Goal: Task Accomplishment & Management: Use online tool/utility

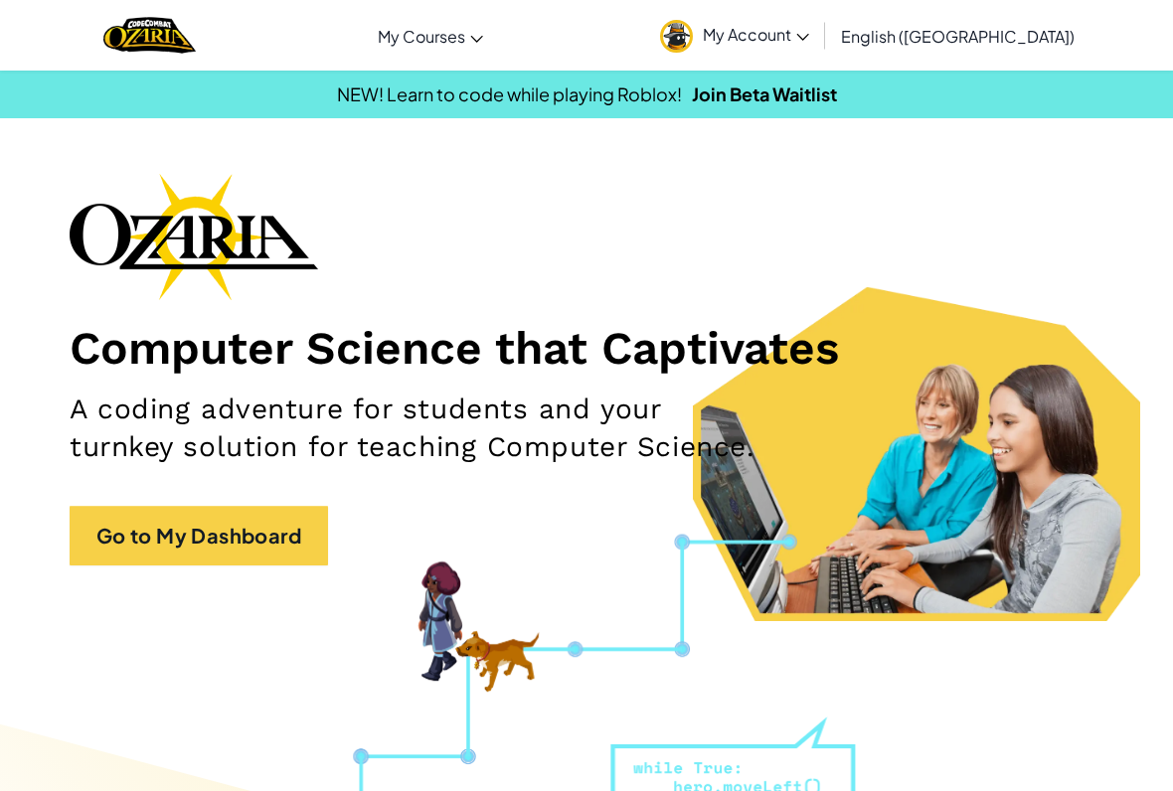
drag, startPoint x: 0, startPoint y: 0, endPoint x: 368, endPoint y: 600, distance: 703.4
click at [368, 600] on section "Computer Science that Captivates A coding adventure for students and your turnk…" at bounding box center [586, 397] width 1173 height 448
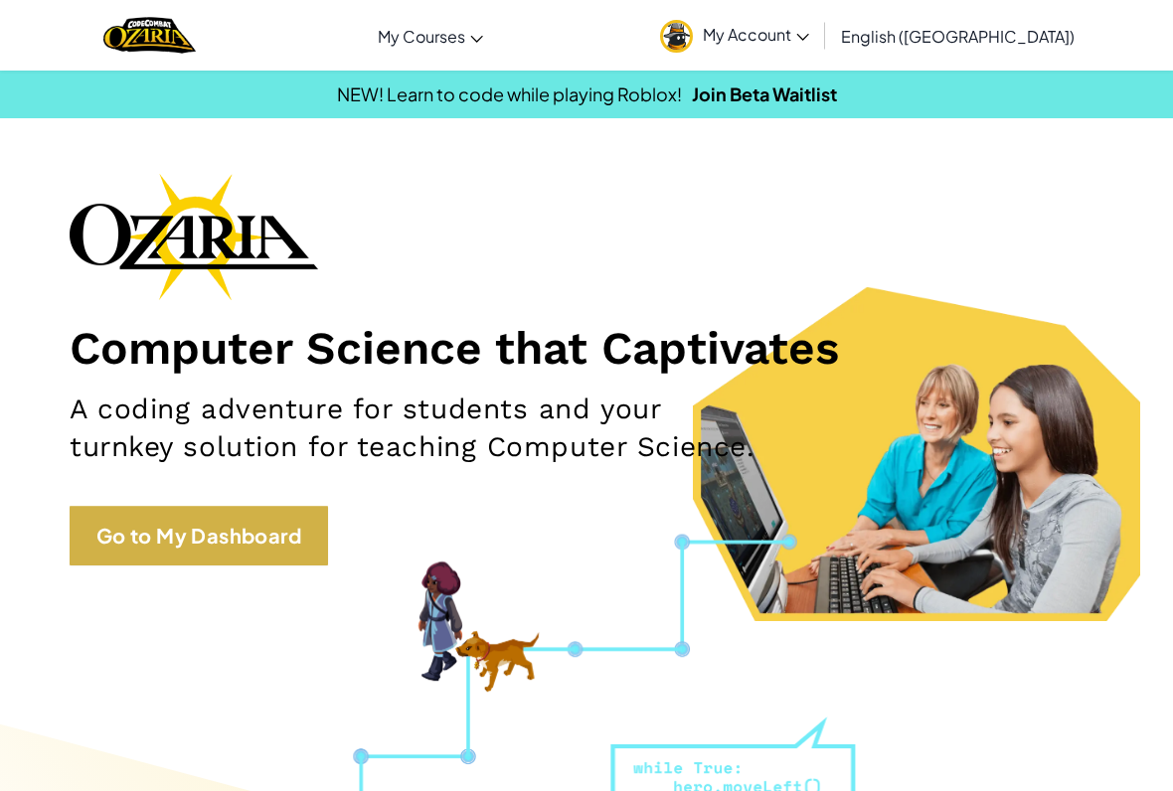
click at [261, 544] on link "Go to My Dashboard" at bounding box center [199, 536] width 259 height 60
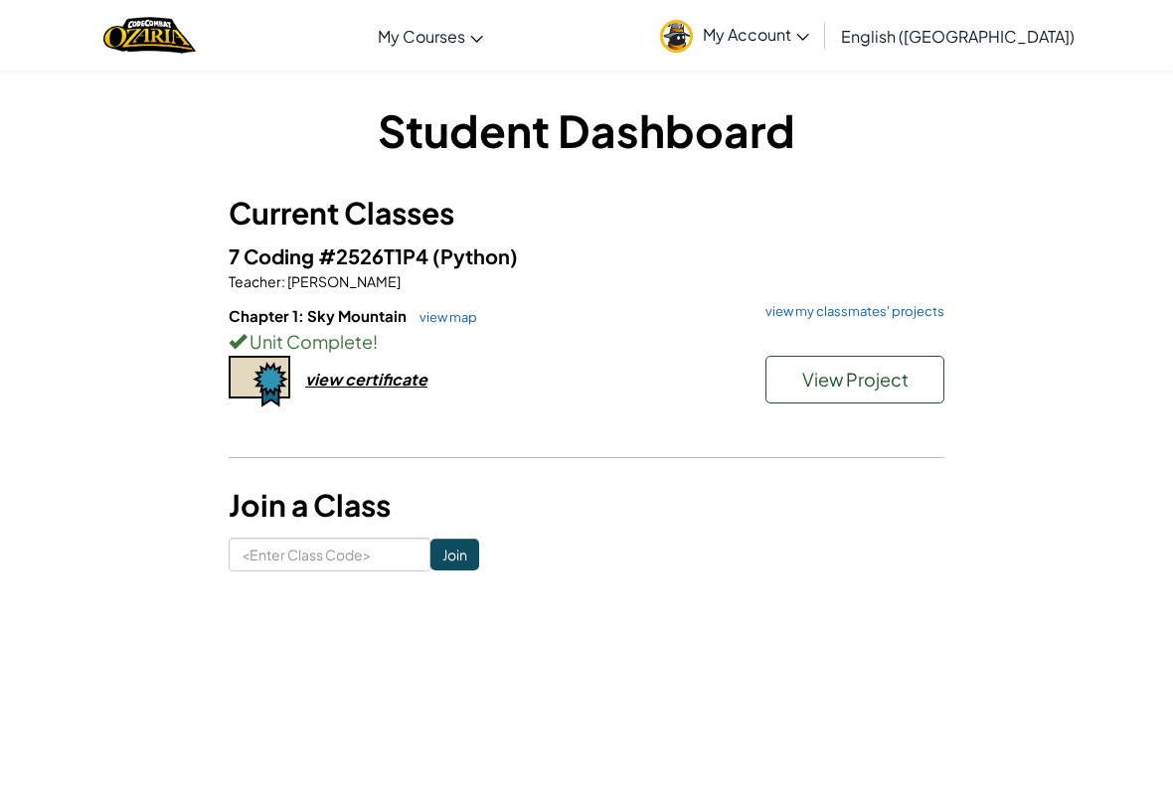
click at [849, 376] on span "View Project" at bounding box center [855, 379] width 106 height 23
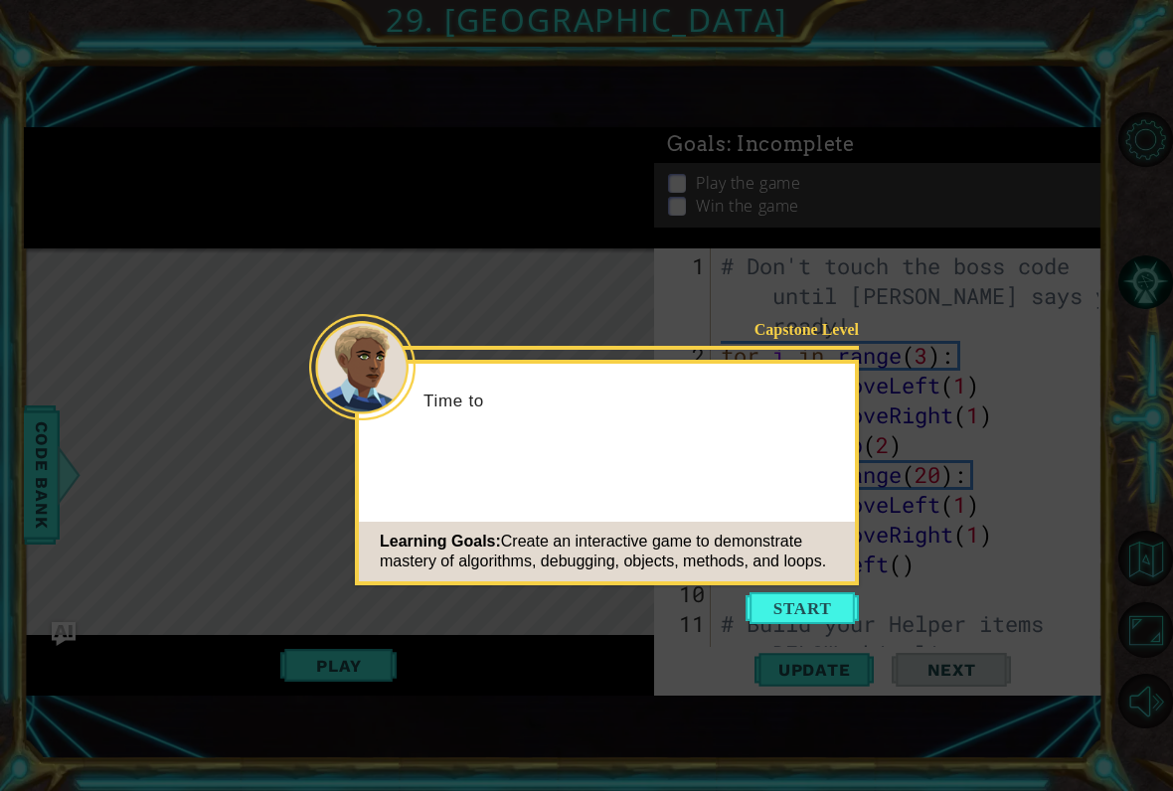
scroll to position [1014, 0]
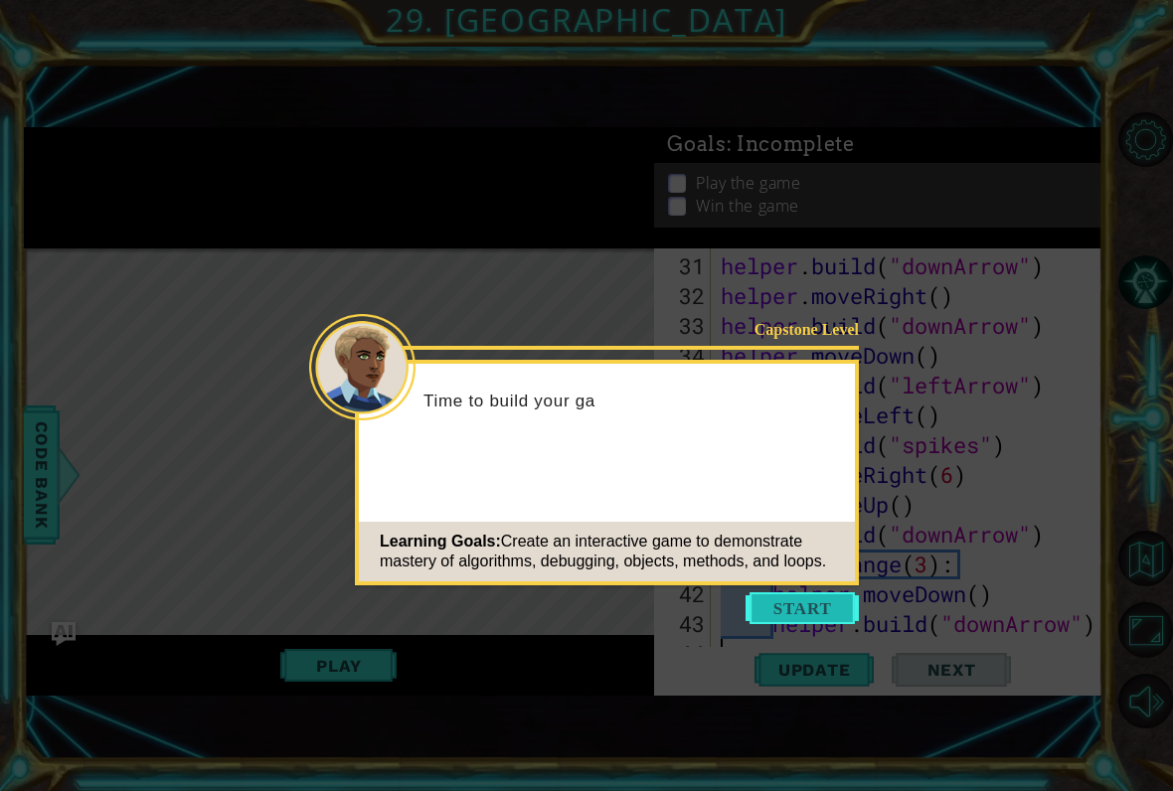
click at [808, 602] on button "Start" at bounding box center [802, 609] width 113 height 32
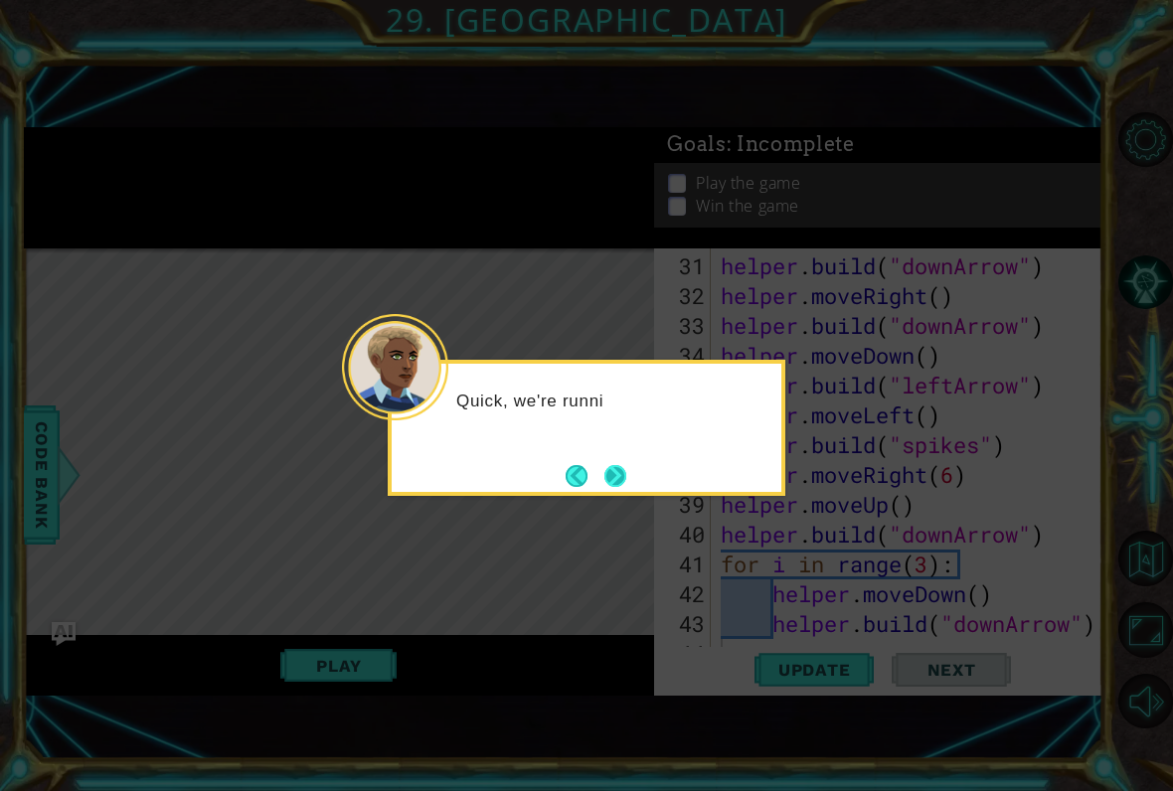
click at [626, 478] on button "Next" at bounding box center [616, 476] width 22 height 22
click at [638, 468] on div "The las" at bounding box center [587, 428] width 398 height 136
click at [626, 466] on button "Next" at bounding box center [616, 476] width 22 height 22
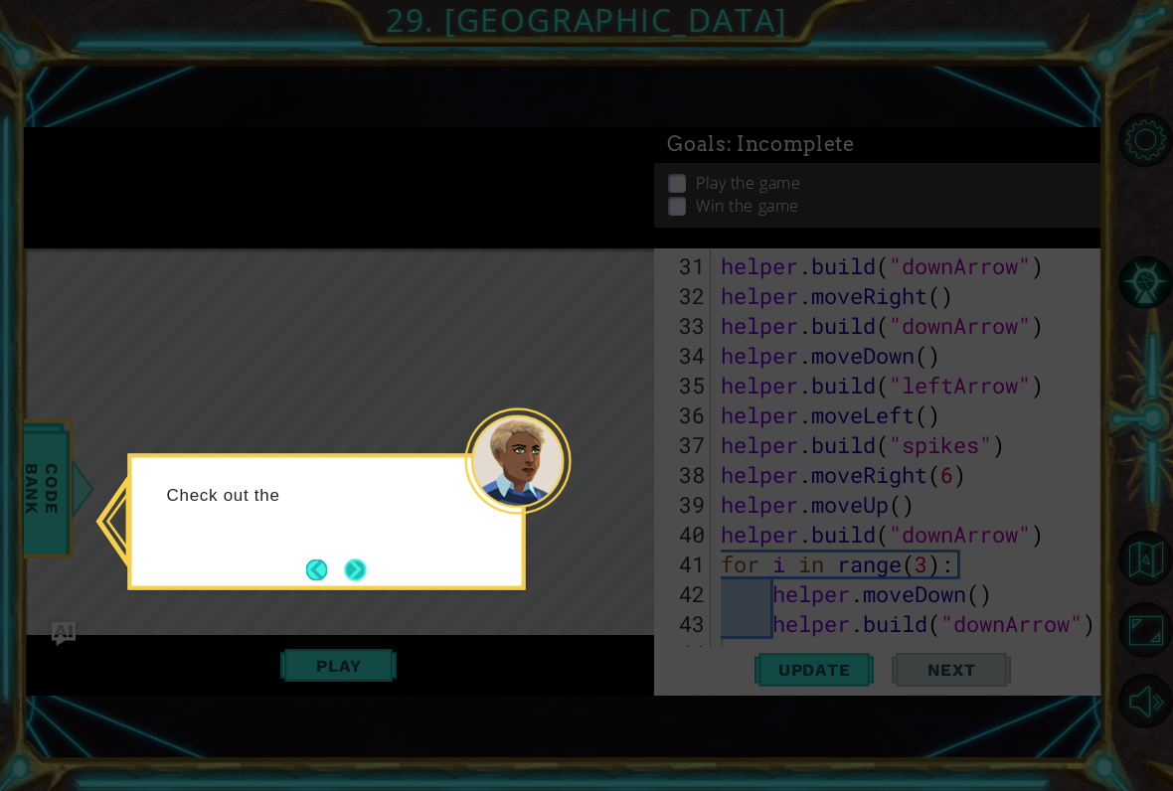
click at [357, 564] on button "Next" at bounding box center [356, 570] width 22 height 22
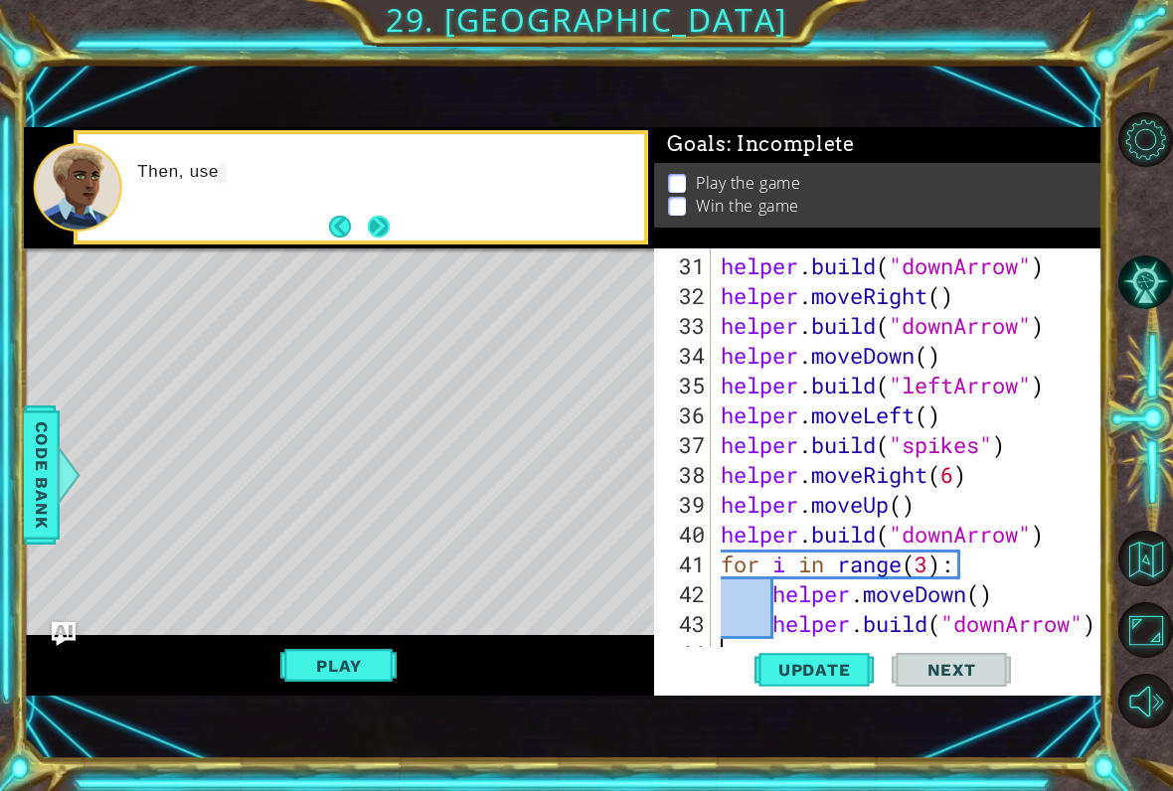
click at [390, 227] on button "Next" at bounding box center [379, 227] width 22 height 22
click at [378, 216] on button "Next" at bounding box center [379, 227] width 22 height 22
click at [365, 217] on button "Back" at bounding box center [348, 227] width 39 height 22
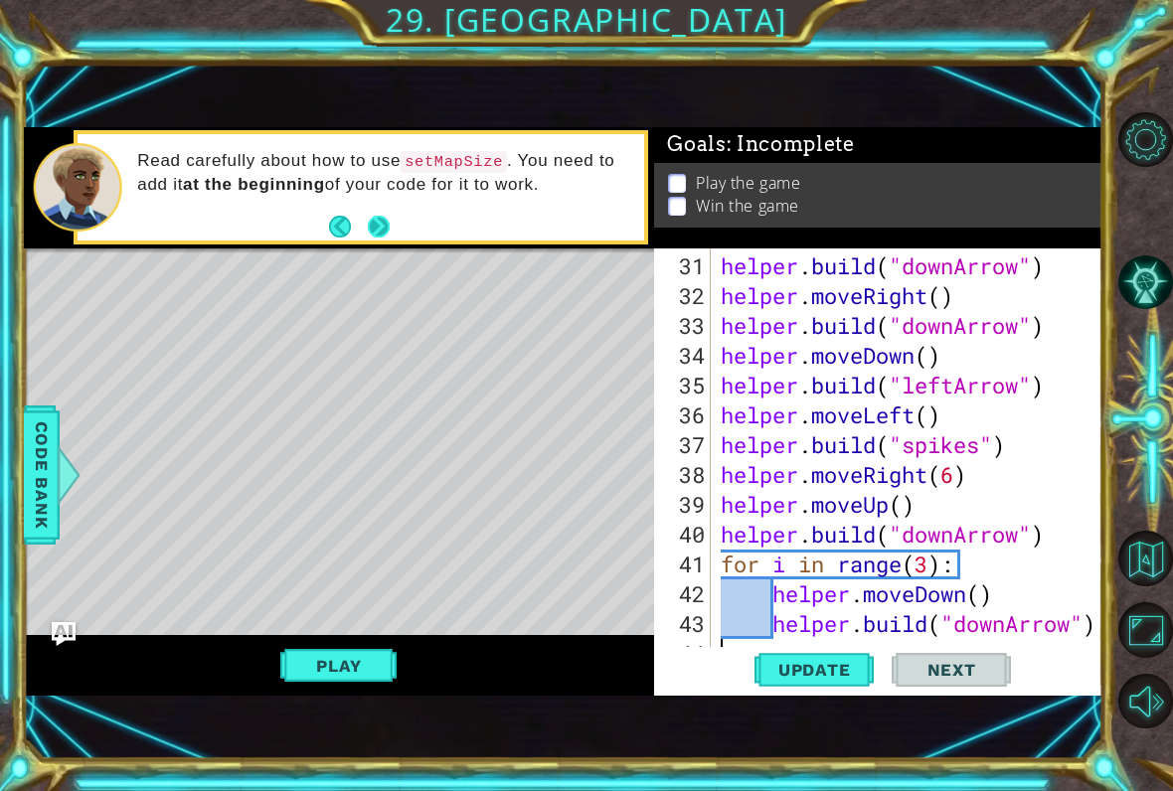
click at [387, 218] on button "Next" at bounding box center [379, 227] width 22 height 22
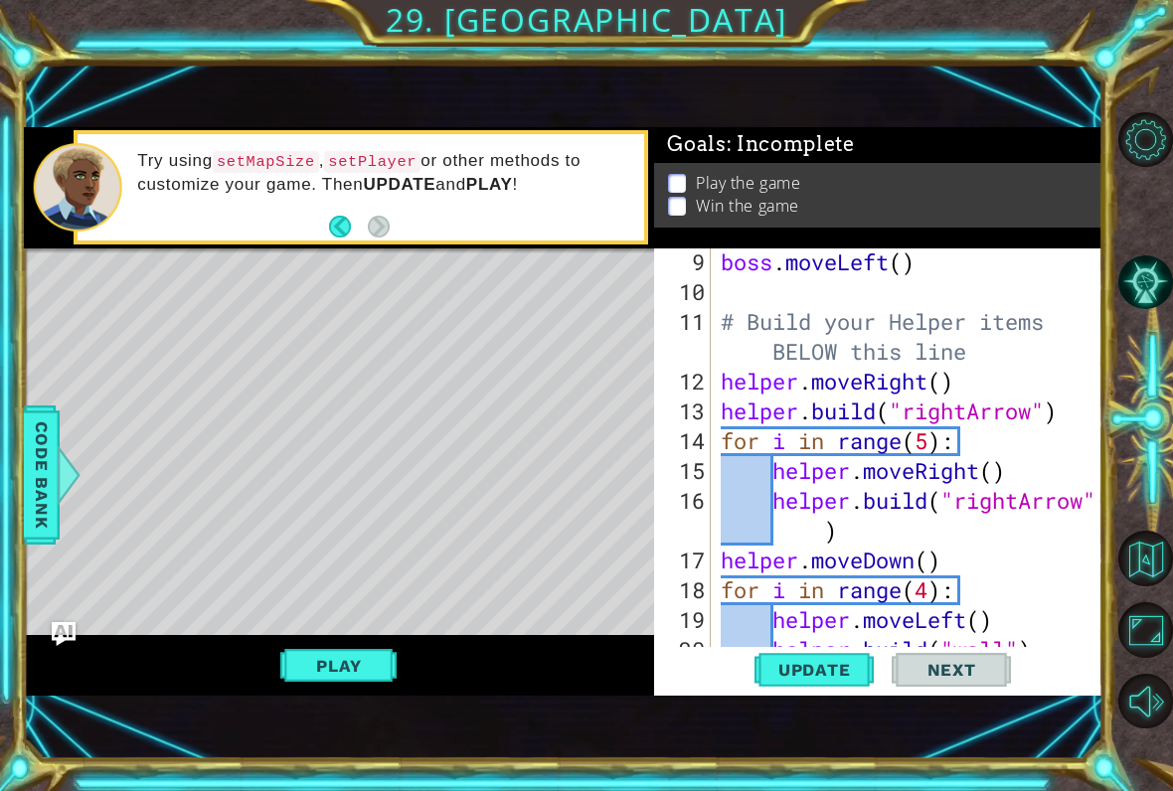
scroll to position [305, 0]
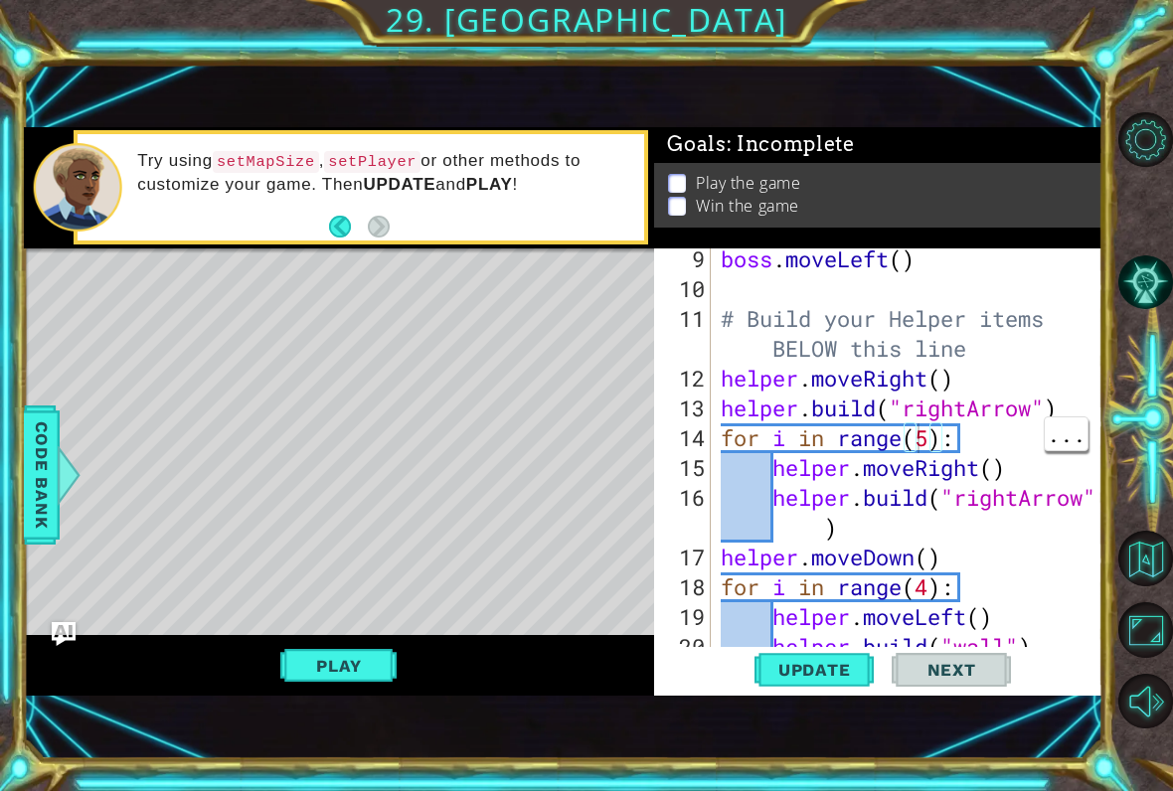
click at [922, 437] on div "boss . moveLeft ( ) # Build your Helper items BELOW this line helper . moveRigh…" at bounding box center [913, 483] width 392 height 477
click at [832, 667] on span "Update" at bounding box center [815, 670] width 112 height 20
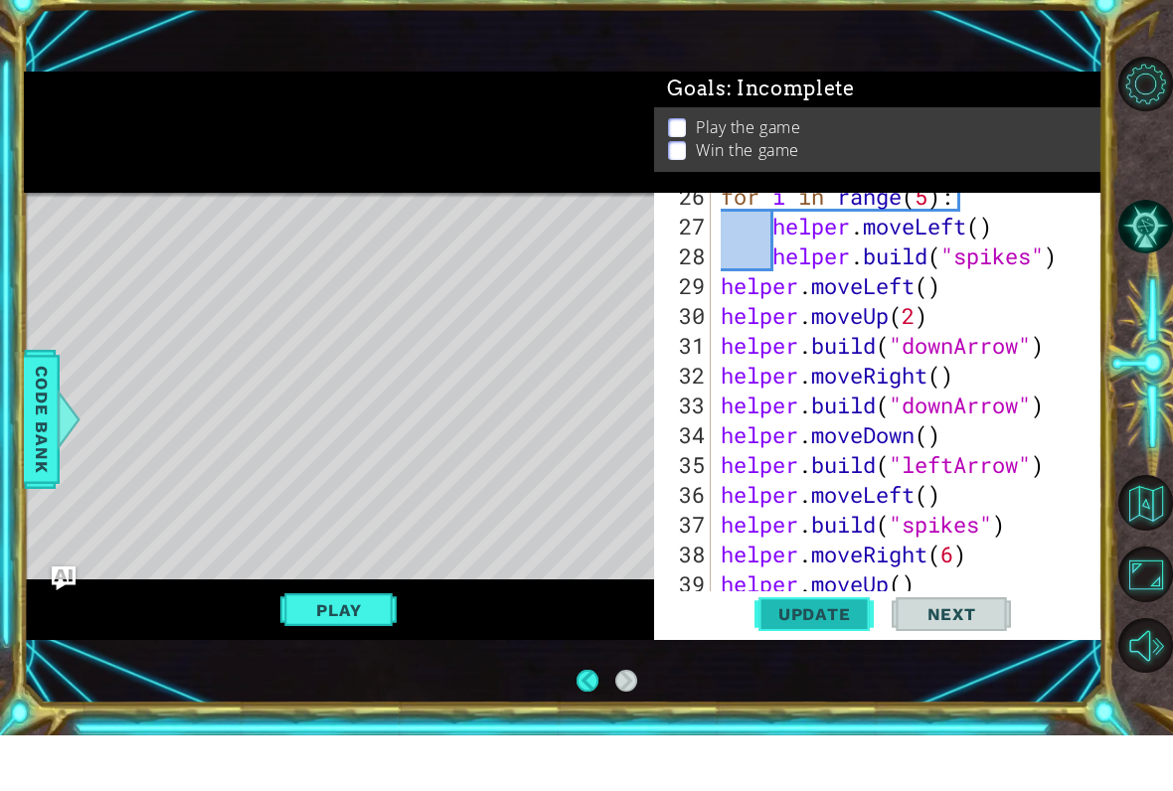
scroll to position [1014, 0]
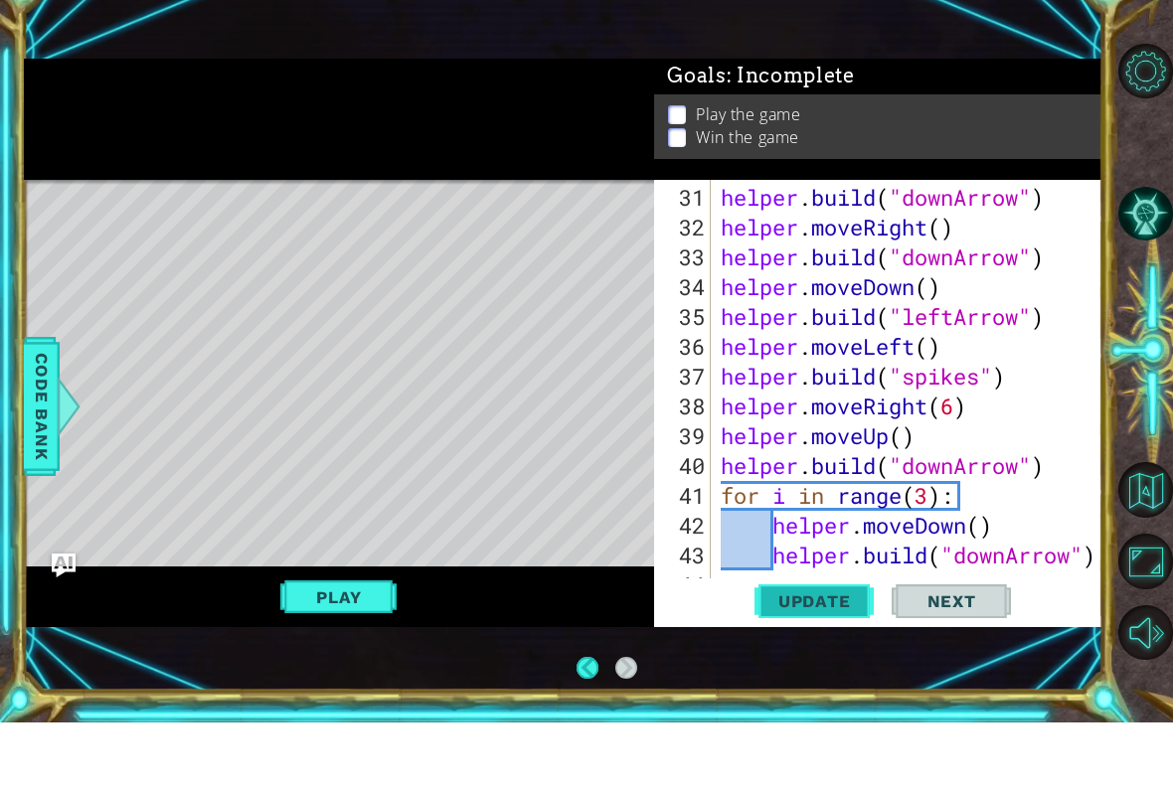
type textarea "helper.build("downArrow")"
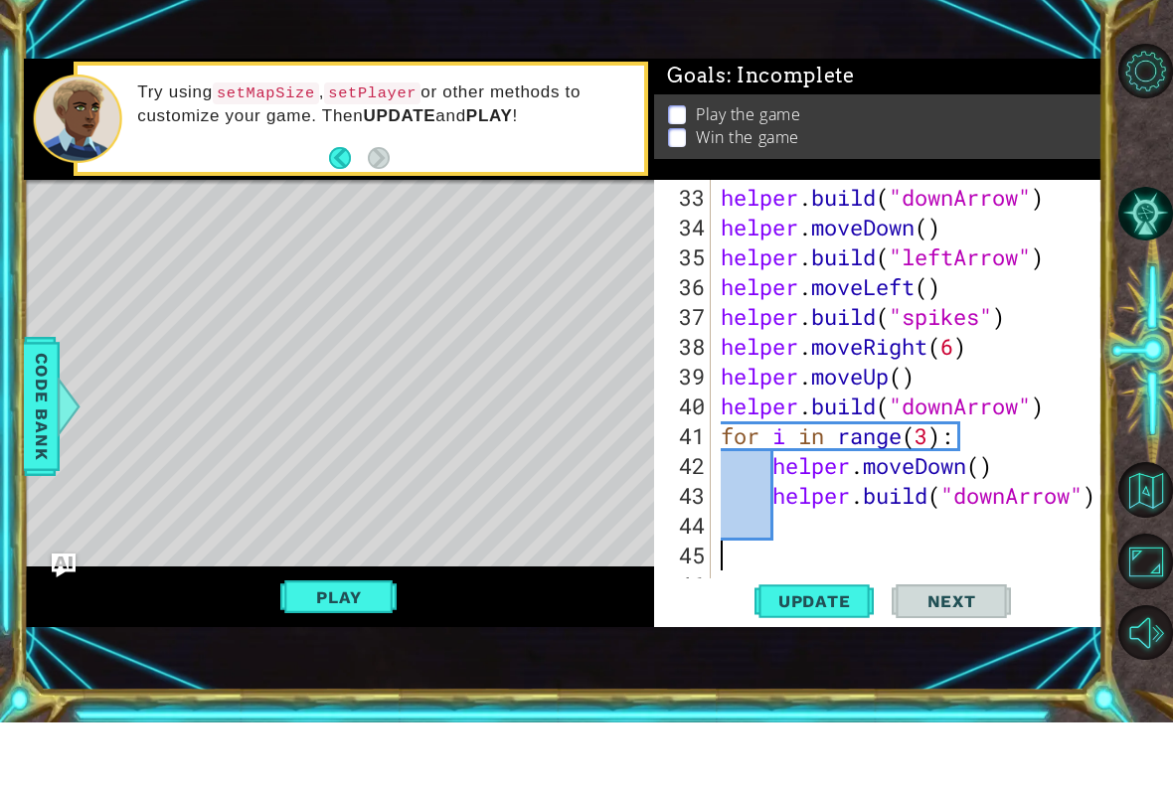
scroll to position [1044, 0]
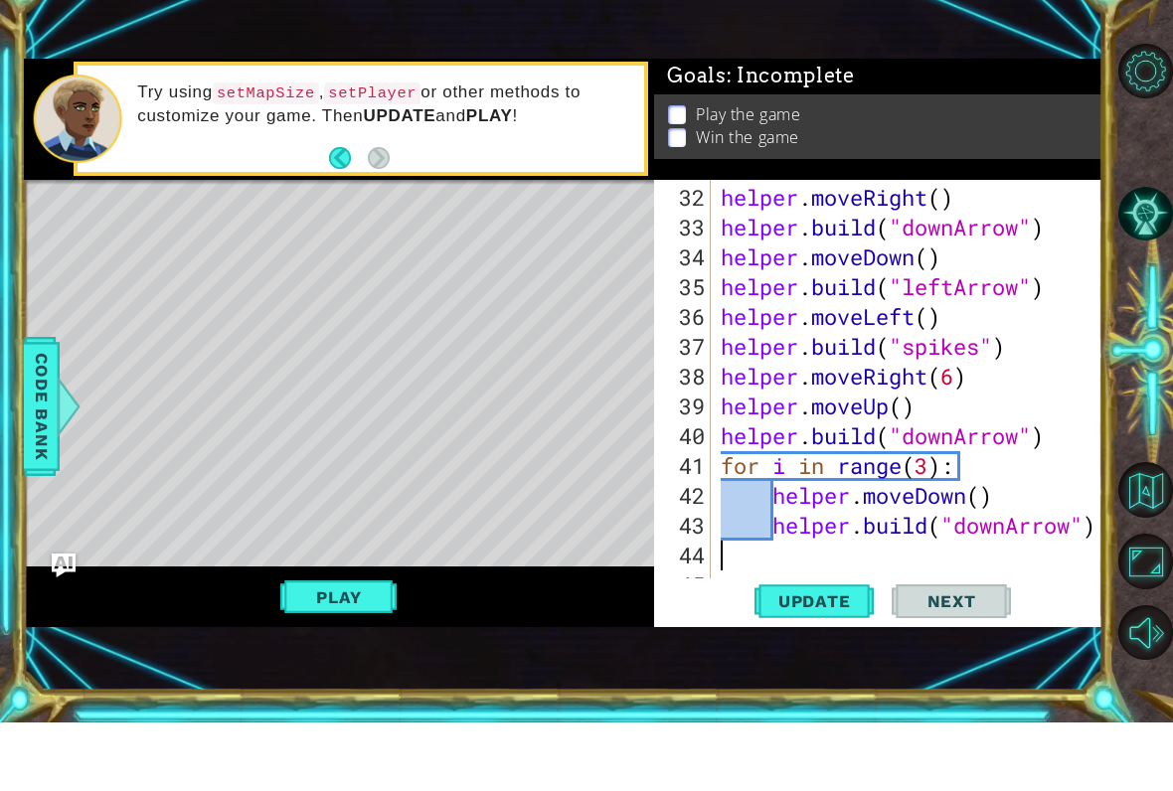
type textarea "h"
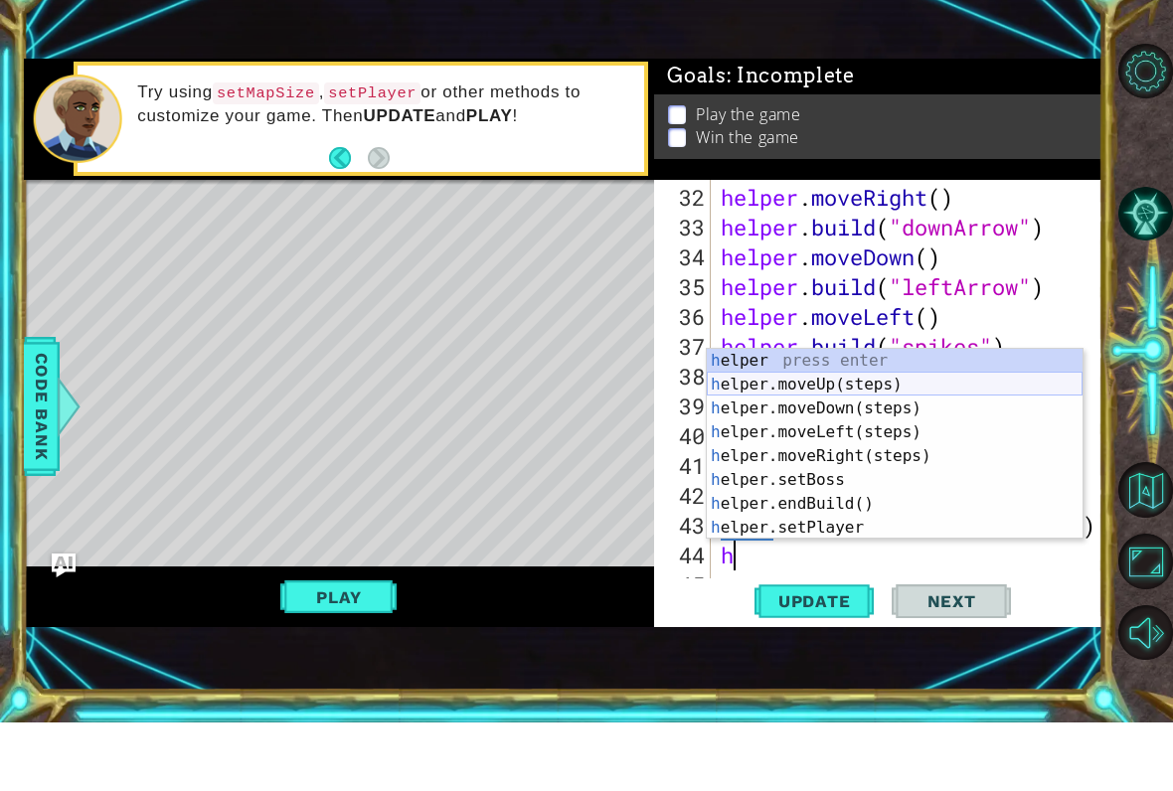
click at [918, 418] on div "h elper press enter h elper.moveUp(steps) press enter h elper.moveDown(steps) p…" at bounding box center [895, 537] width 376 height 239
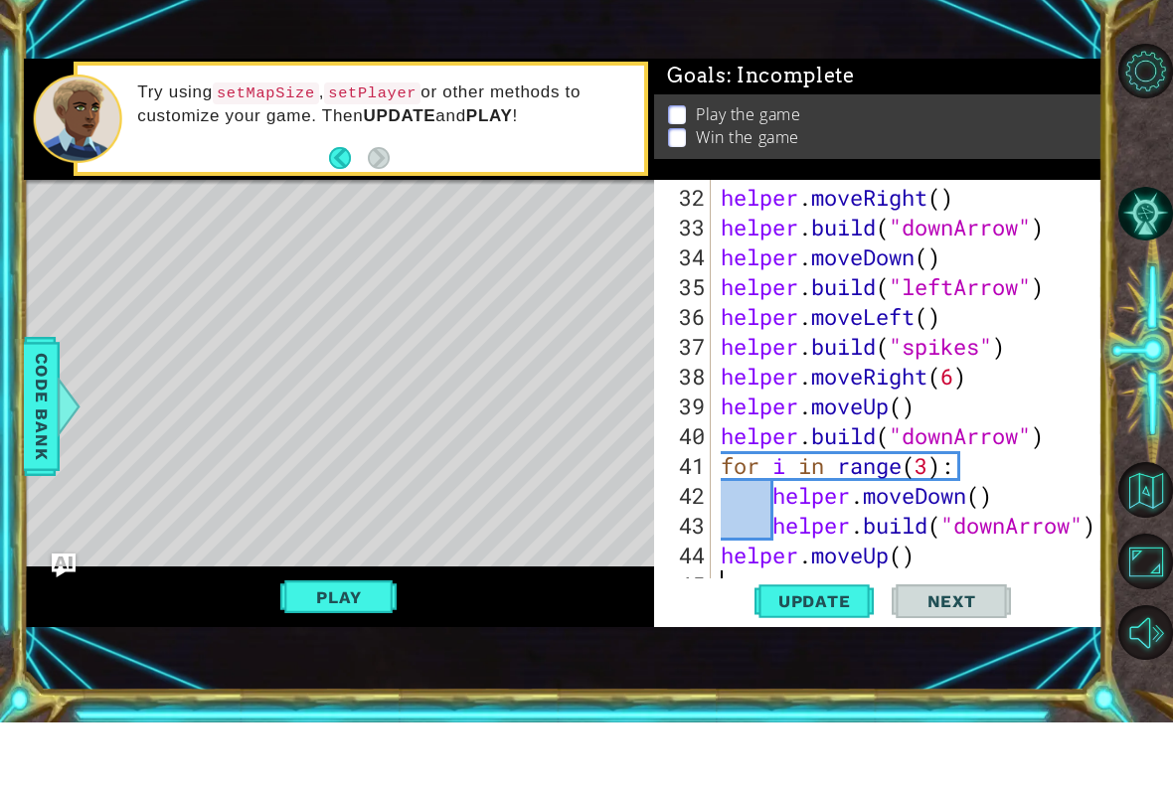
scroll to position [1074, 0]
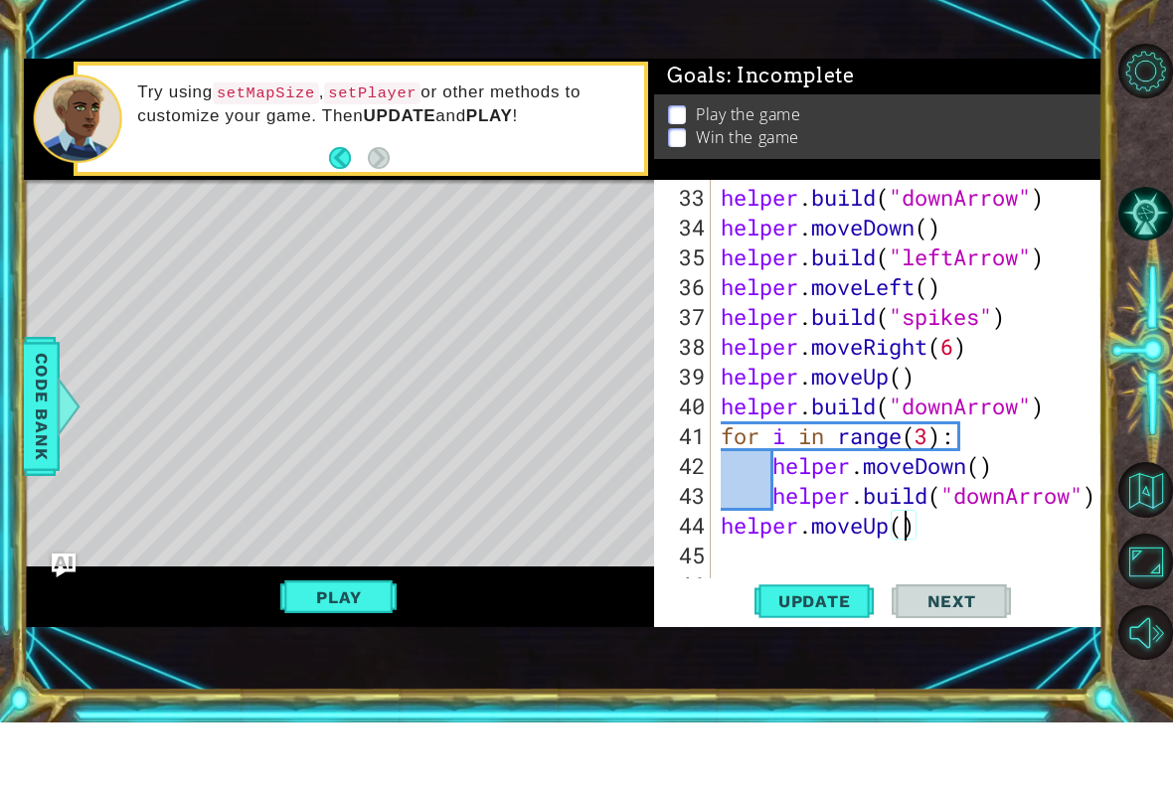
click at [903, 523] on div "helper . build ( "downArrow" ) helper . moveDown ( ) helper . build ( "leftArro…" at bounding box center [913, 490] width 392 height 477
type textarea "helper.moveUp(4)"
click at [809, 647] on button "Update" at bounding box center [814, 669] width 119 height 45
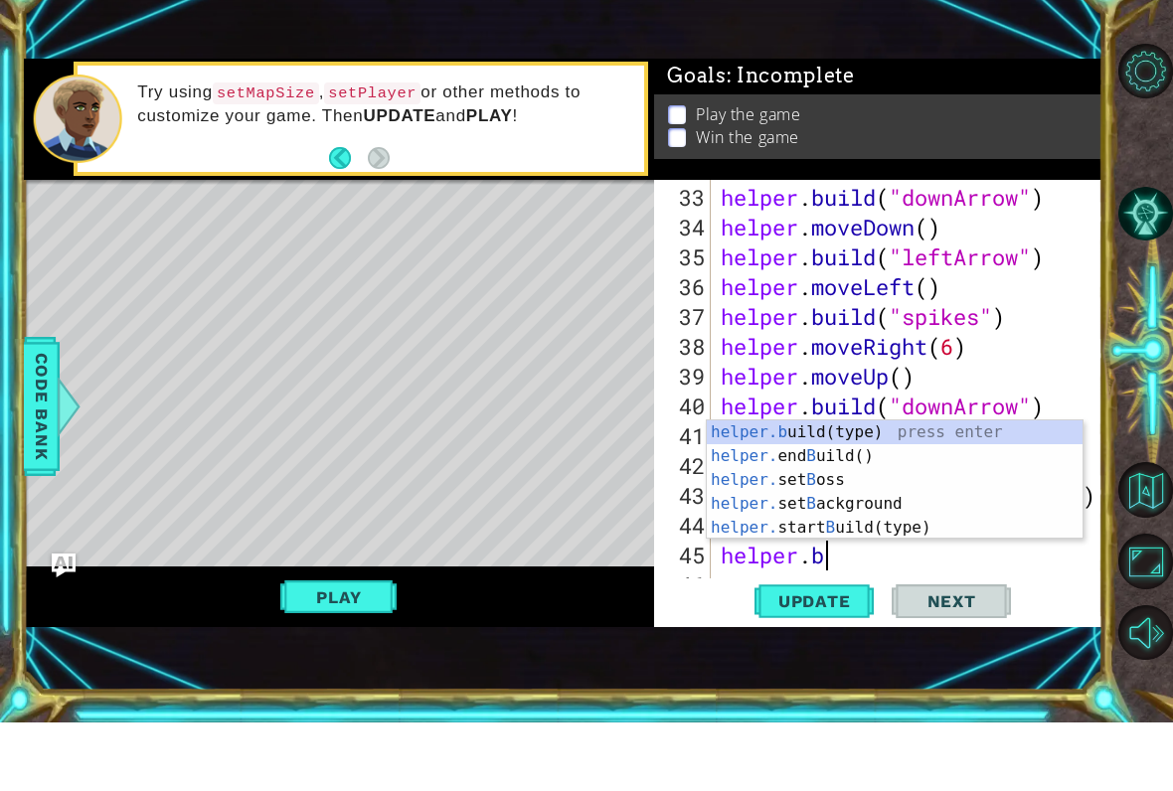
scroll to position [0, 4]
click at [918, 489] on div "helper.b uild(type) press enter helper. end B uild() press enter helper. set B …" at bounding box center [895, 572] width 376 height 167
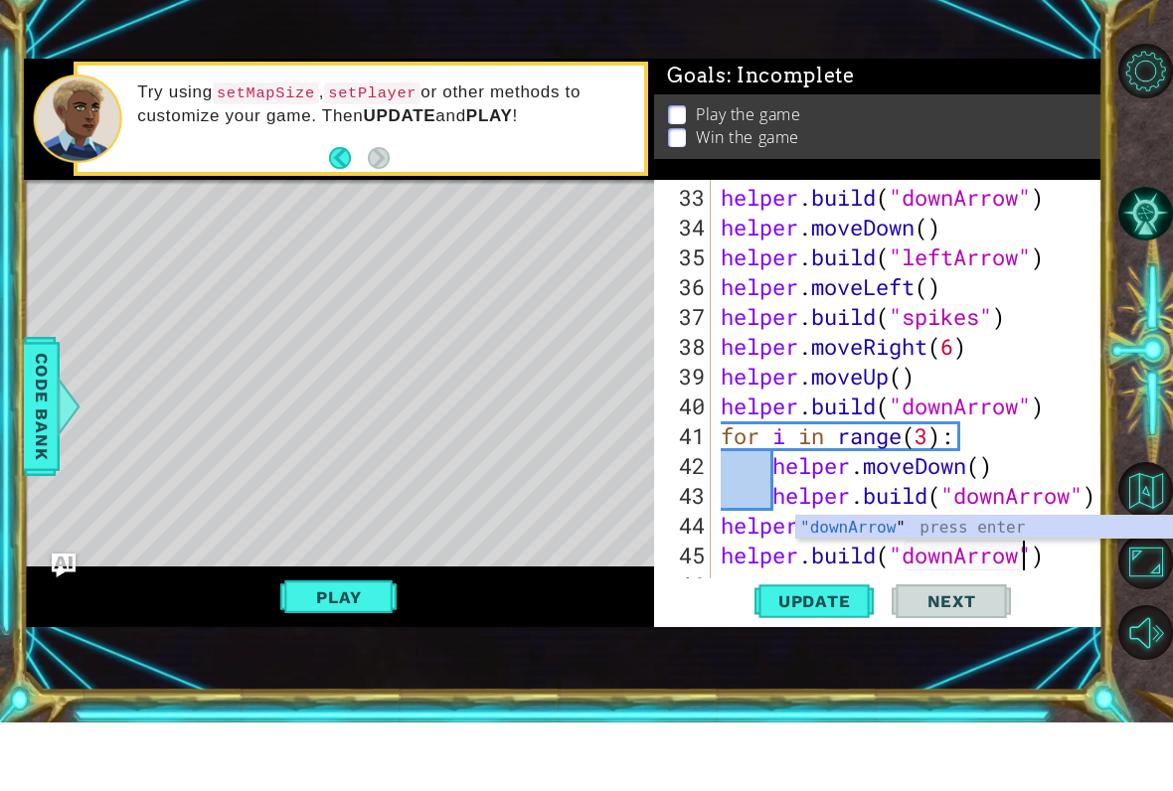
scroll to position [0, 14]
click at [828, 660] on span "Update" at bounding box center [815, 670] width 112 height 20
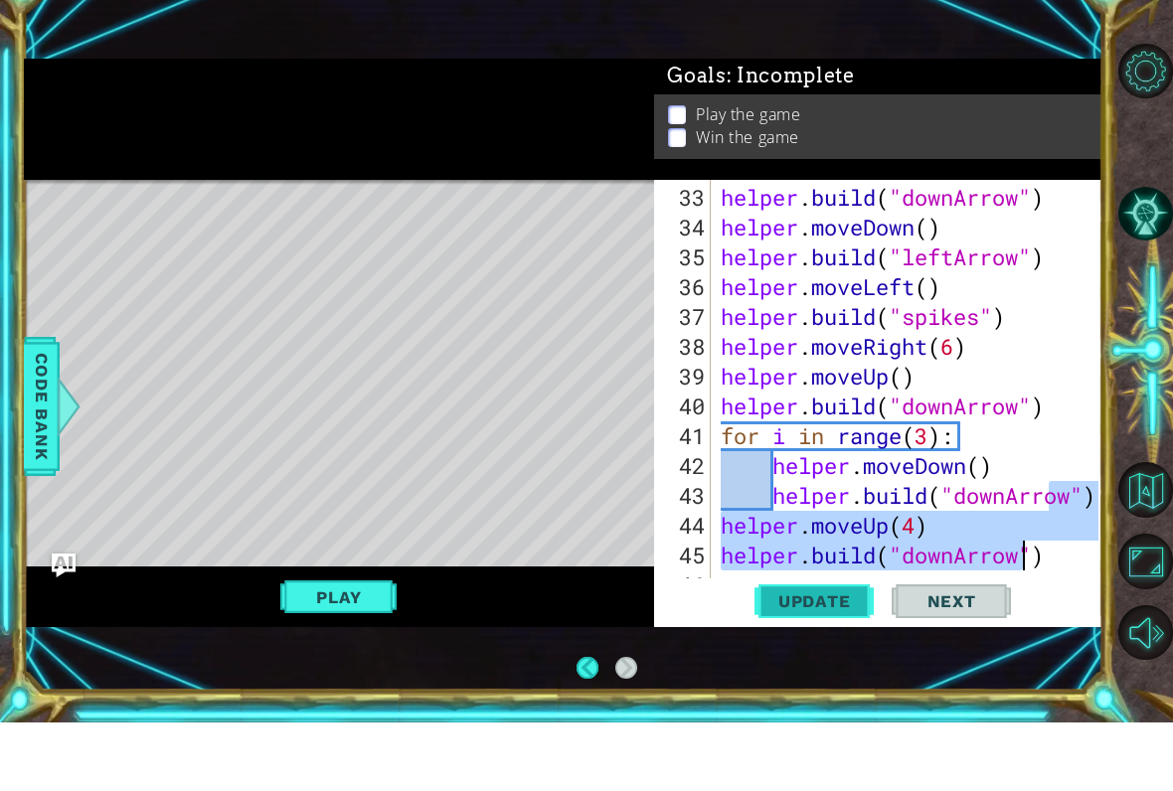
type textarea "helper.build("downArrow")"
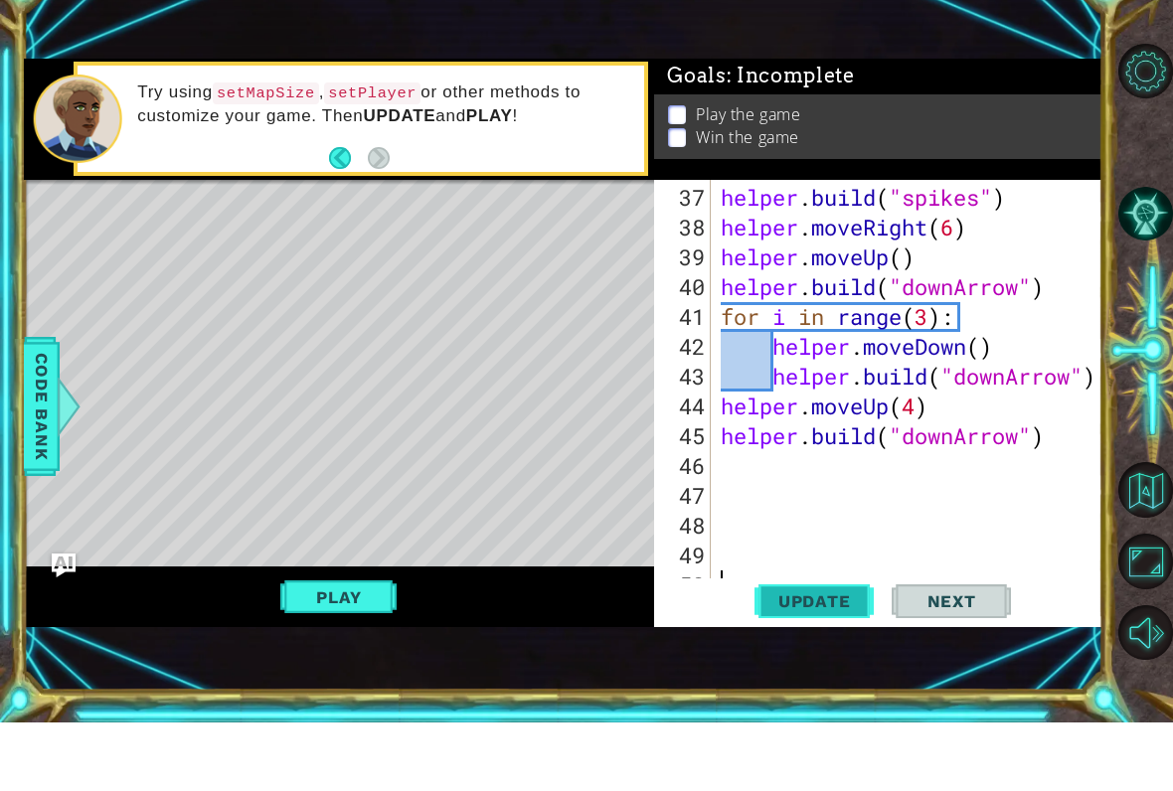
scroll to position [1193, 0]
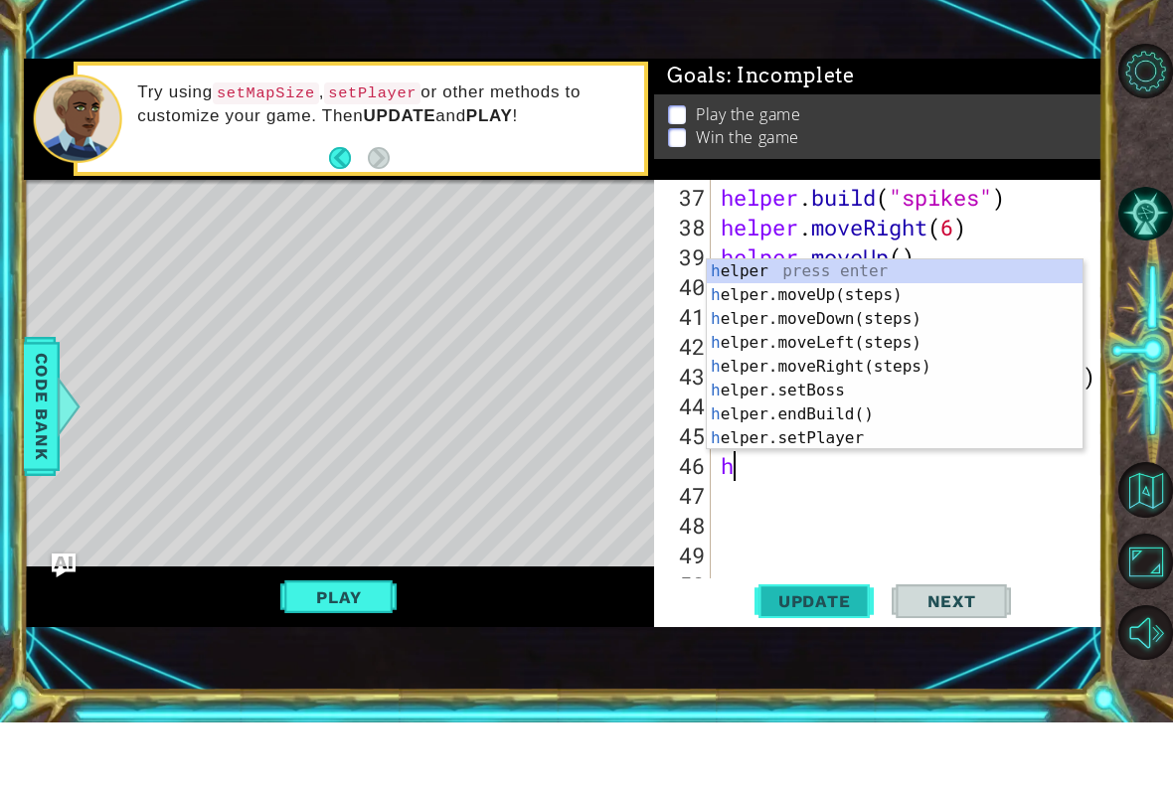
type textarea "he"
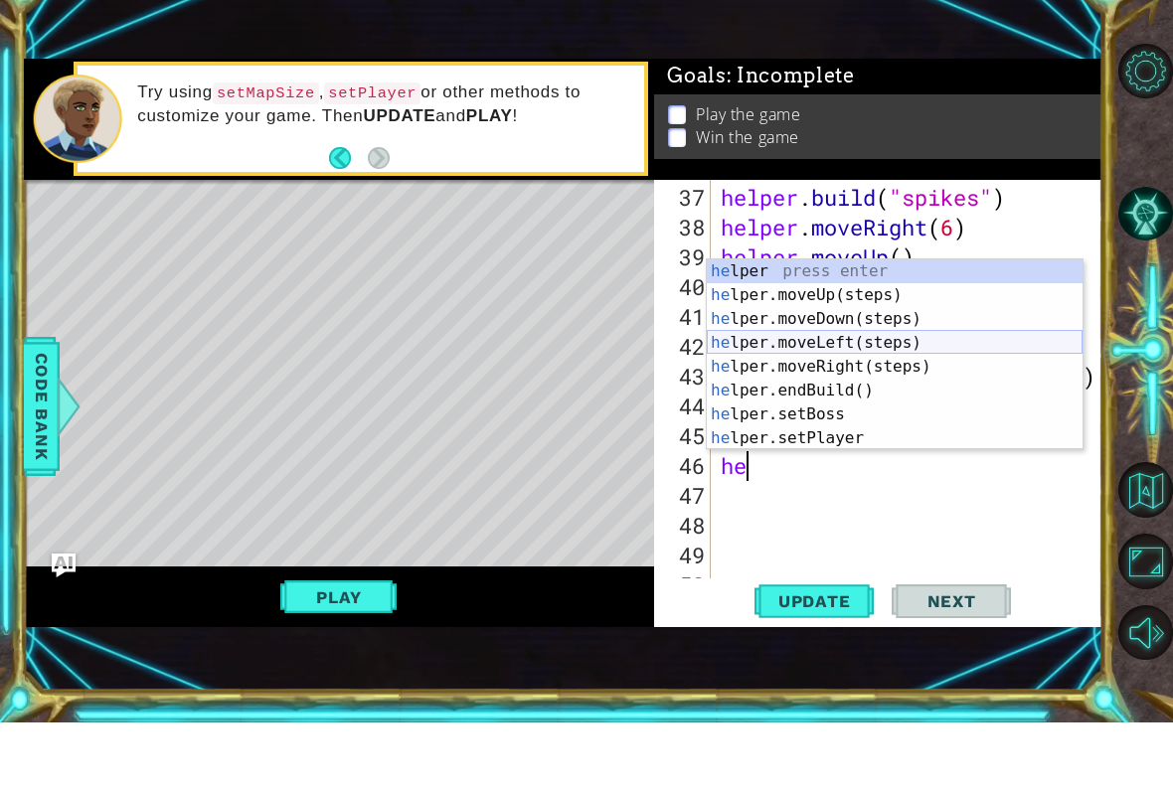
click at [912, 350] on div "he lper press enter he lper.moveUp(steps) press enter he lper.moveDown(steps) p…" at bounding box center [895, 447] width 376 height 239
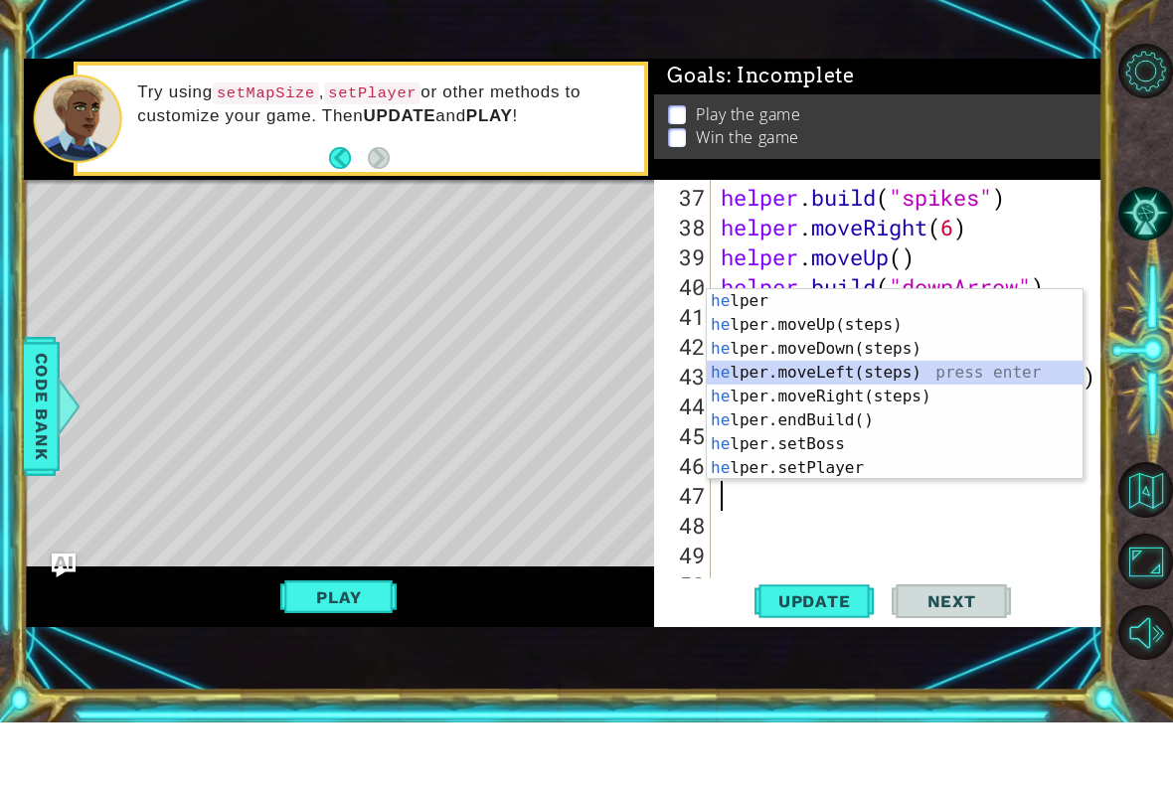
type textarea "h"
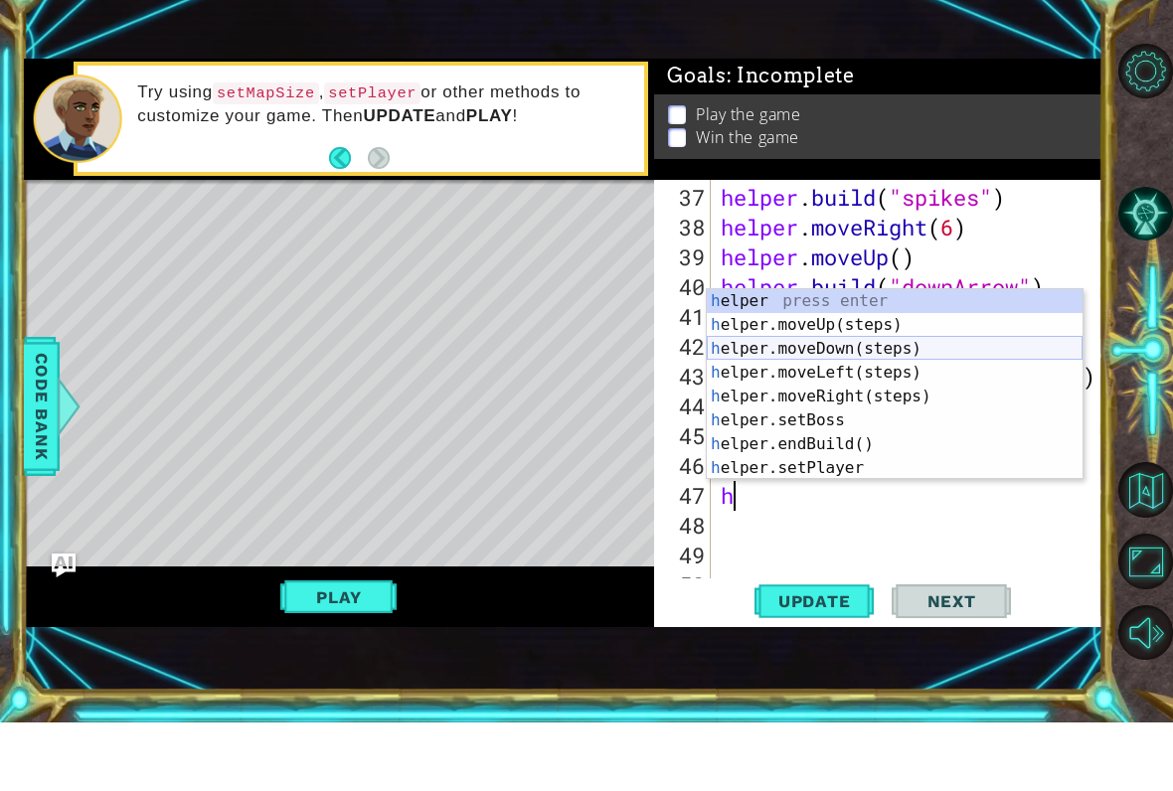
click at [870, 360] on div "h elper press enter h elper.moveUp(steps) press enter h elper.moveDown(steps) p…" at bounding box center [895, 477] width 376 height 239
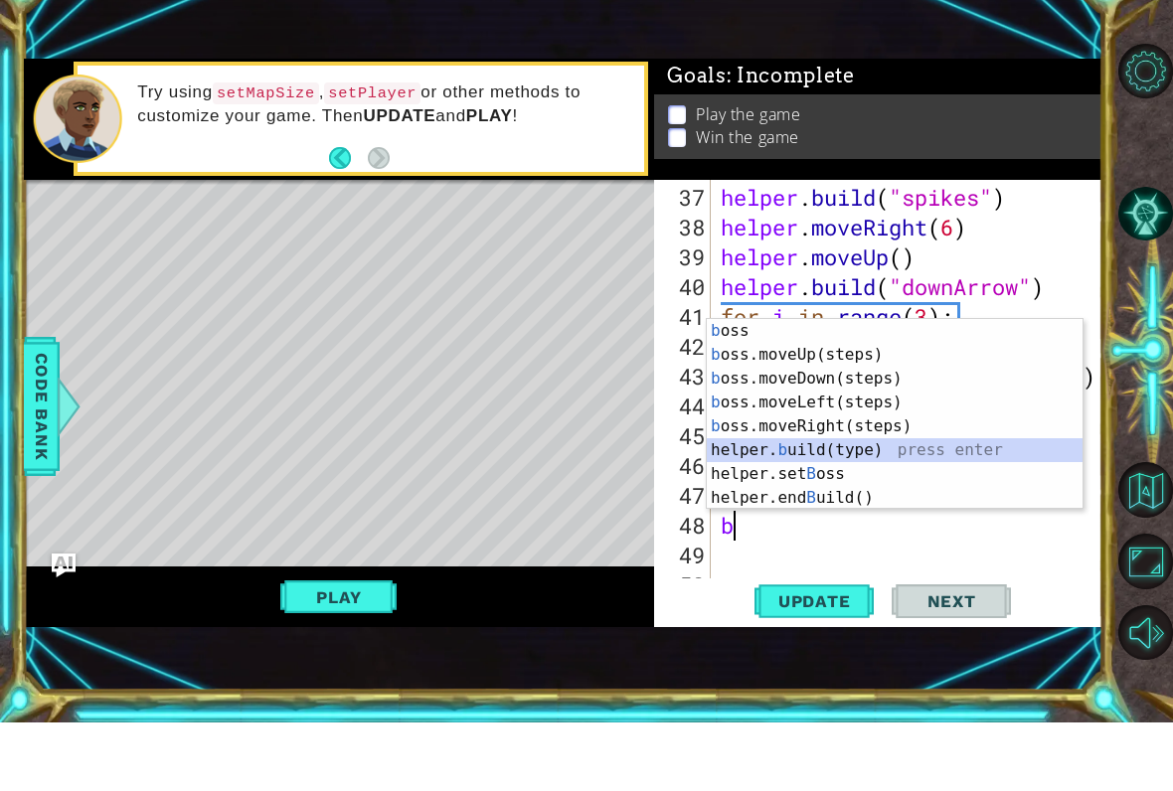
click at [869, 457] on div "b oss press enter b oss.moveUp(steps) press enter b oss.moveDown(steps) press e…" at bounding box center [895, 507] width 376 height 239
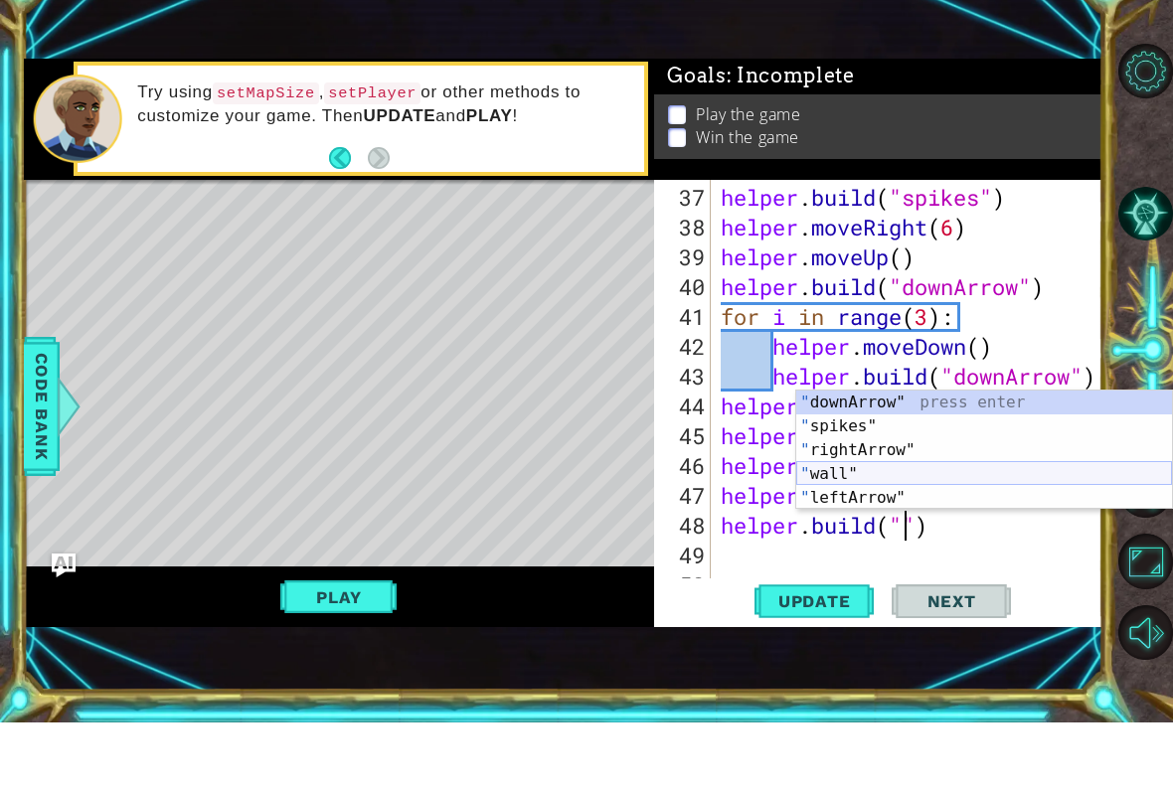
click at [884, 472] on div "" downArrow" press enter " spikes" press enter " rightArrow" press enter " wall…" at bounding box center [984, 542] width 376 height 167
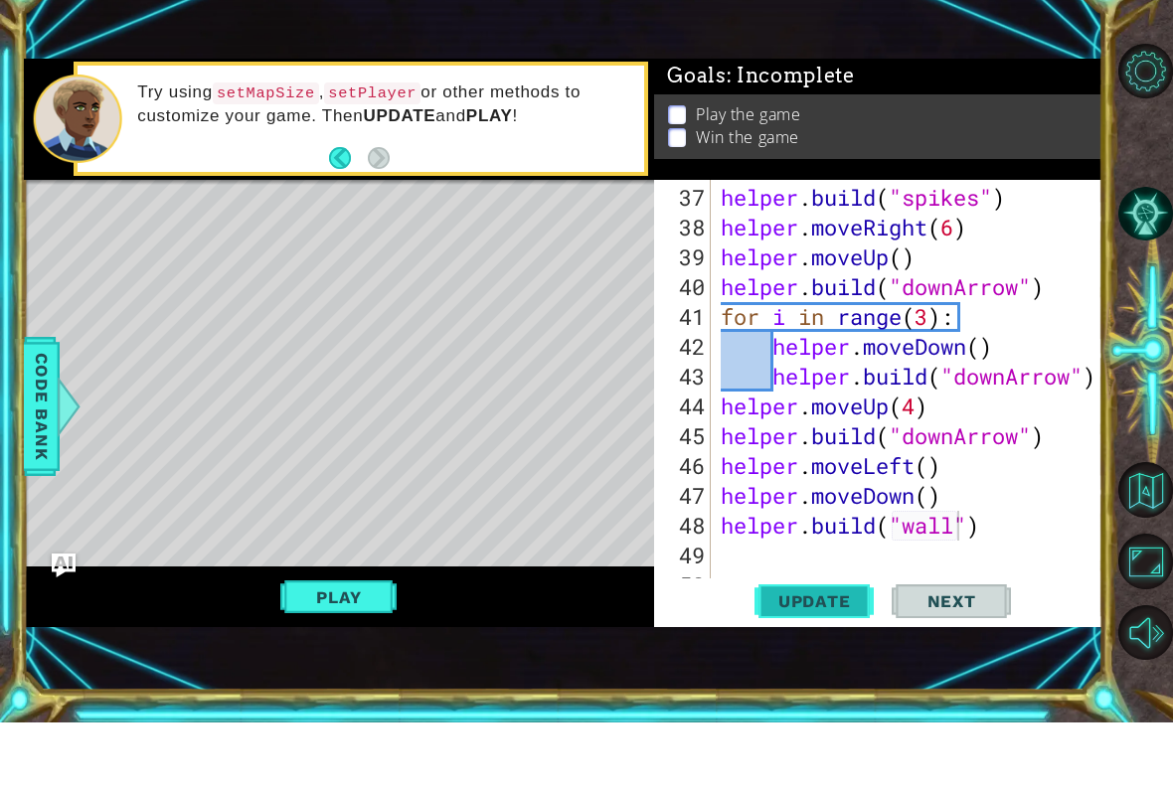
click at [855, 660] on span "Update" at bounding box center [815, 670] width 112 height 20
click at [821, 660] on span "Update" at bounding box center [815, 670] width 112 height 20
click at [378, 647] on button "Play" at bounding box center [338, 666] width 116 height 38
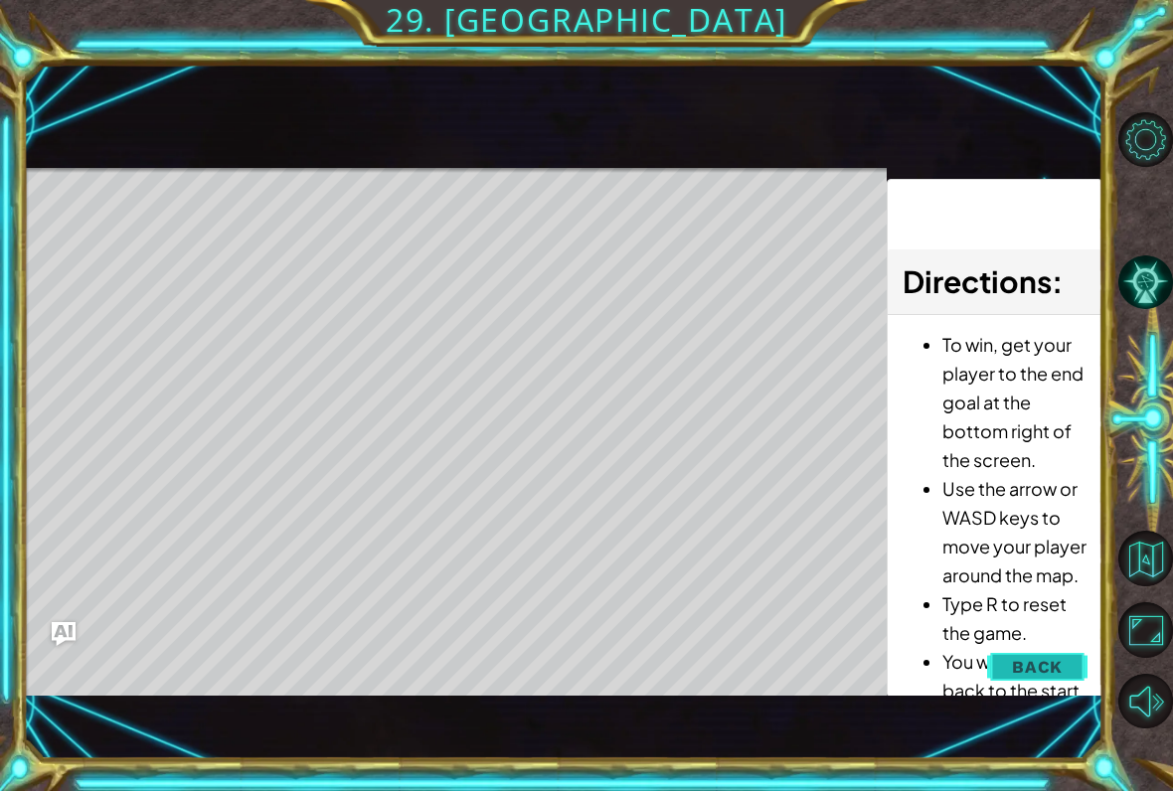
click at [1032, 662] on span "Back" at bounding box center [1037, 667] width 51 height 20
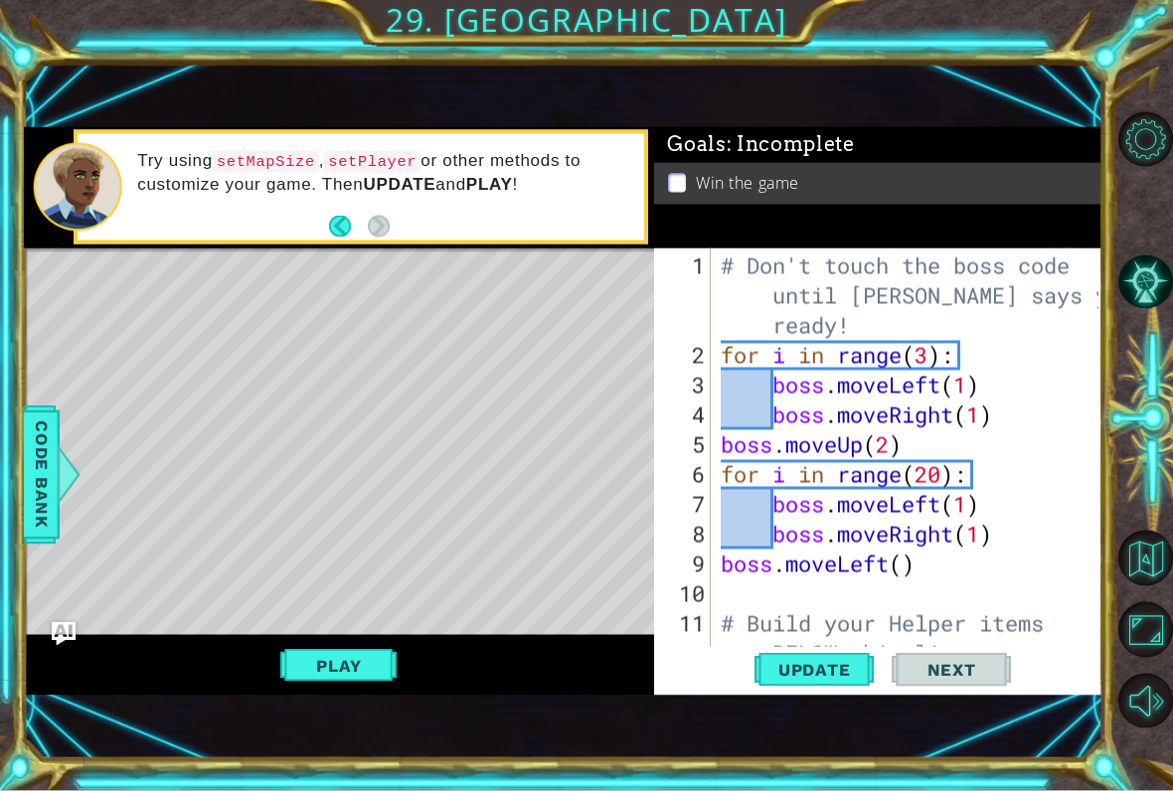
scroll to position [11, 0]
click at [950, 470] on div "# Don't touch the boss code until Vega says you're ready! for i in range ( 3 ) …" at bounding box center [913, 520] width 392 height 537
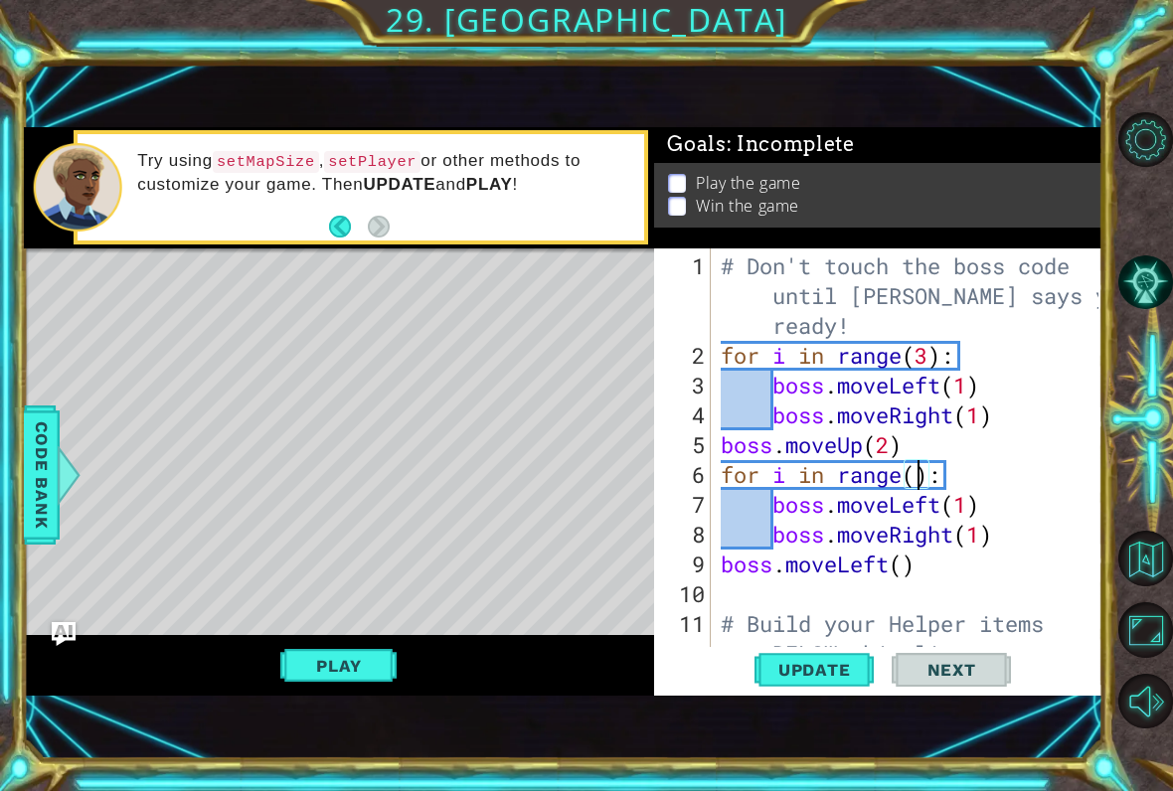
scroll to position [0, 10]
click at [827, 676] on span "Update" at bounding box center [815, 670] width 112 height 20
click at [324, 660] on button "Play" at bounding box center [338, 666] width 116 height 38
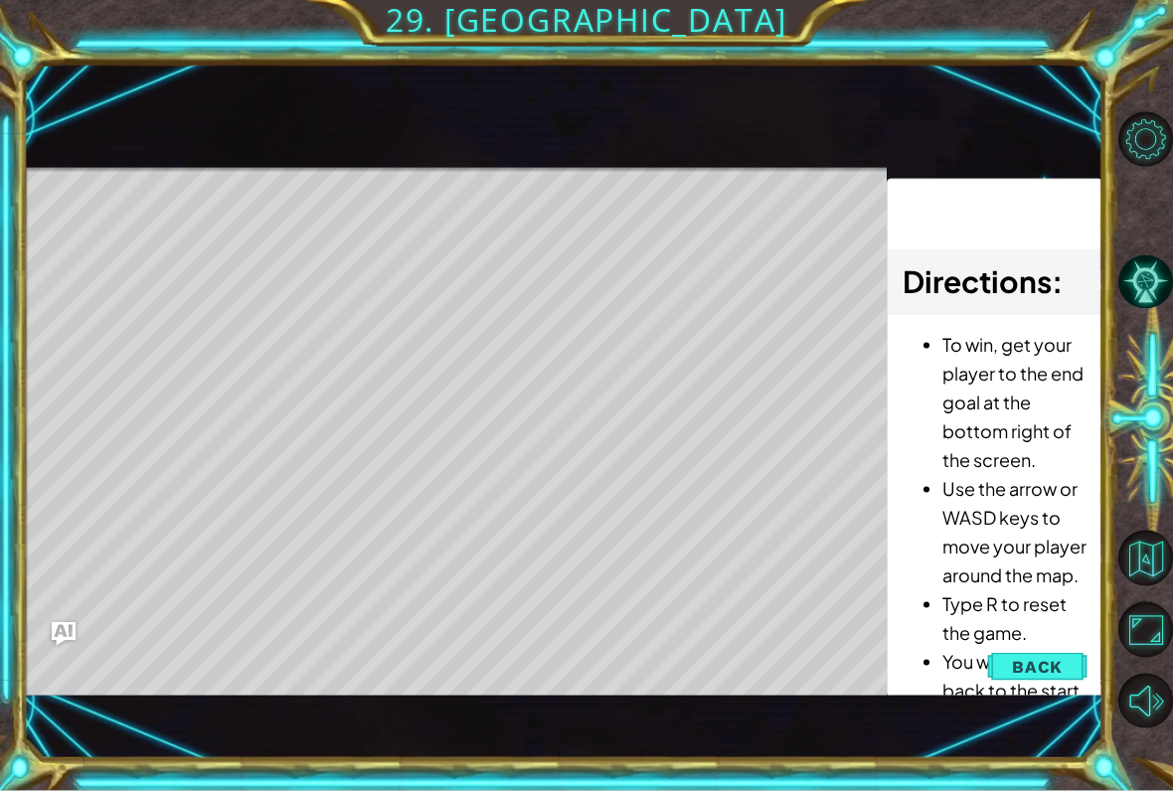
click at [219, 311] on div "Level Map" at bounding box center [483, 461] width 919 height 586
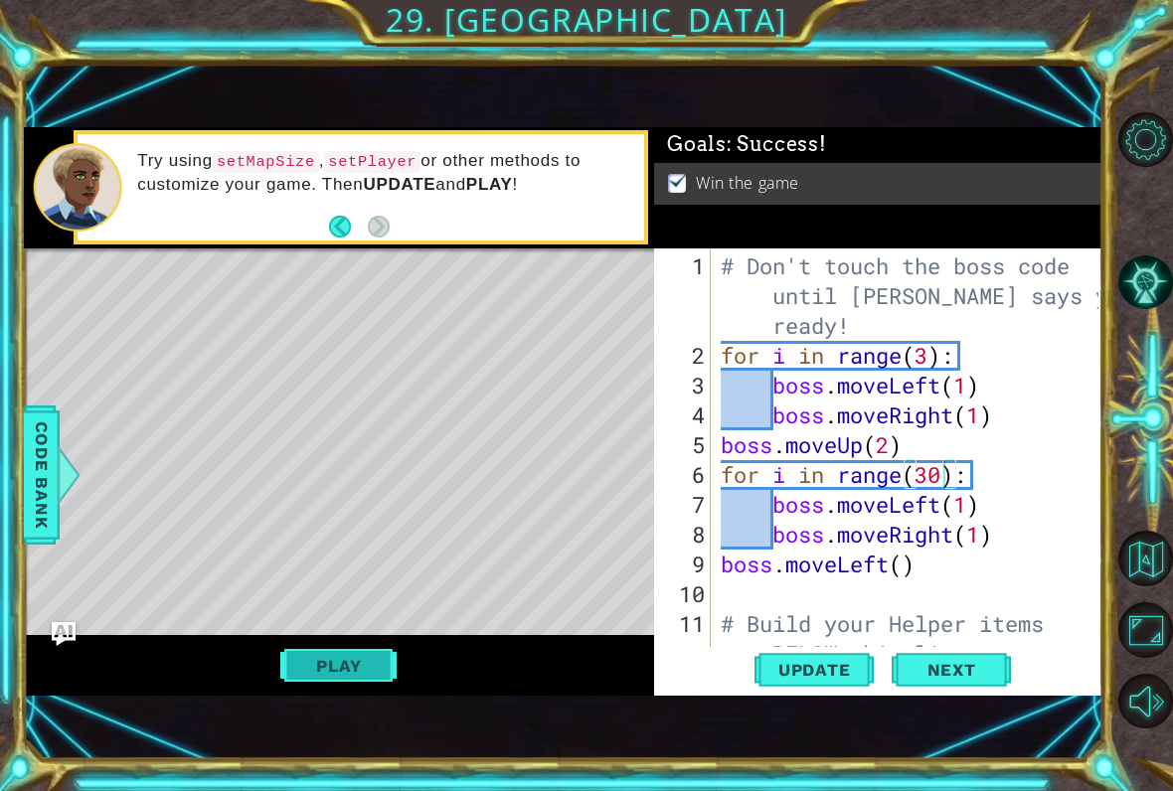
click at [329, 660] on button "Play" at bounding box center [338, 666] width 116 height 38
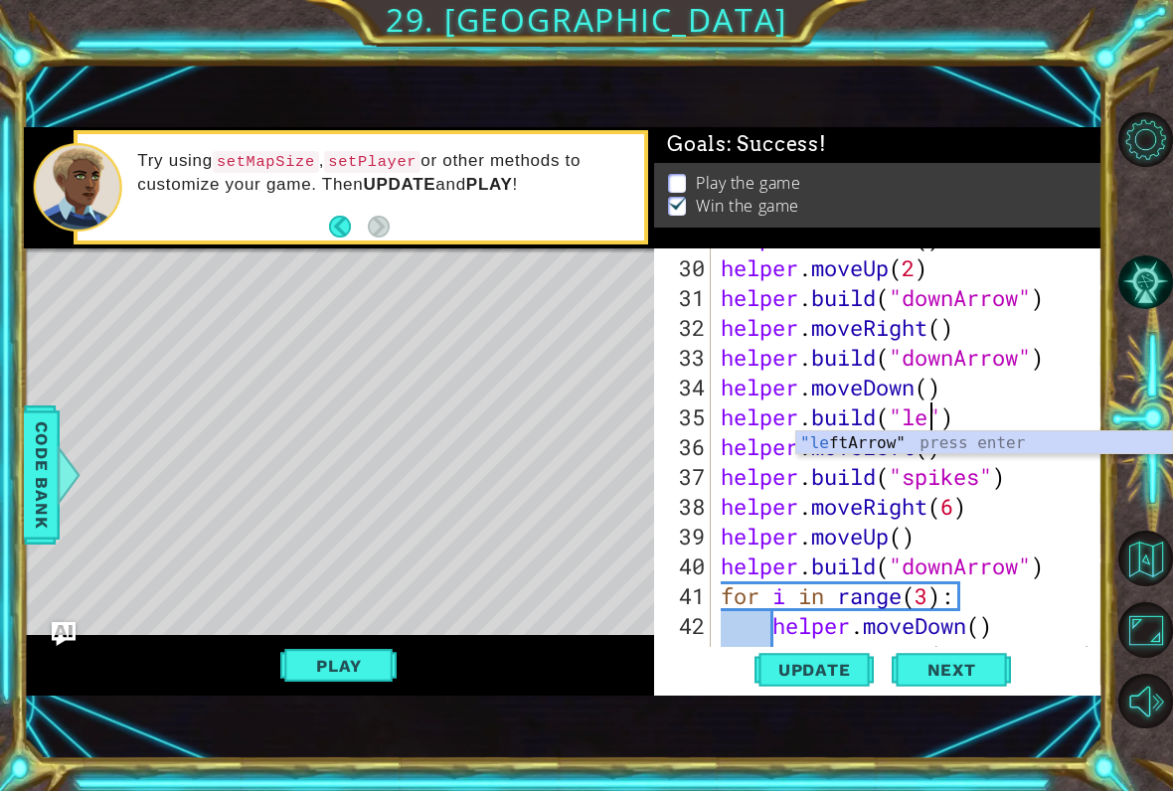
scroll to position [0, 9]
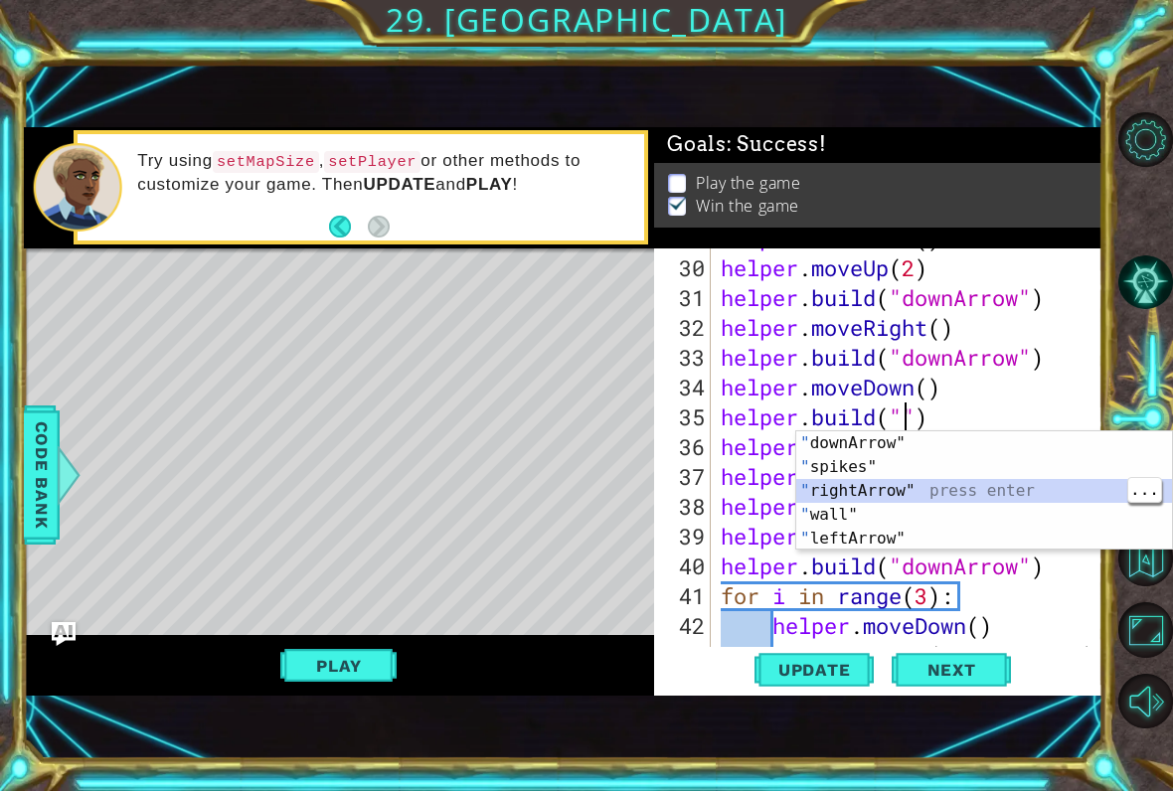
click at [948, 498] on div "" downArrow" press enter " spikes" press enter " rightArrow" press enter " wall…" at bounding box center [984, 515] width 376 height 167
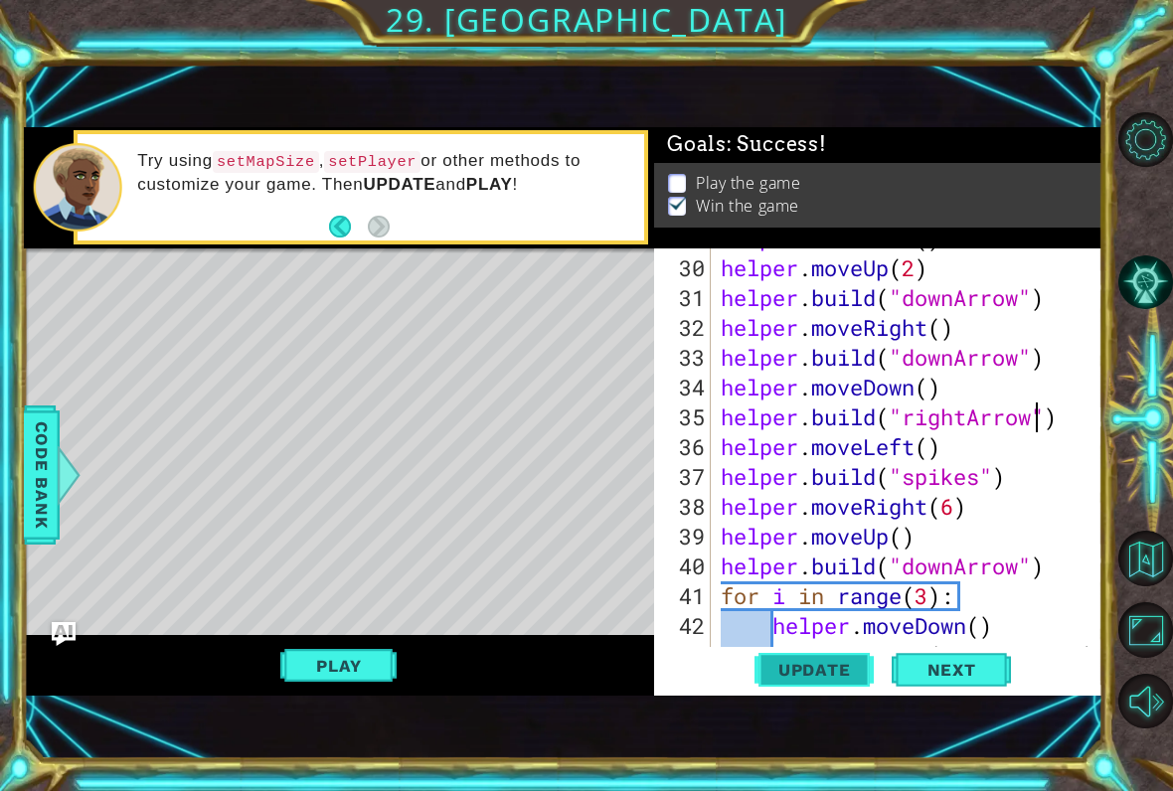
click at [836, 676] on span "Update" at bounding box center [815, 670] width 112 height 20
click at [842, 669] on span "Update" at bounding box center [815, 670] width 112 height 20
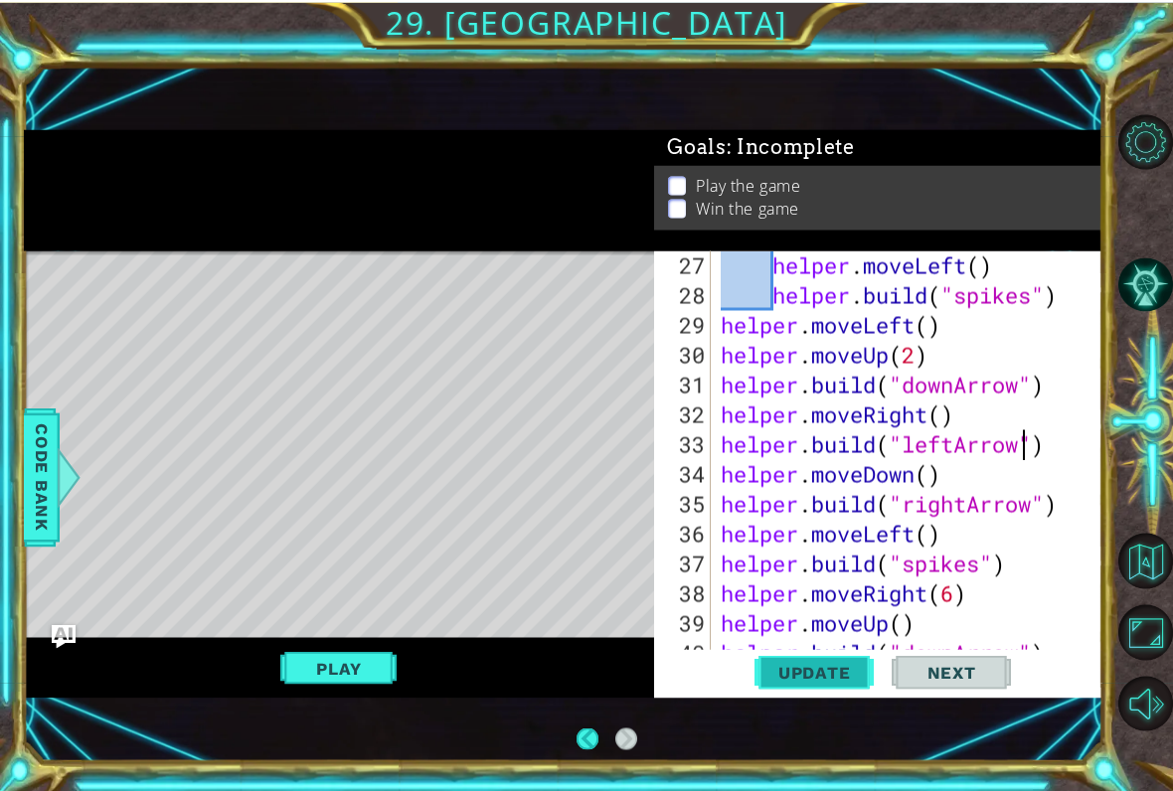
scroll to position [859, 0]
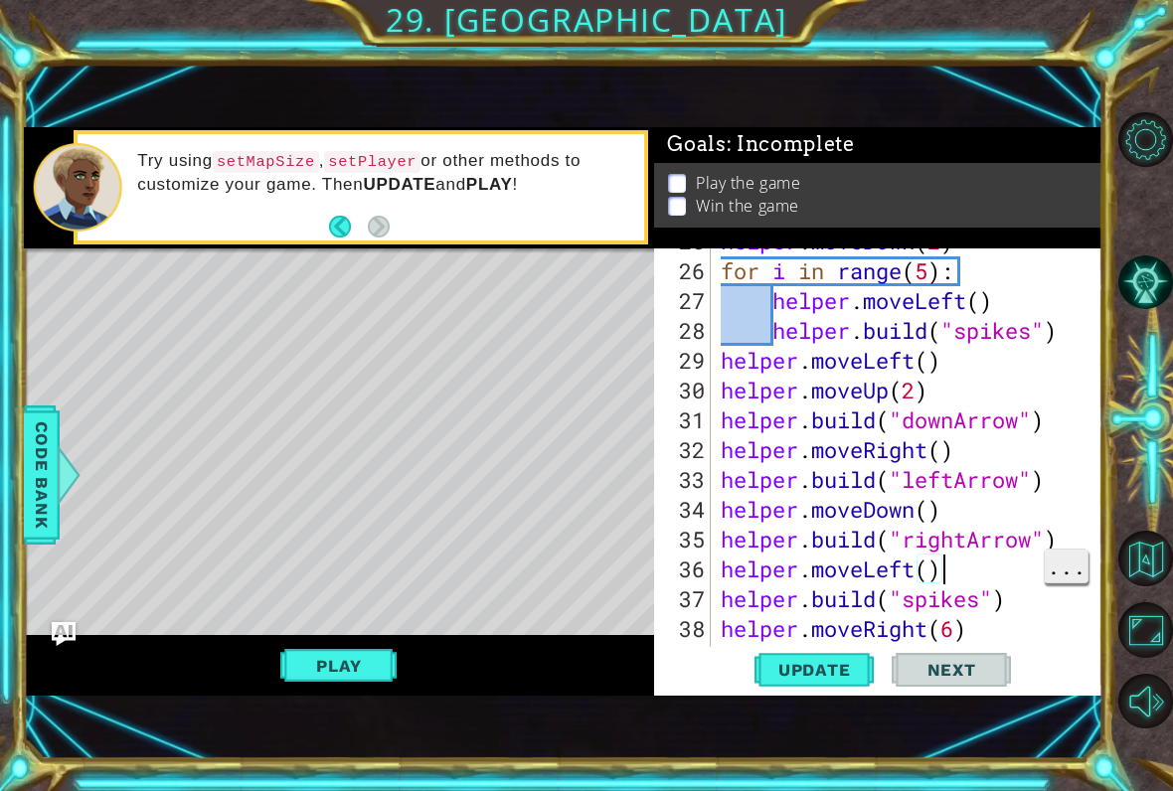
click at [1067, 579] on span "..." at bounding box center [1066, 566] width 43 height 33
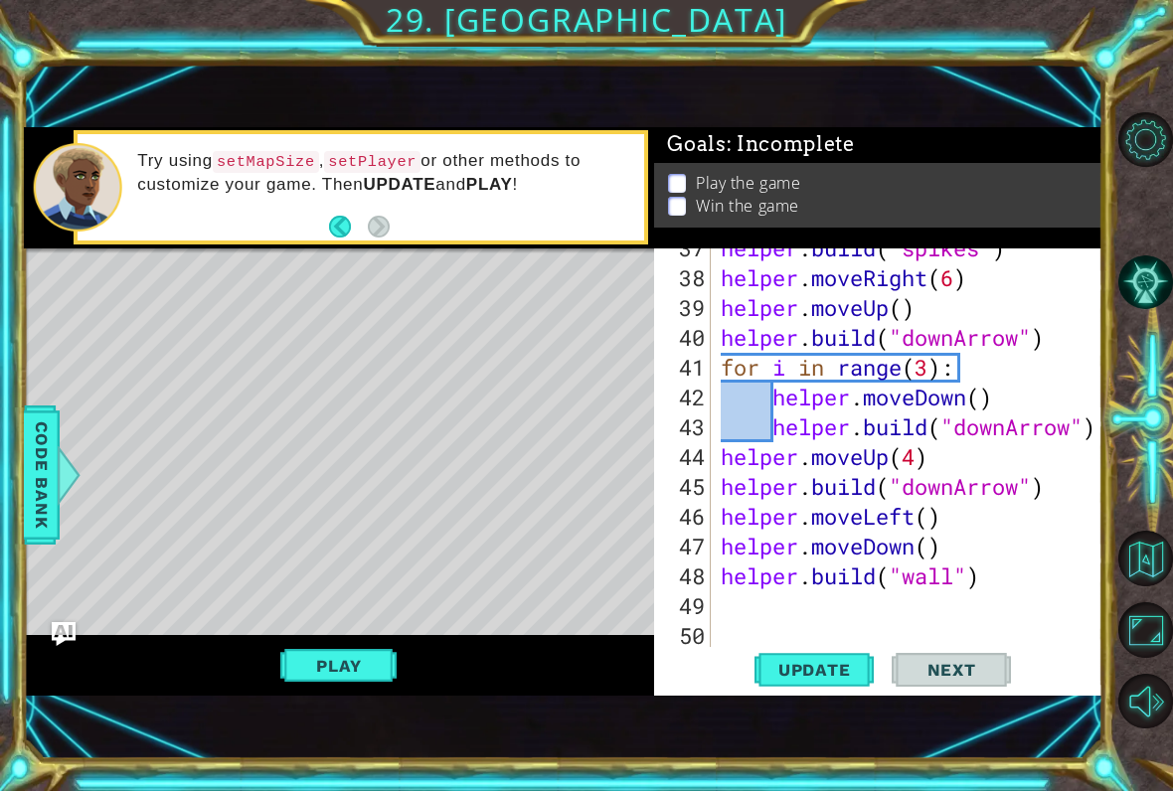
scroll to position [1253, 0]
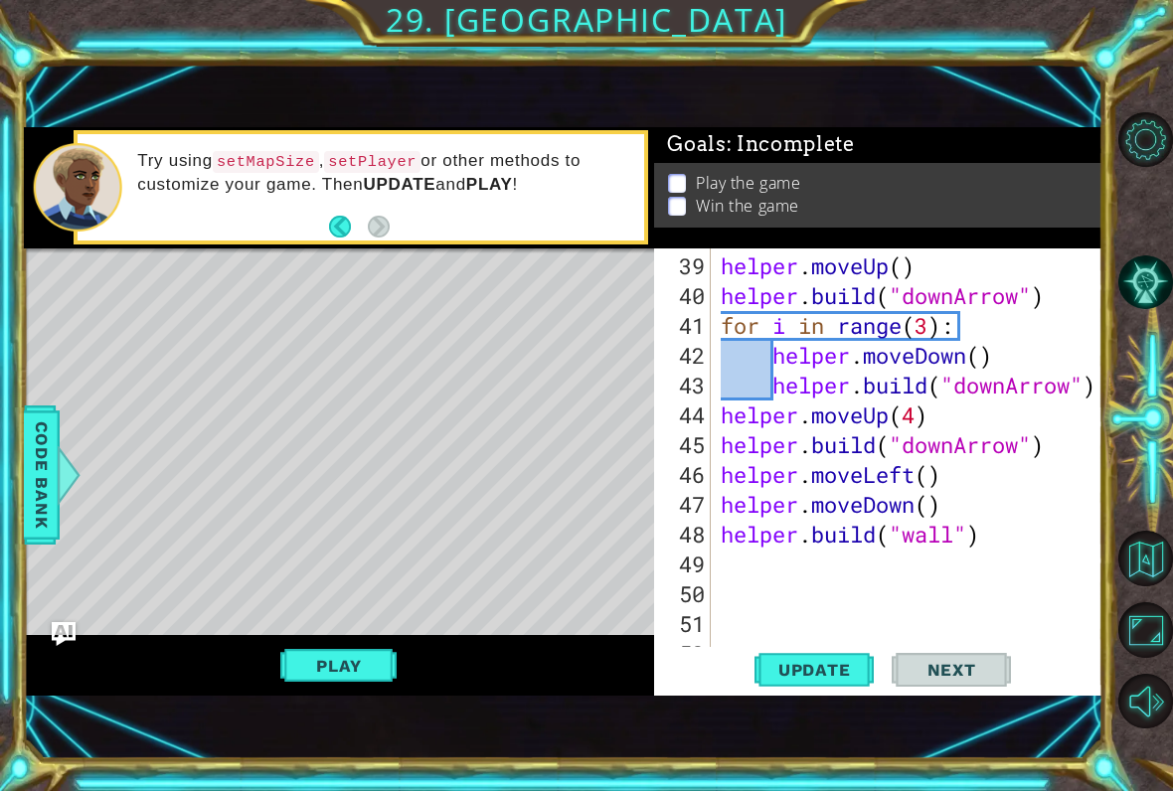
type textarea "helper.build("wall")"
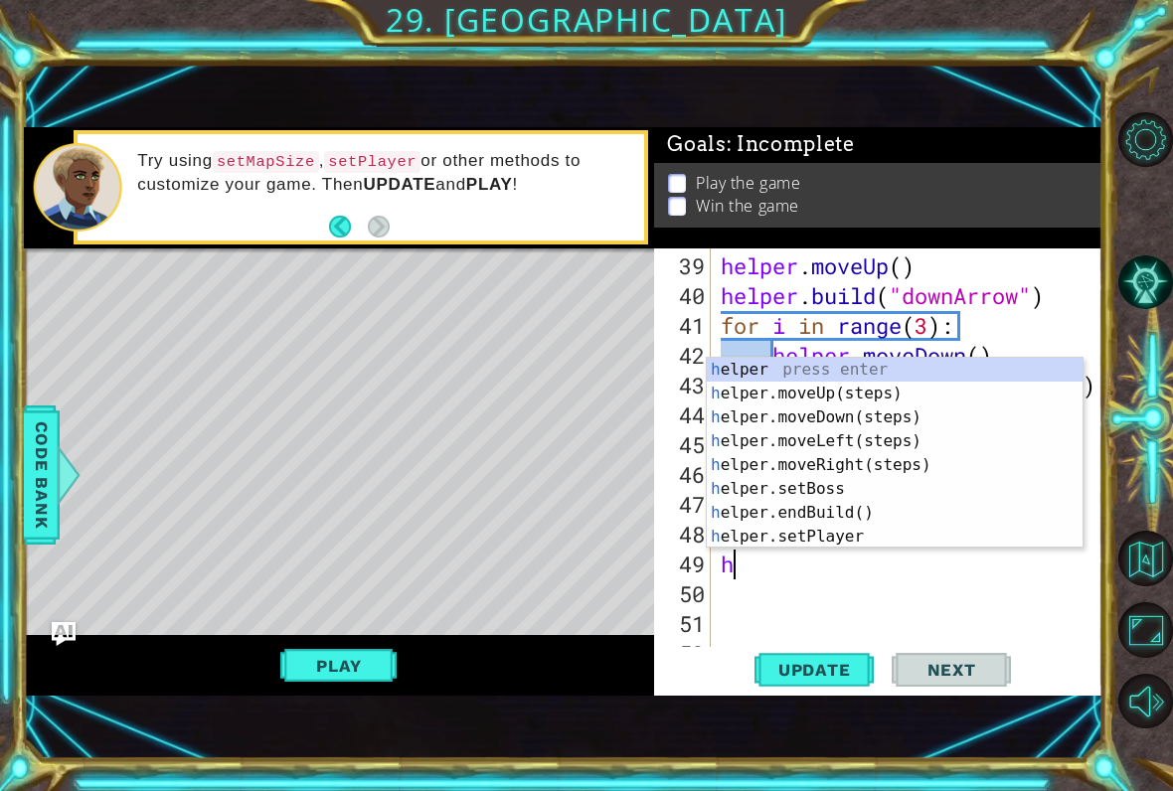
type textarea "he"
click at [819, 409] on div "he lper press enter he lper.moveUp(steps) press enter he lper.moveDown(steps) p…" at bounding box center [895, 477] width 376 height 239
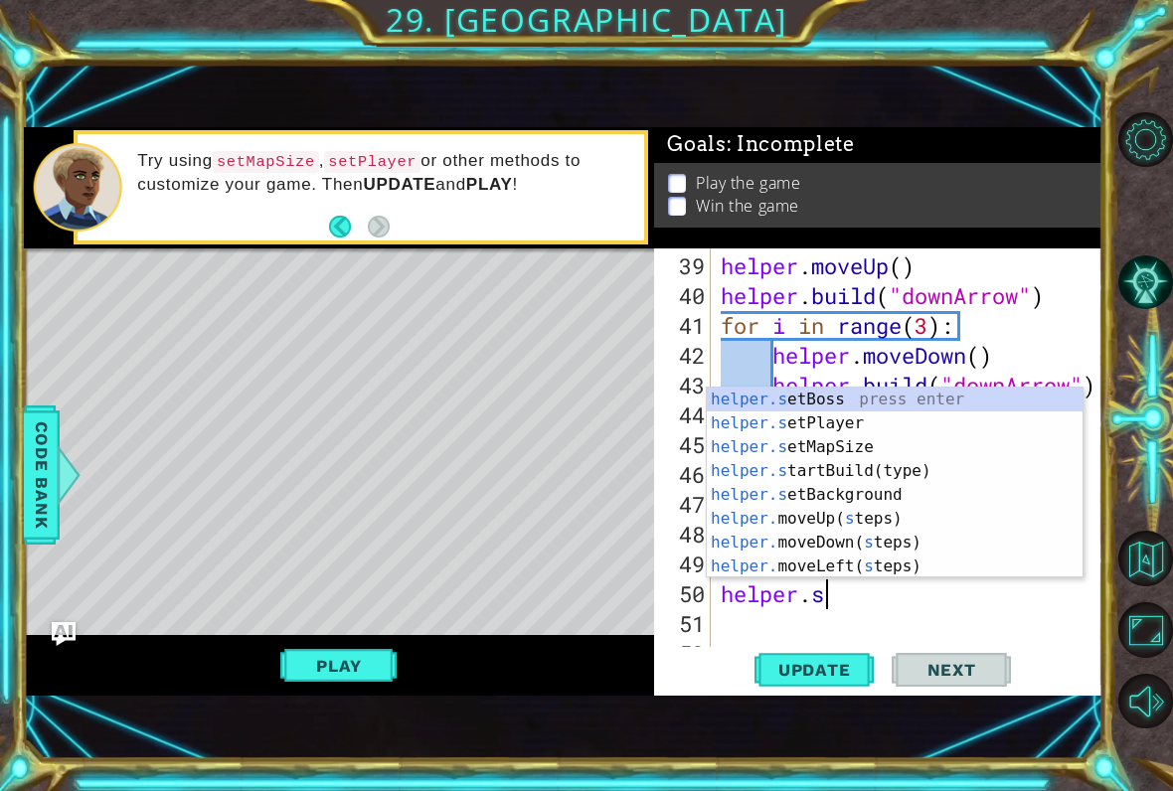
scroll to position [0, 4]
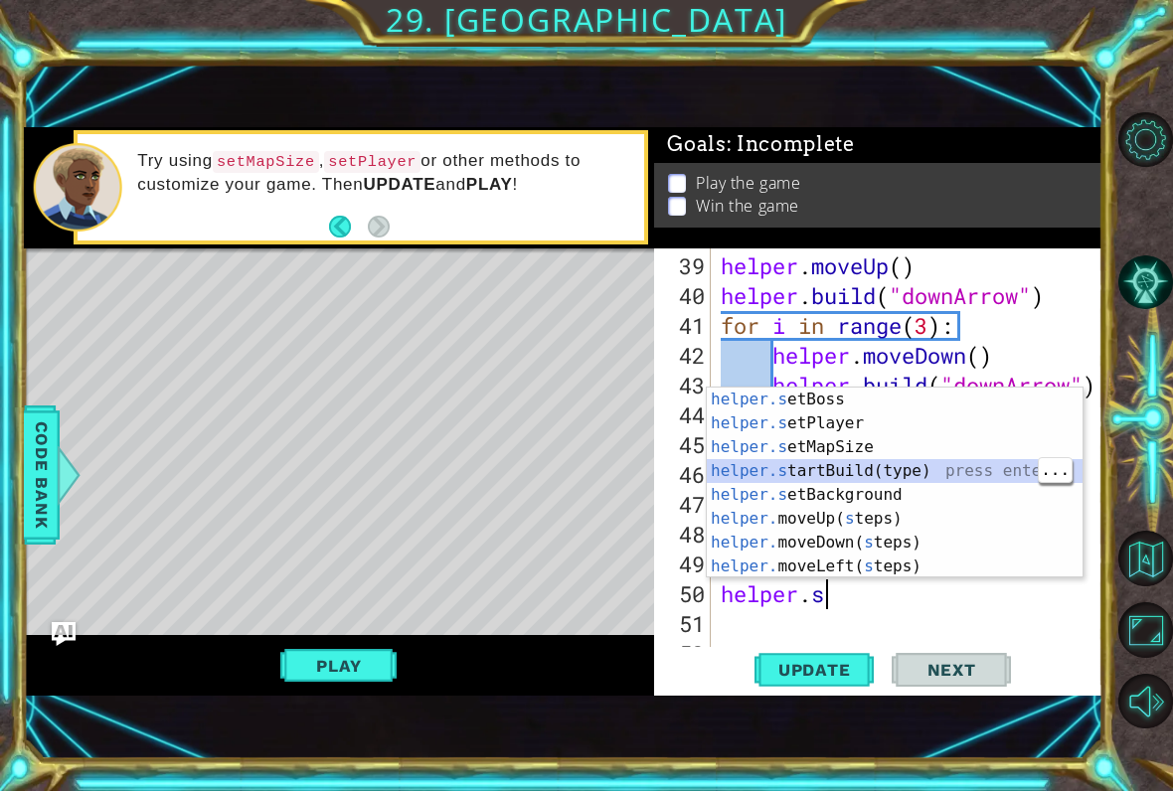
click at [942, 471] on div "helper.s etBoss press enter helper.s etPlayer press enter helper.s etMapSize pr…" at bounding box center [895, 507] width 376 height 239
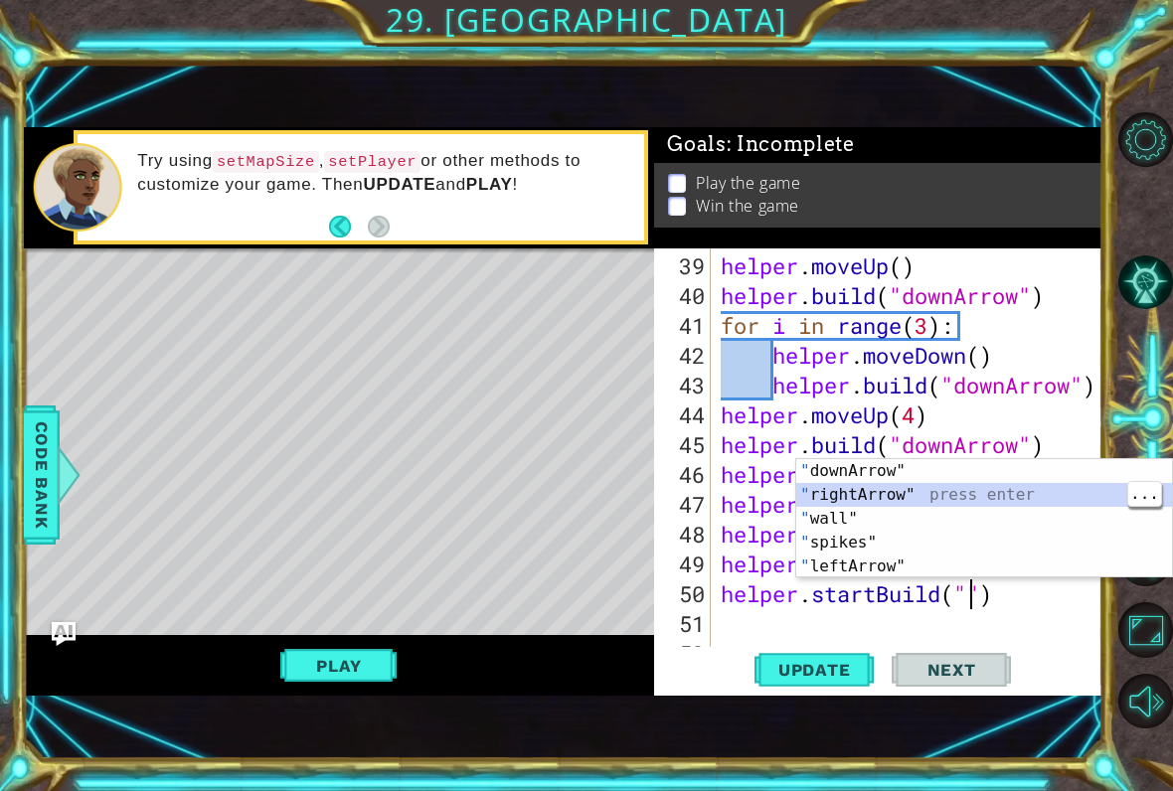
click at [939, 494] on div "" downArrow" press enter " rightArrow" press enter " wall" press enter " spikes…" at bounding box center [984, 542] width 376 height 167
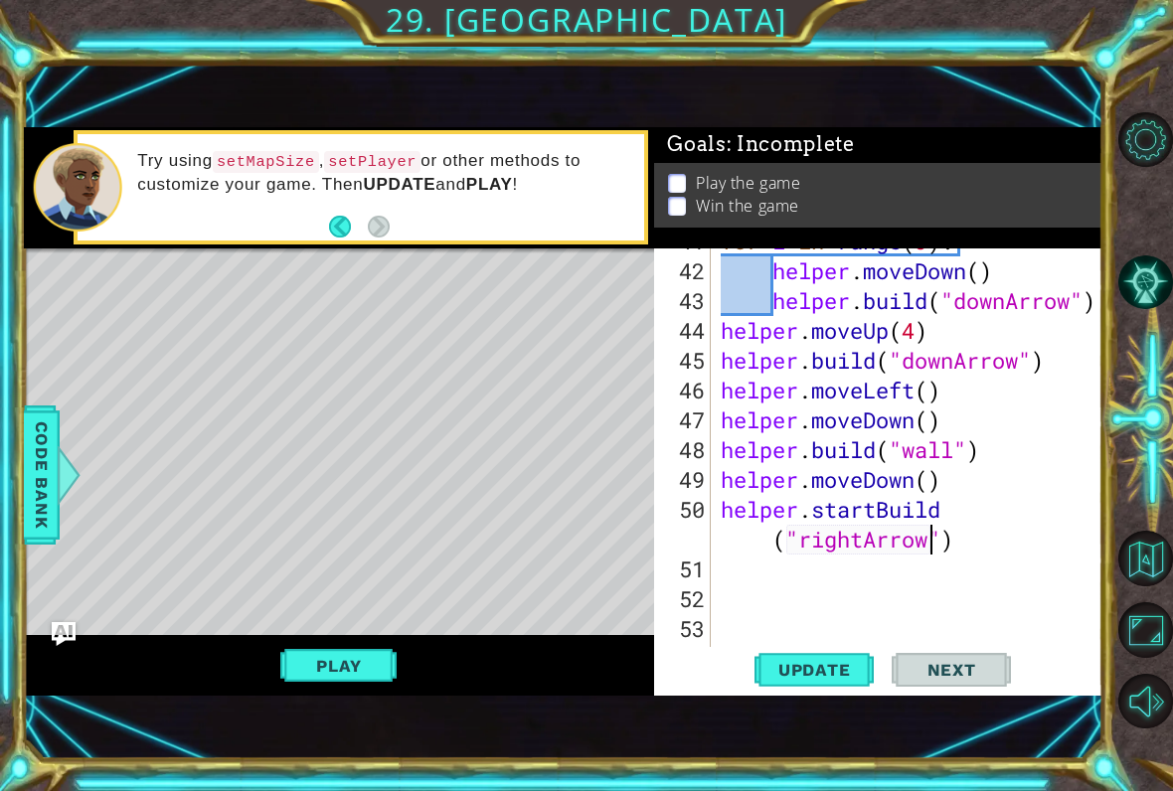
scroll to position [1342, 0]
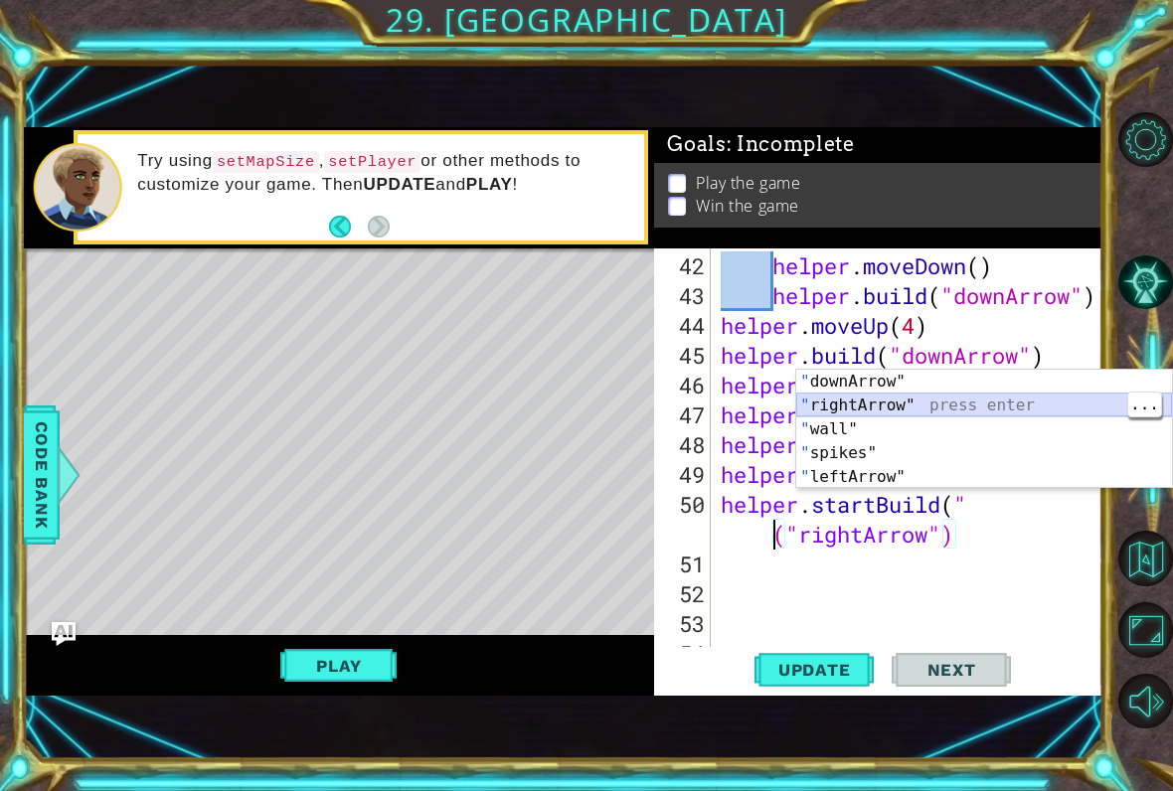
click at [936, 400] on div "" downArrow" press enter " rightArrow" press enter " wall" press enter " spikes…" at bounding box center [984, 453] width 376 height 167
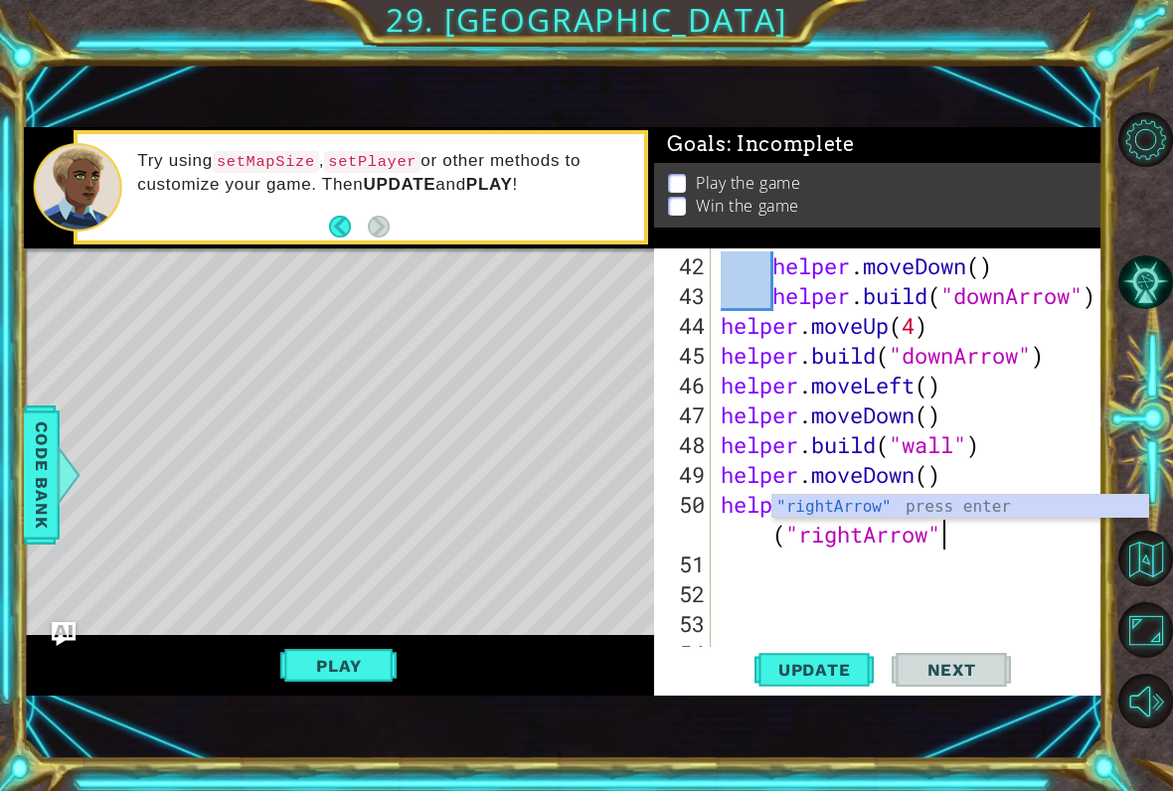
scroll to position [1312, 0]
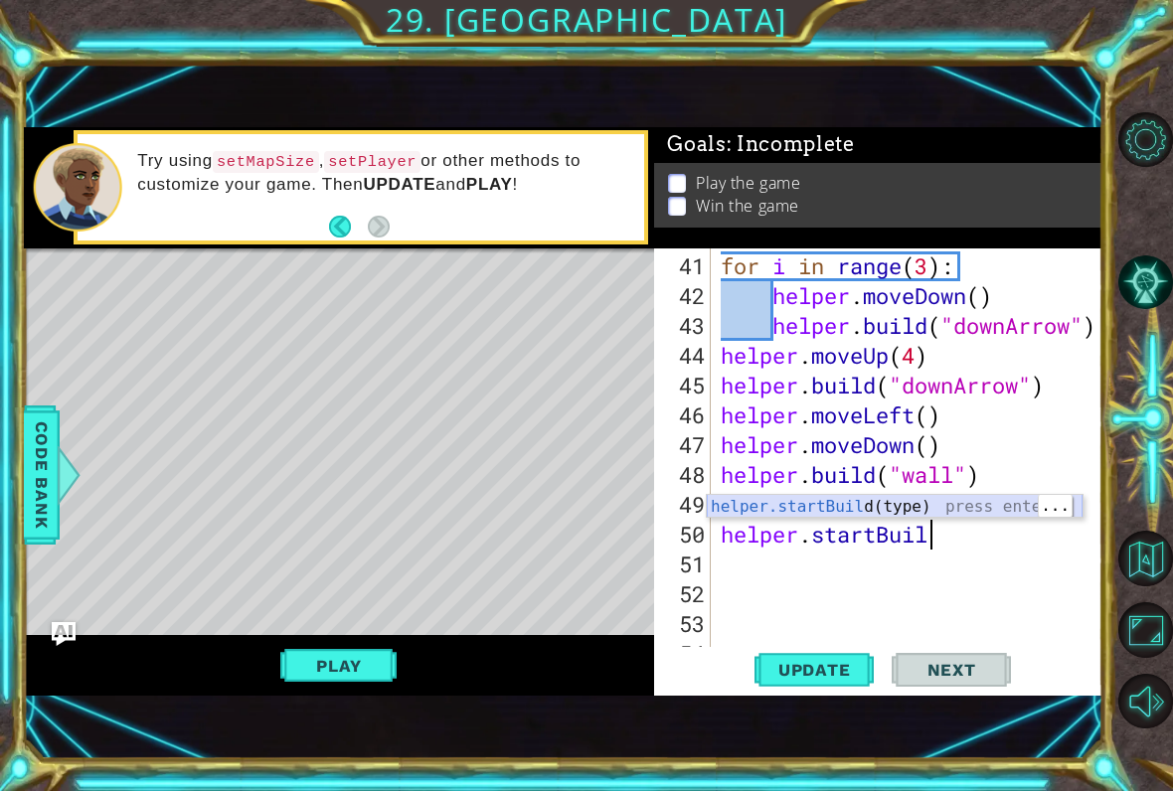
click at [971, 502] on div "helper.startBuil d(type) press enter" at bounding box center [895, 531] width 376 height 72
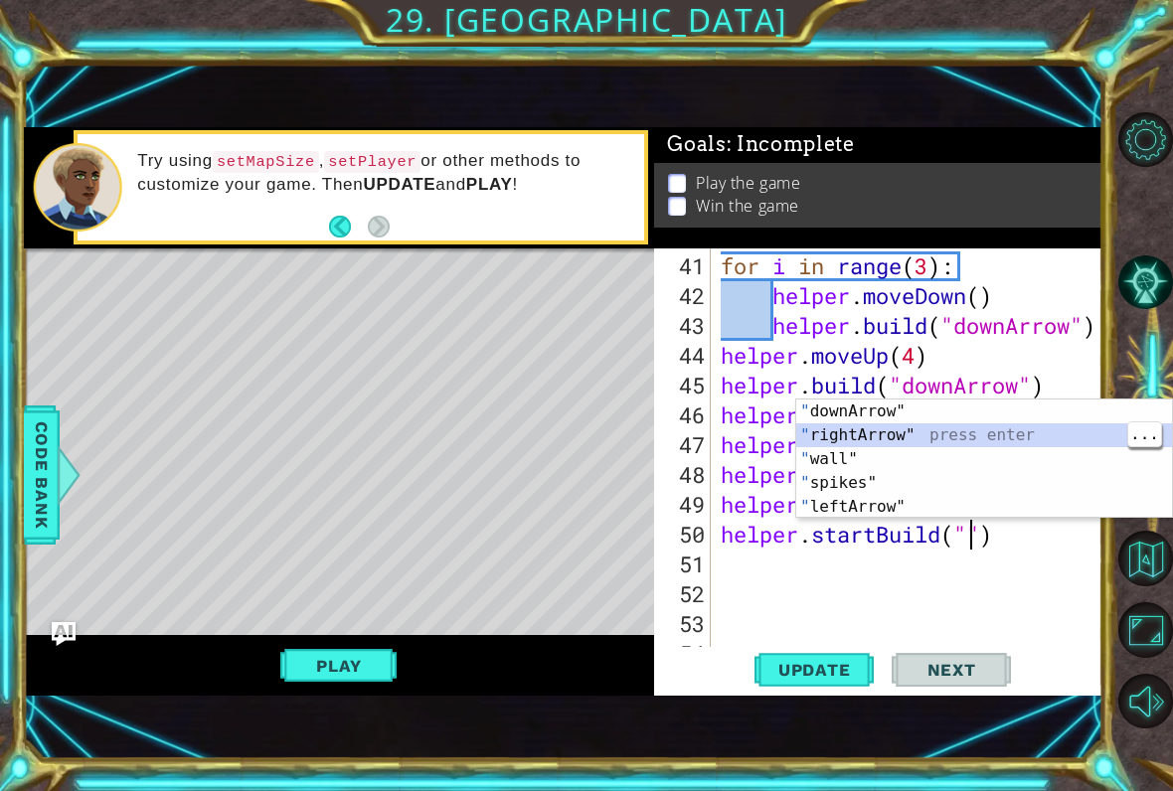
click at [955, 432] on div "" downArrow" press enter " rightArrow" press enter " wall" press enter " spikes…" at bounding box center [984, 483] width 376 height 167
type textarea "helper.startBuild("rightArrow")"
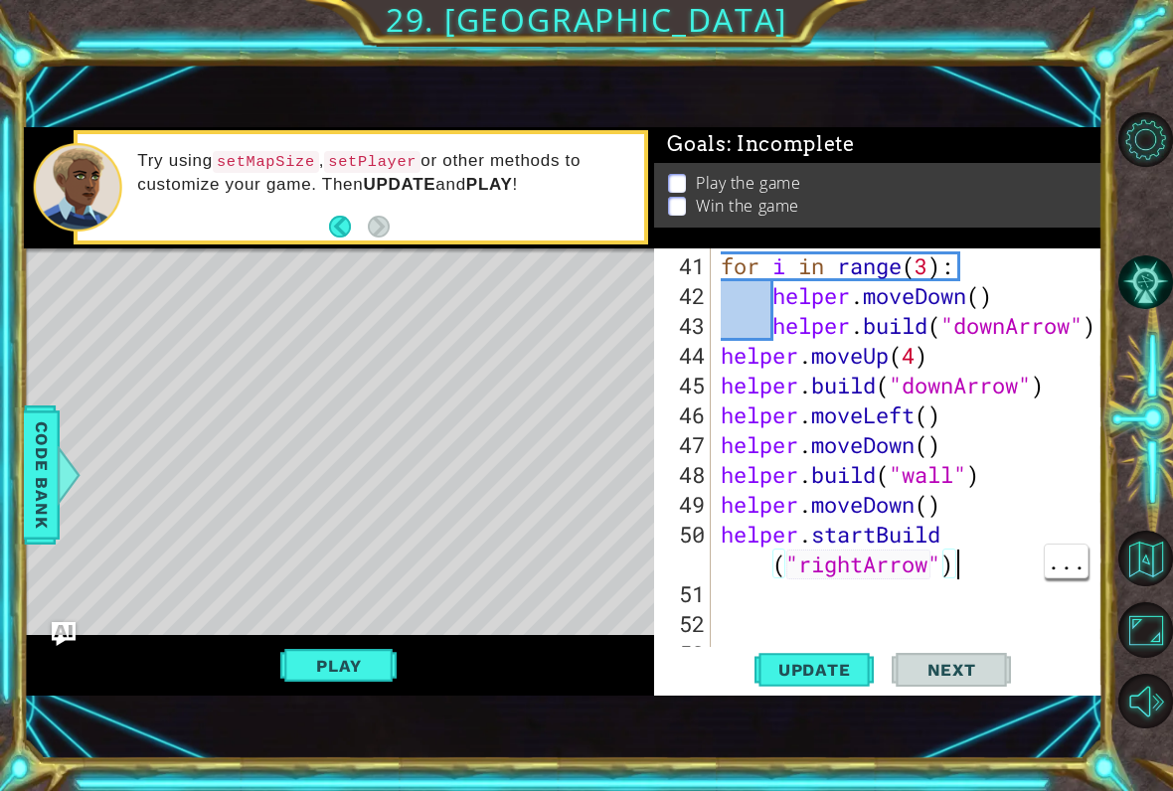
scroll to position [0, 0]
click at [810, 672] on span "Update" at bounding box center [815, 670] width 112 height 20
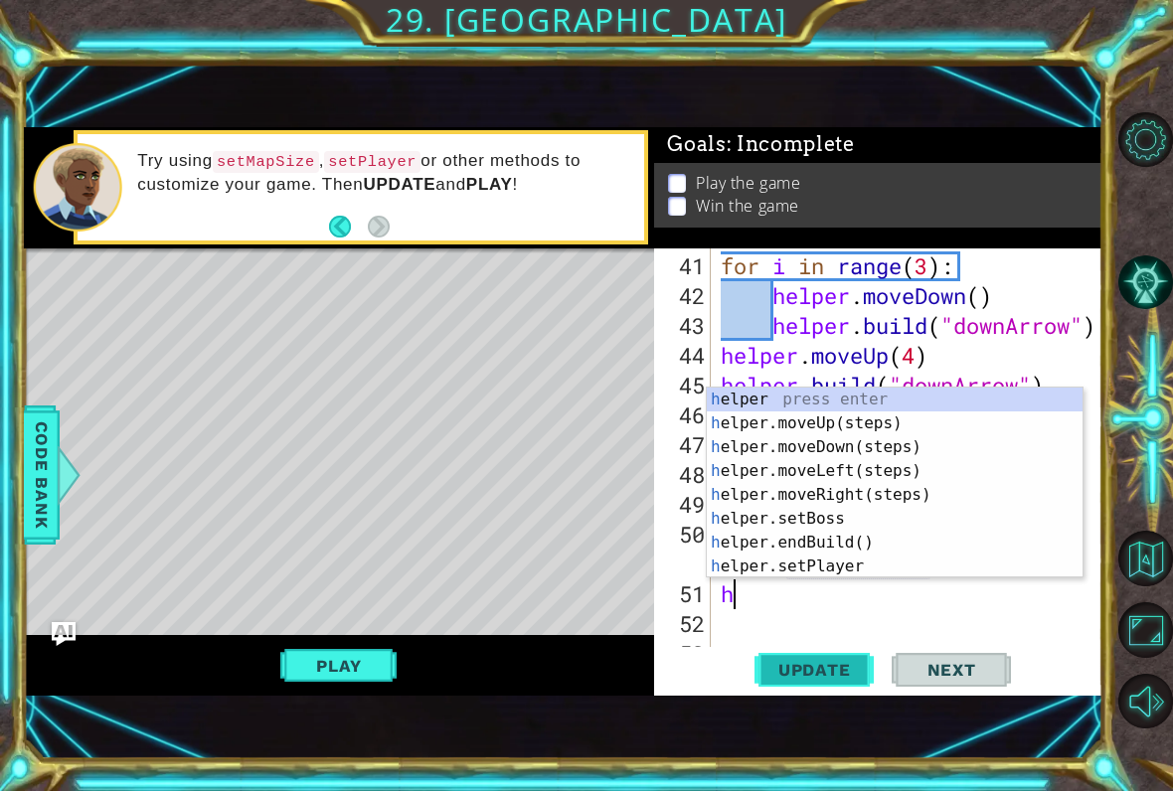
type textarea "he"
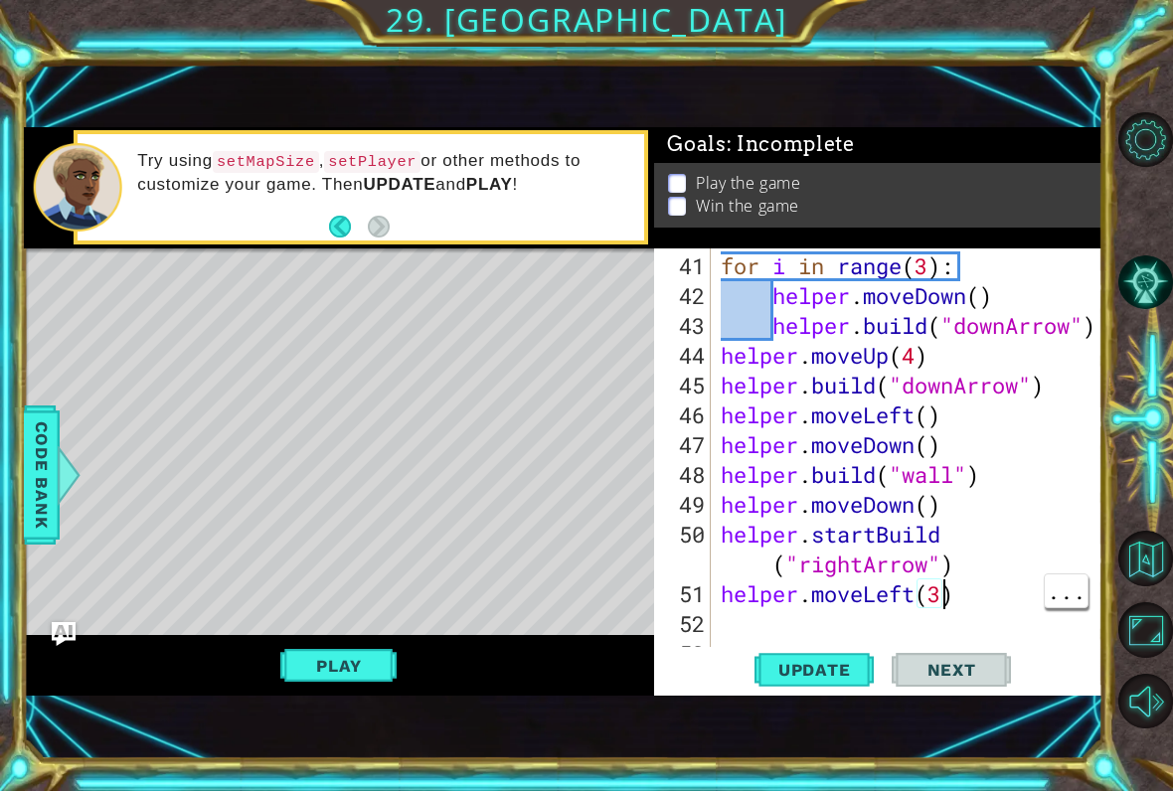
scroll to position [0, 10]
type textarea "helper.moveLeft(3)"
click at [836, 668] on span "Update" at bounding box center [815, 670] width 112 height 20
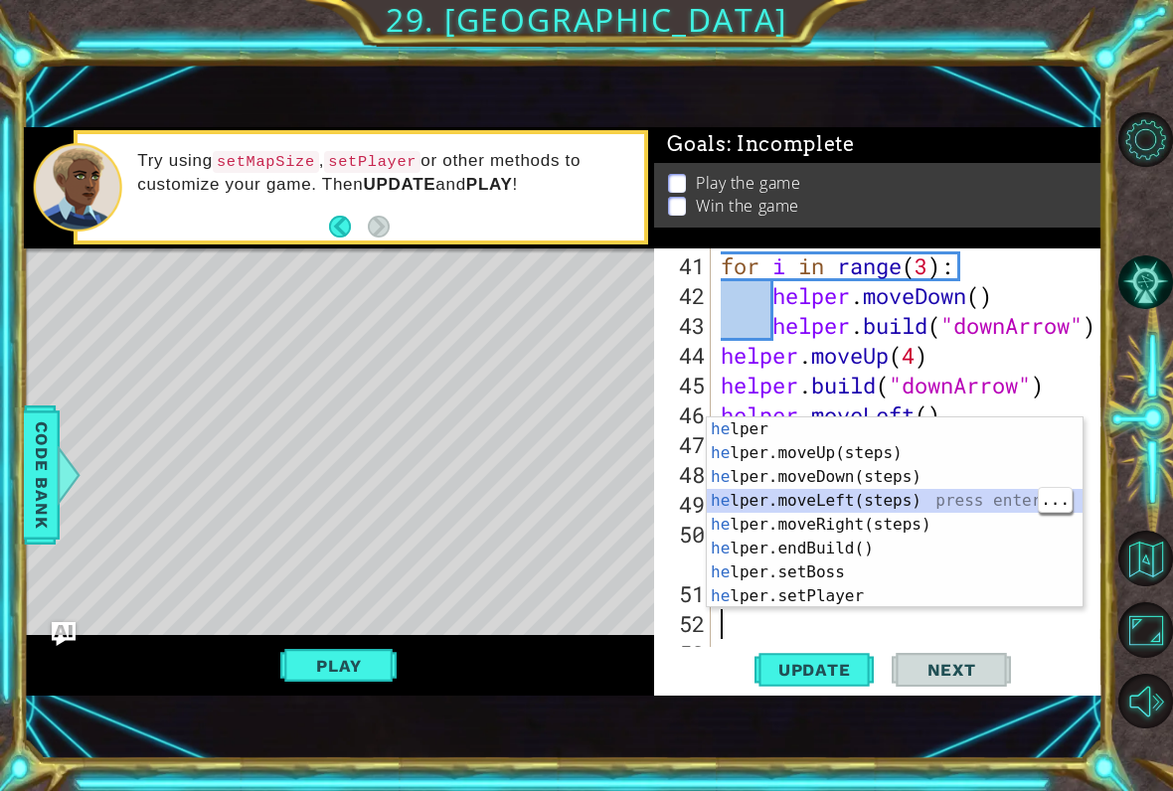
type textarea "he"
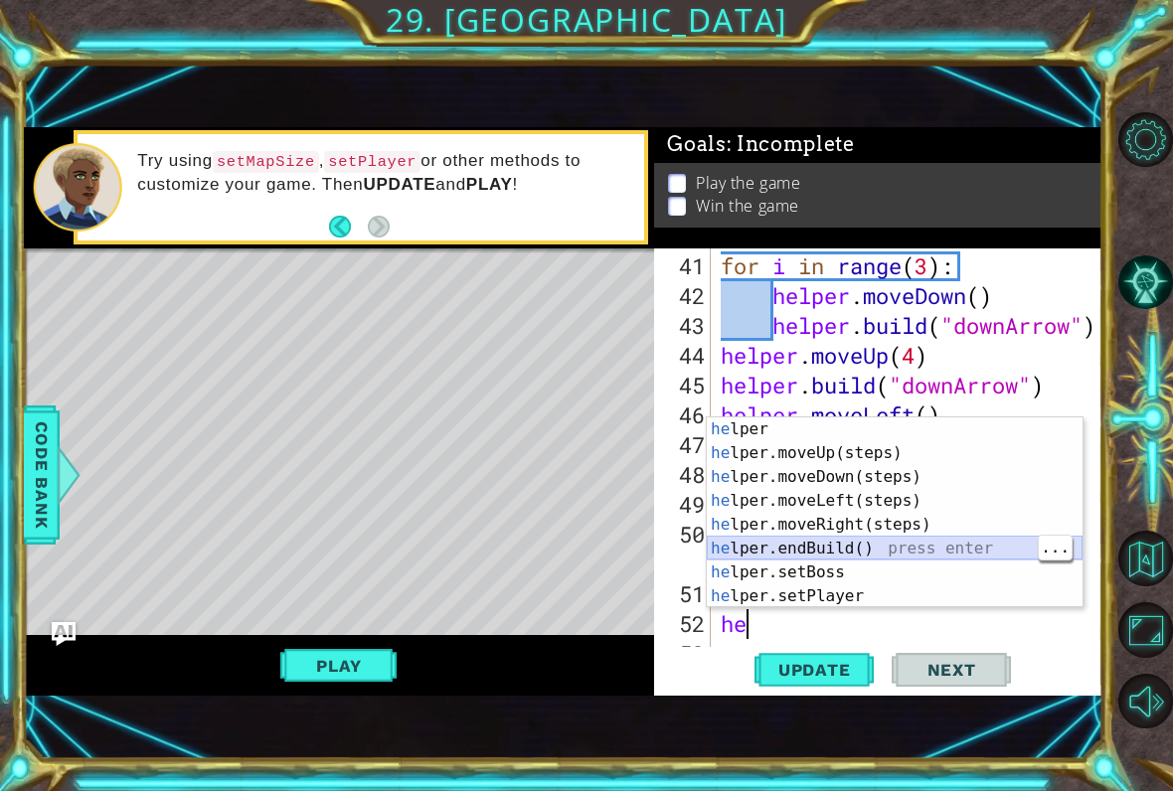
click at [909, 549] on div "he lper press enter he lper.moveUp(steps) press enter he lper.moveDown(steps) p…" at bounding box center [895, 537] width 376 height 239
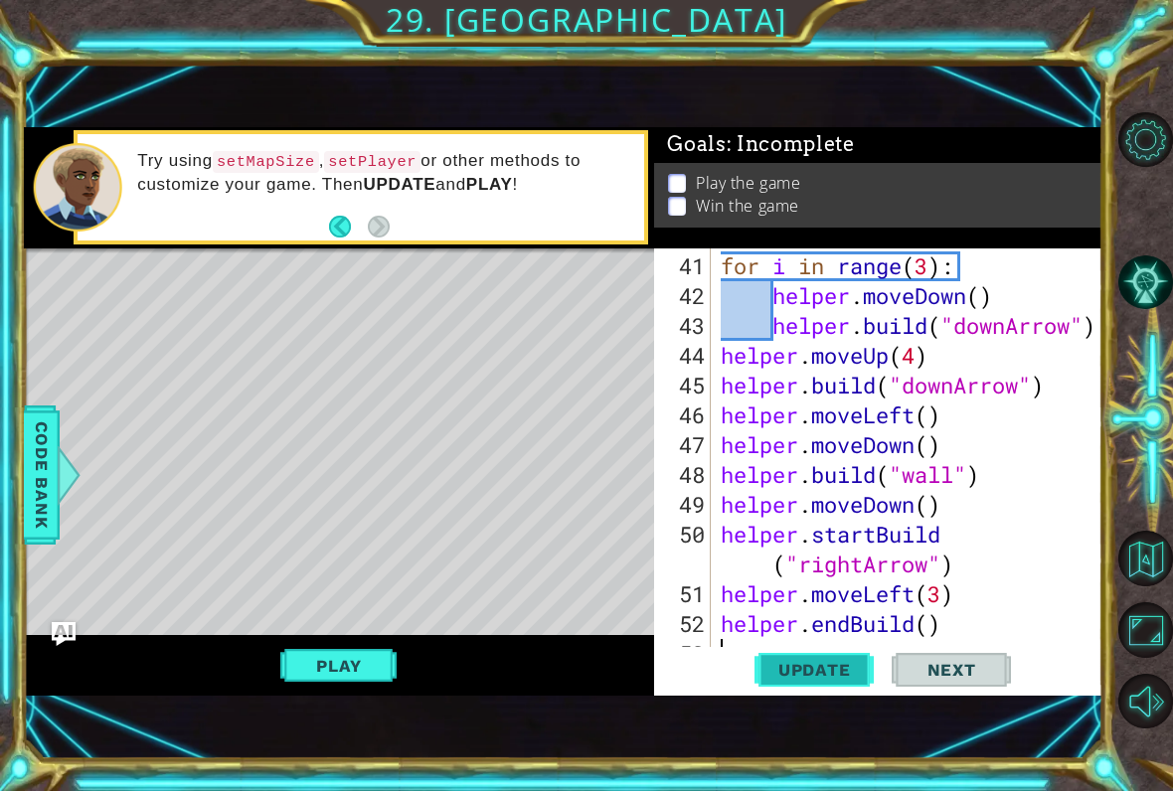
click at [836, 680] on span "Update" at bounding box center [815, 670] width 112 height 20
click at [377, 683] on button "Play" at bounding box center [338, 666] width 116 height 38
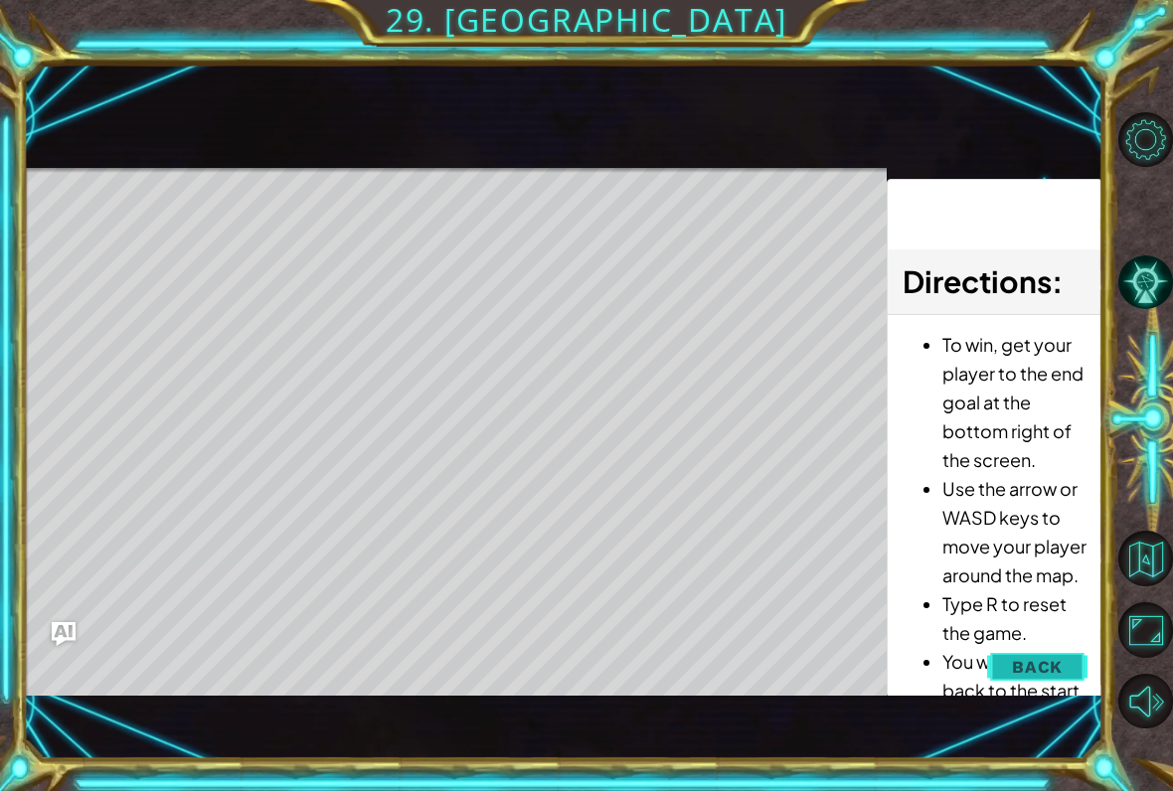
click at [1037, 661] on span "Back" at bounding box center [1037, 667] width 51 height 20
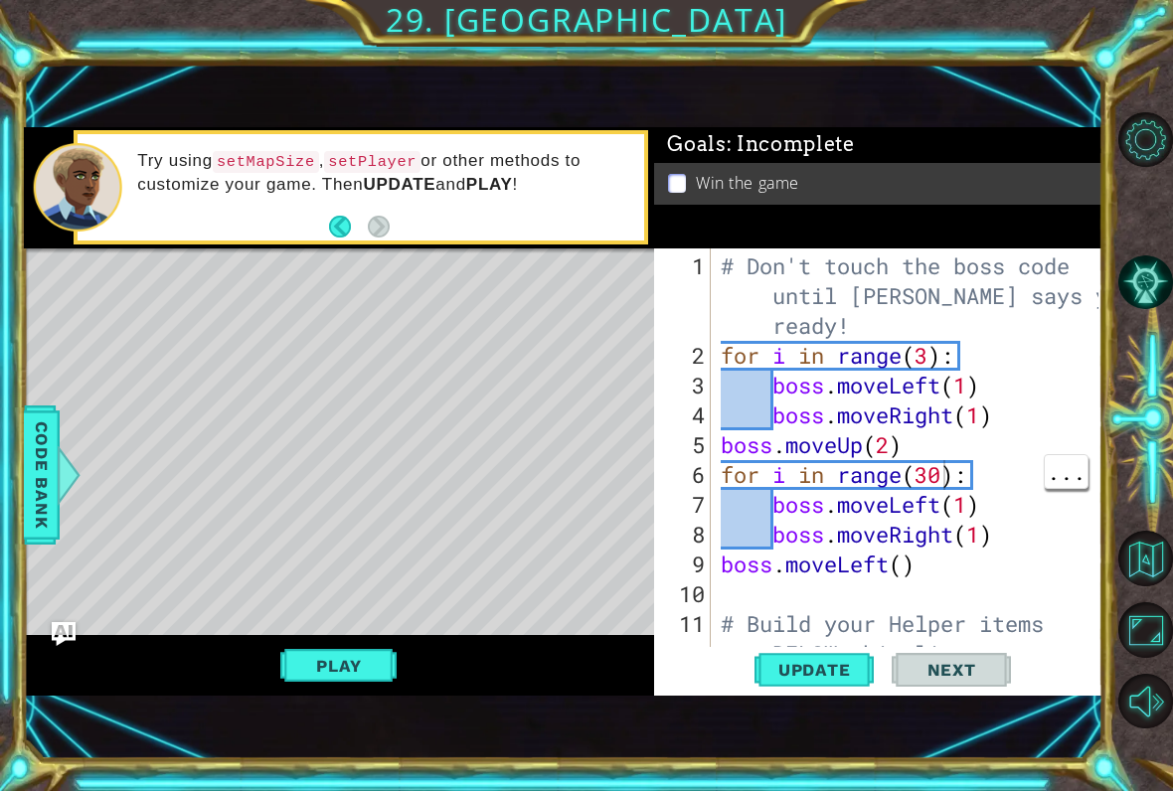
click at [939, 479] on div "# Don't touch the boss code until Vega says you're ready! for i in range ( 3 ) …" at bounding box center [913, 520] width 392 height 537
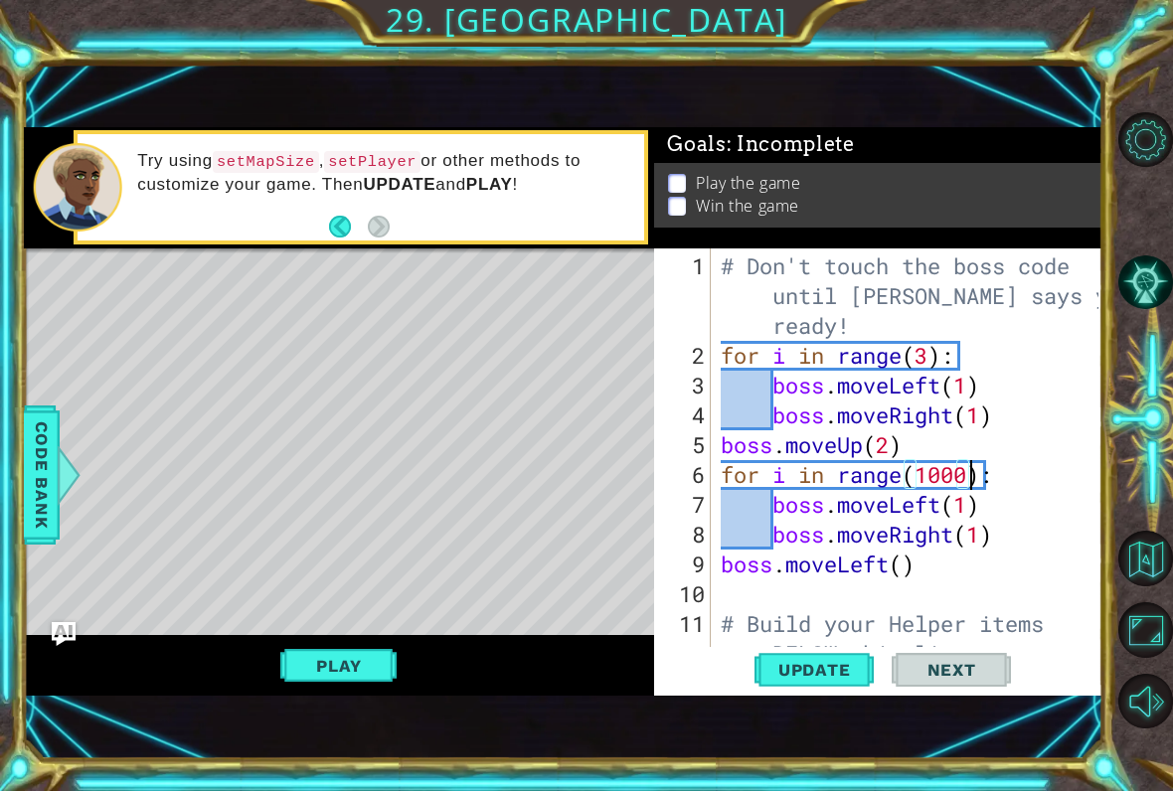
scroll to position [0, 12]
type textarea "for i in range(1000):"
click at [840, 664] on span "Update" at bounding box center [815, 670] width 112 height 20
click at [319, 651] on button "Play" at bounding box center [338, 666] width 116 height 38
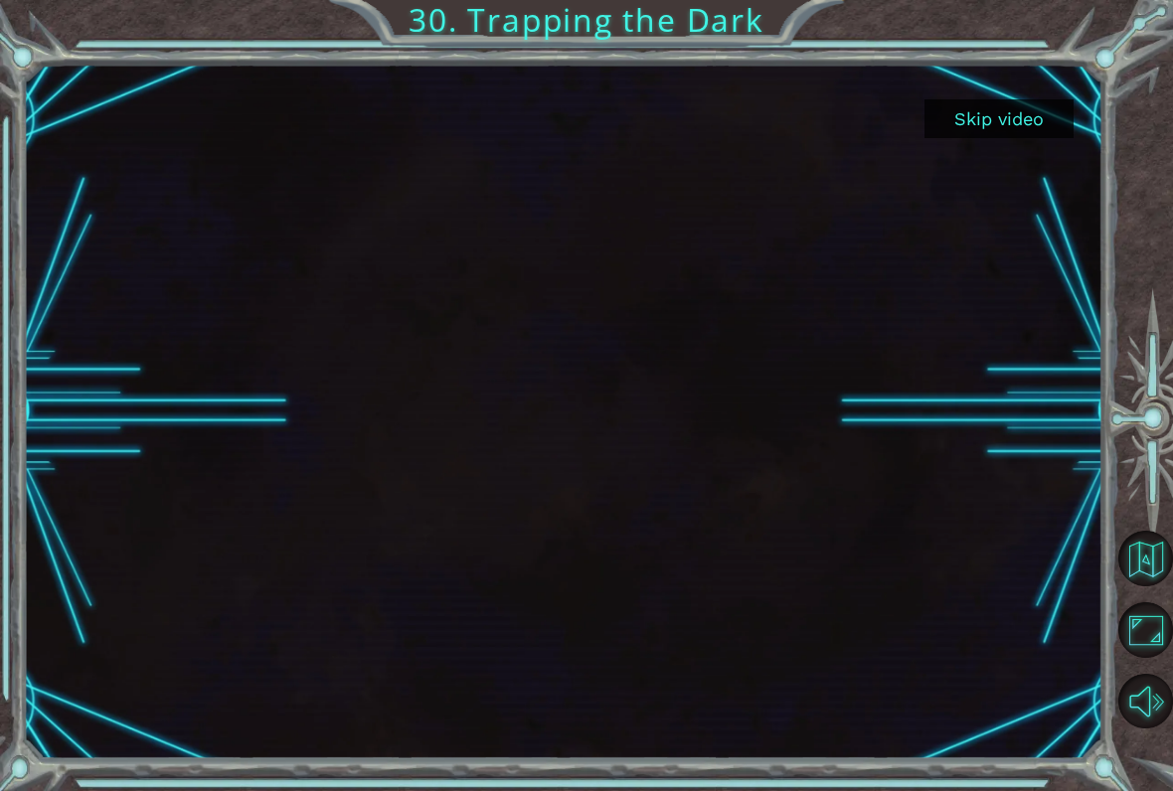
click at [1024, 112] on button "Skip video" at bounding box center [999, 118] width 149 height 39
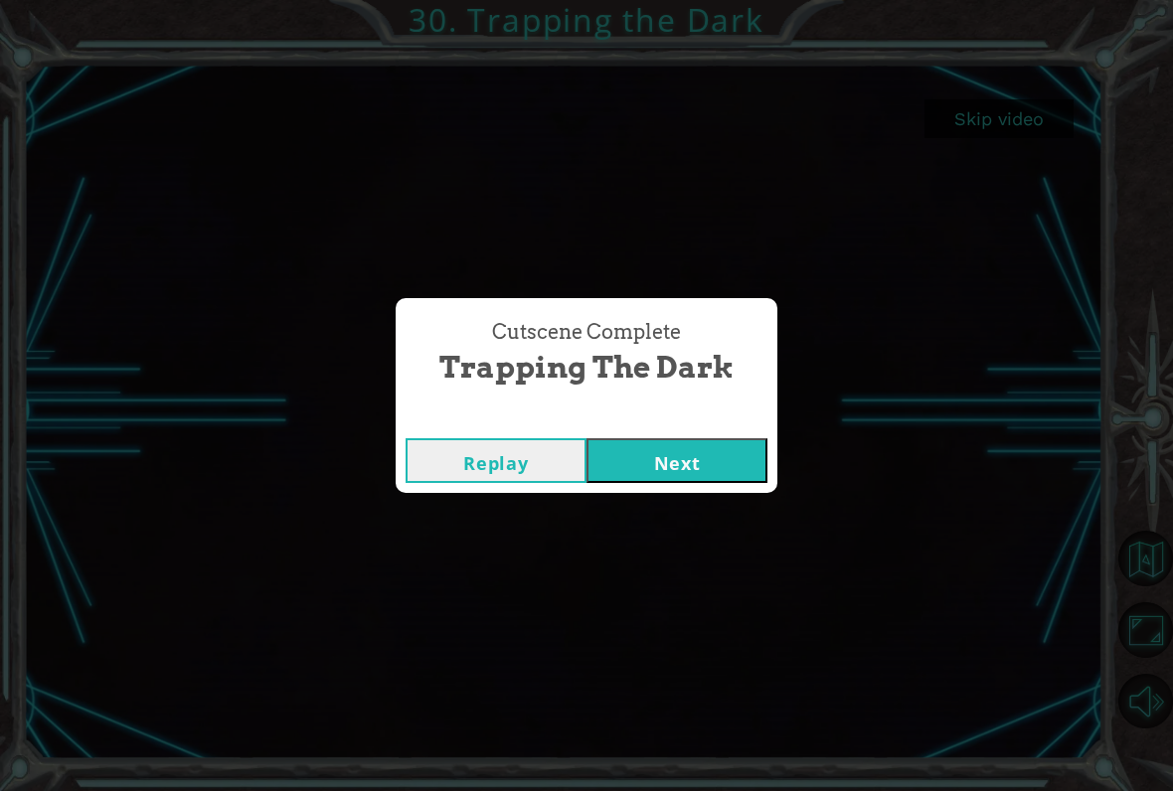
click at [701, 447] on button "Next" at bounding box center [677, 460] width 181 height 45
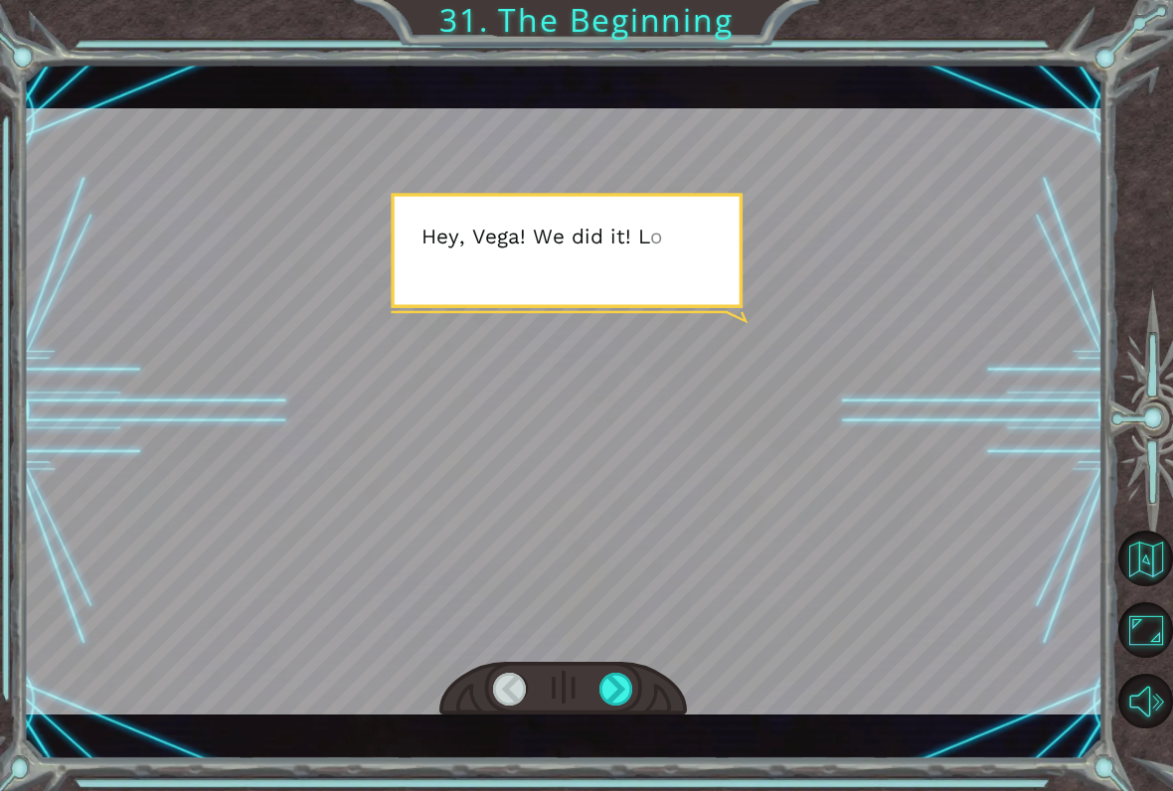
click at [992, 395] on div at bounding box center [564, 411] width 1080 height 607
click at [981, 411] on div at bounding box center [564, 411] width 1080 height 607
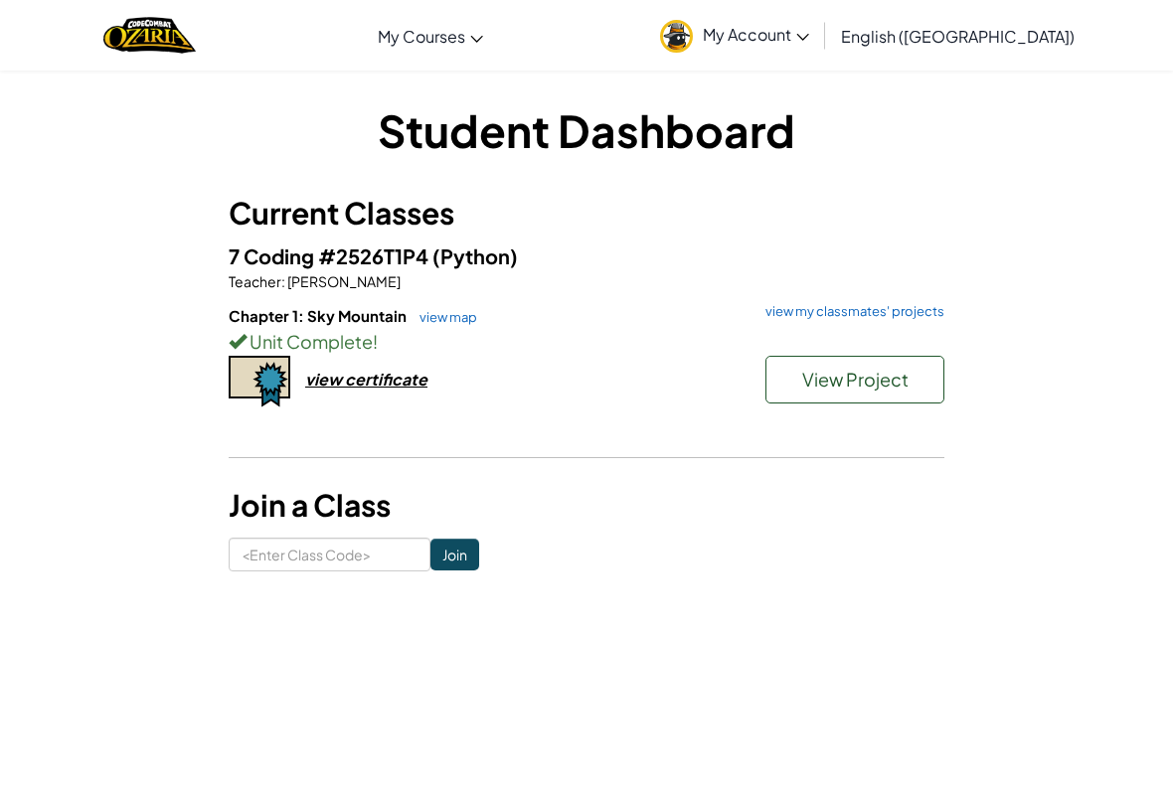
click at [895, 368] on span "View Project" at bounding box center [855, 379] width 106 height 23
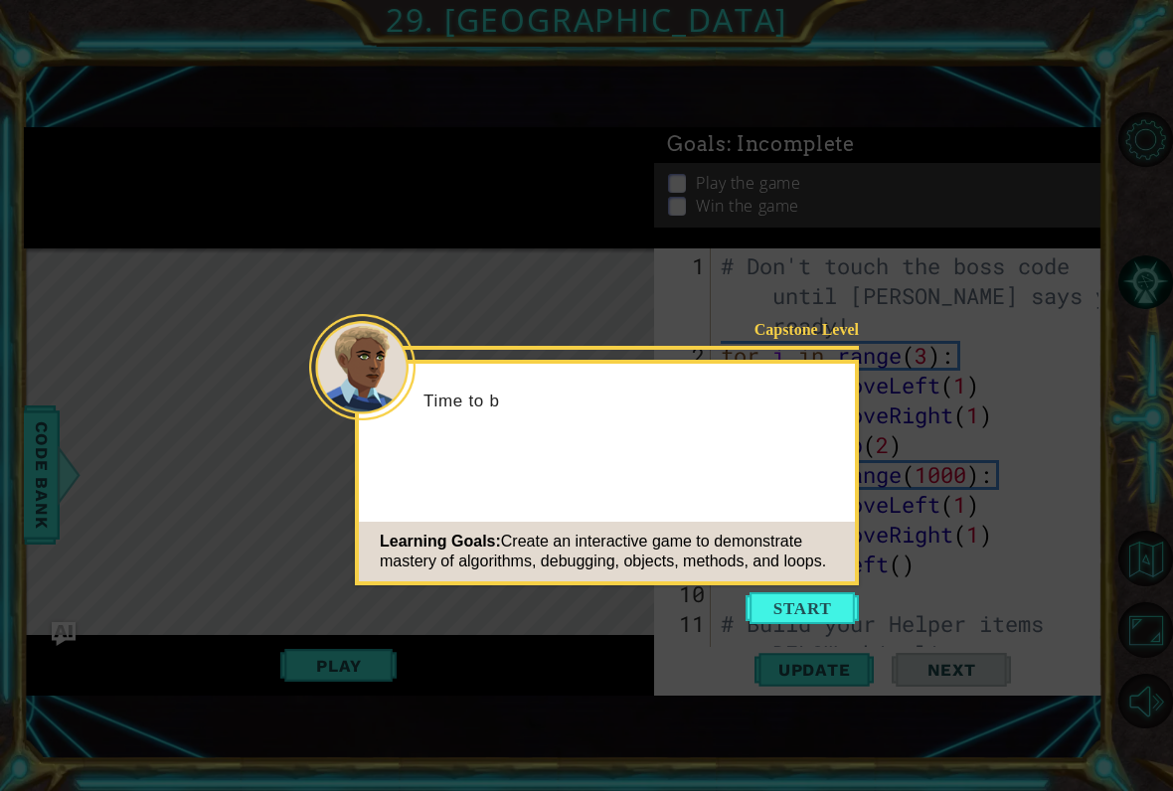
scroll to position [1462, 0]
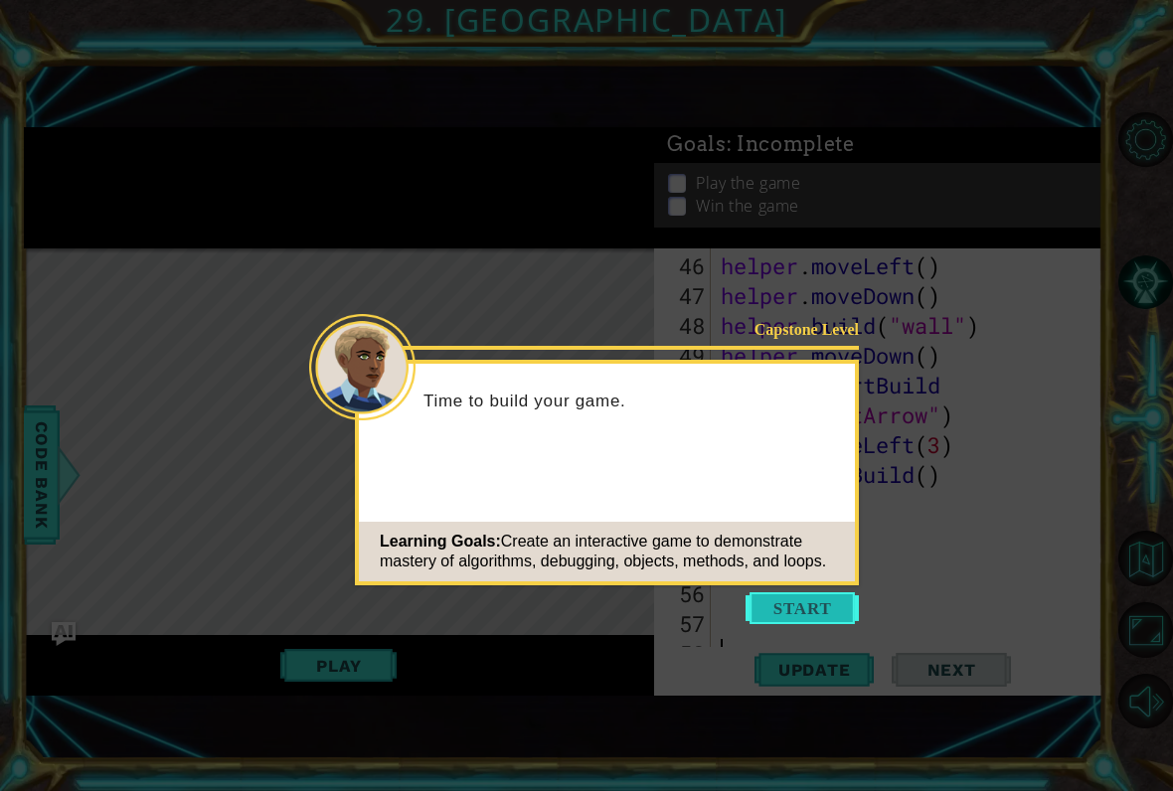
click at [807, 602] on button "Start" at bounding box center [802, 609] width 113 height 32
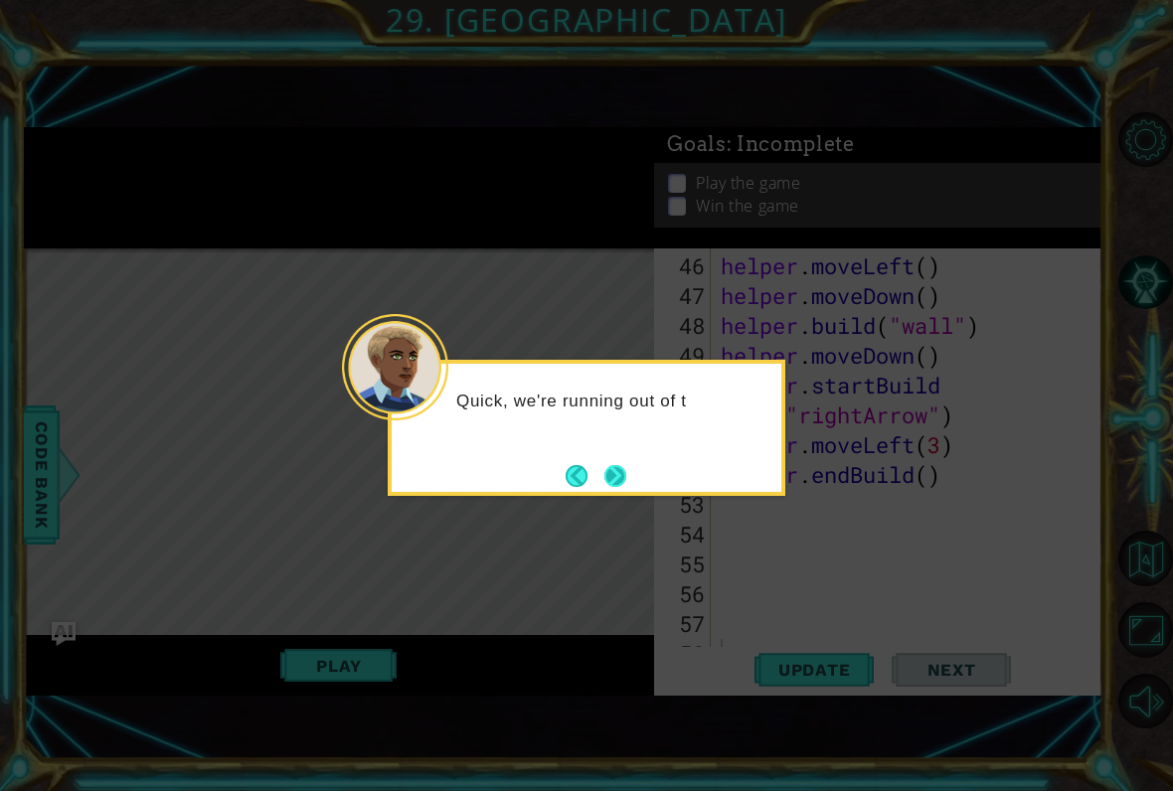
click at [626, 468] on button "Next" at bounding box center [615, 475] width 23 height 23
click at [624, 465] on button "Next" at bounding box center [616, 476] width 22 height 22
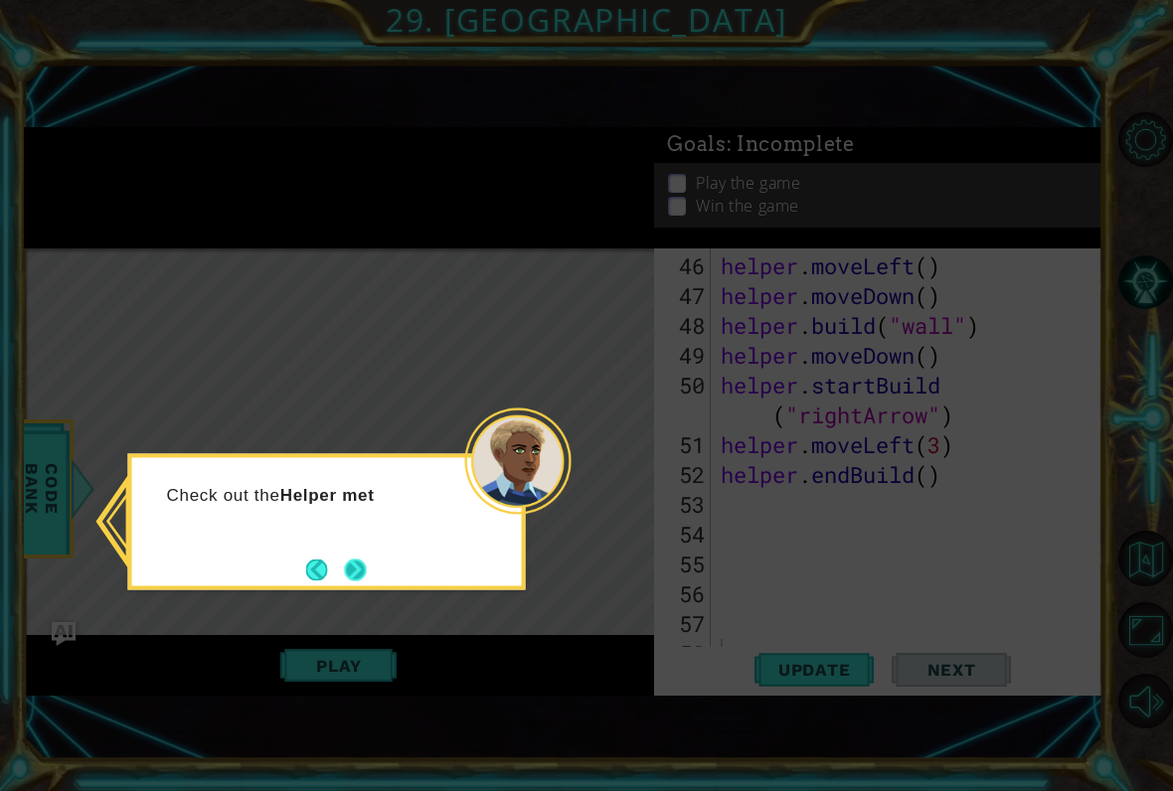
click at [355, 559] on button "Next" at bounding box center [355, 570] width 22 height 22
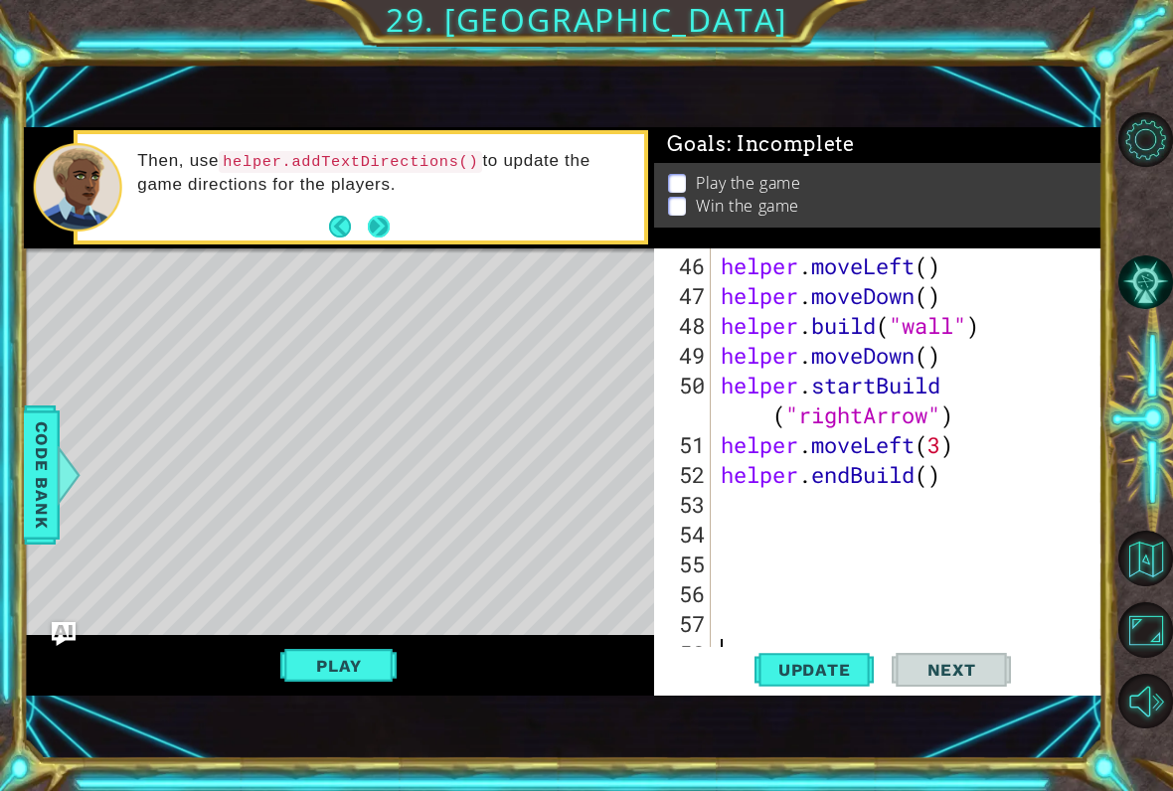
click at [370, 225] on button "Next" at bounding box center [379, 227] width 22 height 22
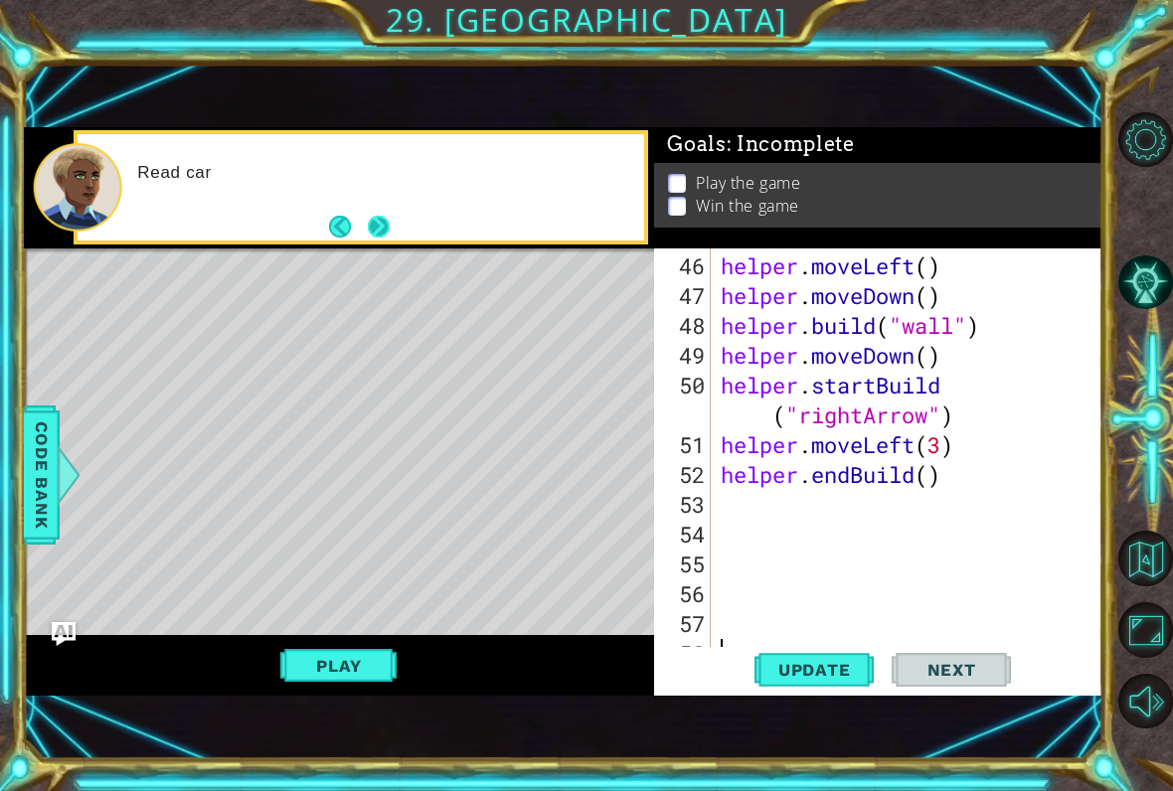
click at [376, 225] on button "Next" at bounding box center [379, 227] width 22 height 22
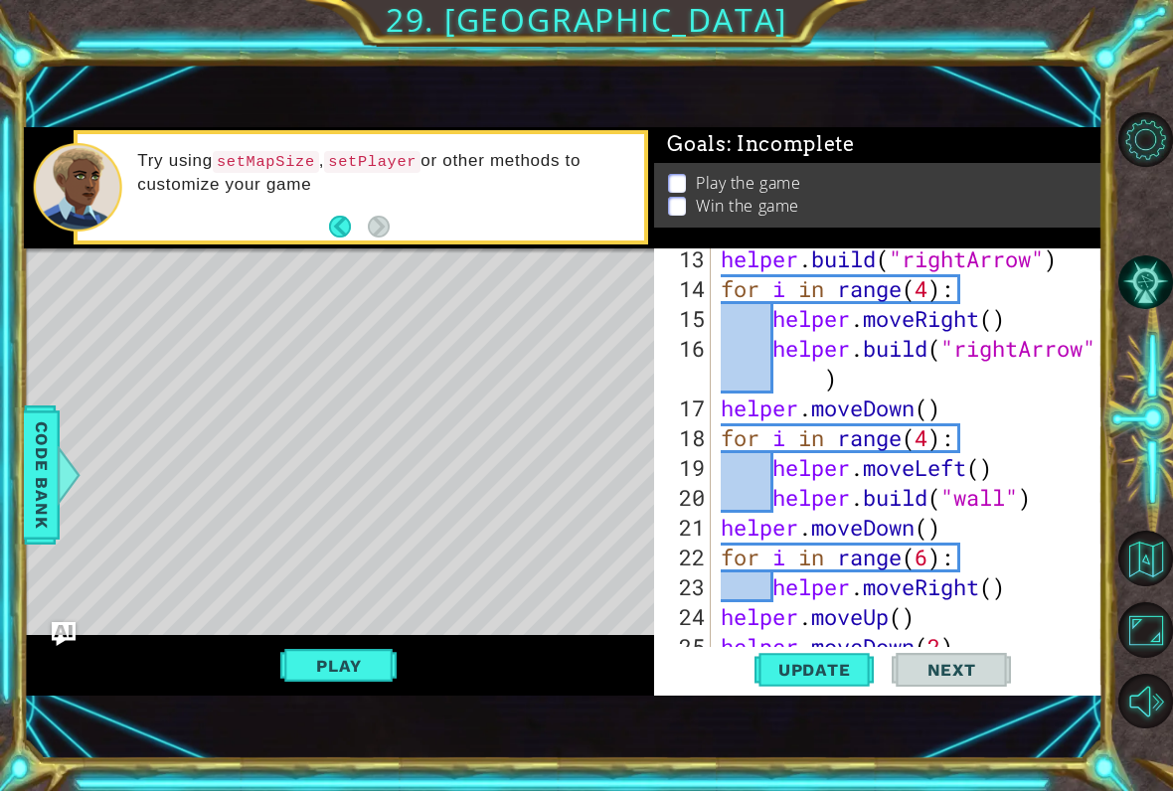
scroll to position [384, 0]
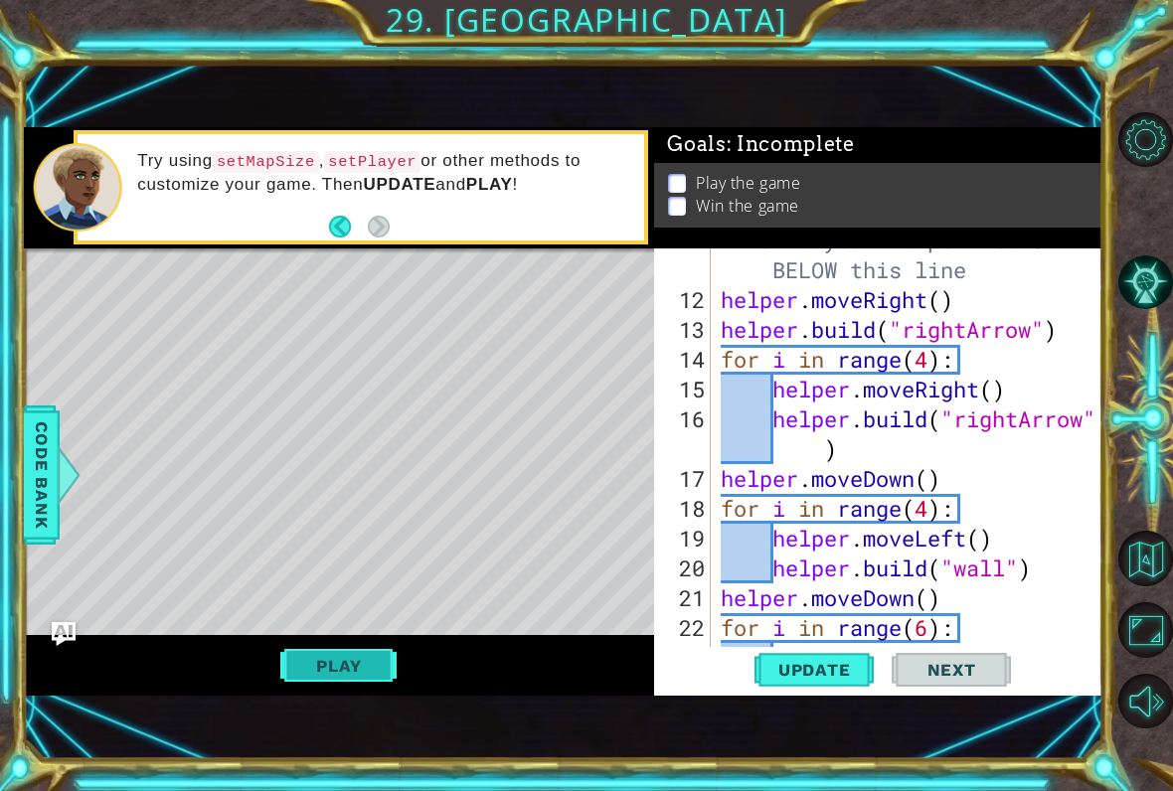
click at [363, 666] on button "Play" at bounding box center [338, 666] width 116 height 38
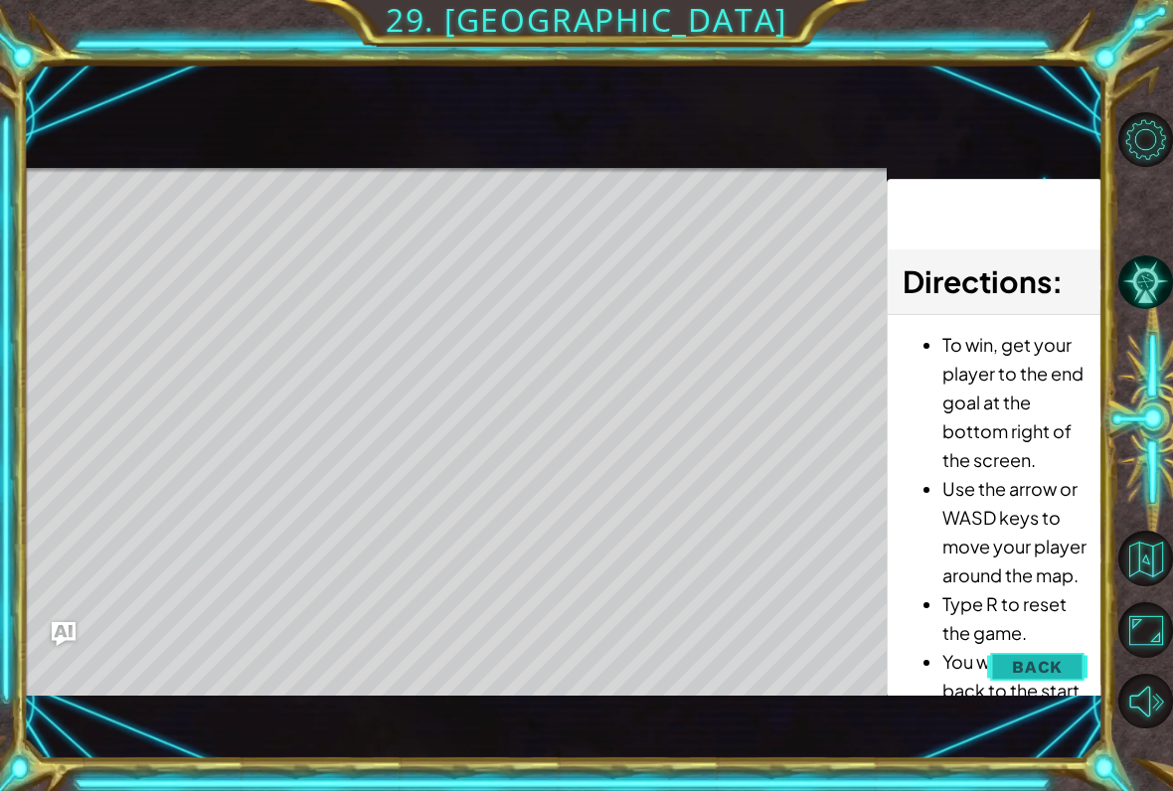
click at [1043, 660] on span "Back" at bounding box center [1037, 667] width 51 height 20
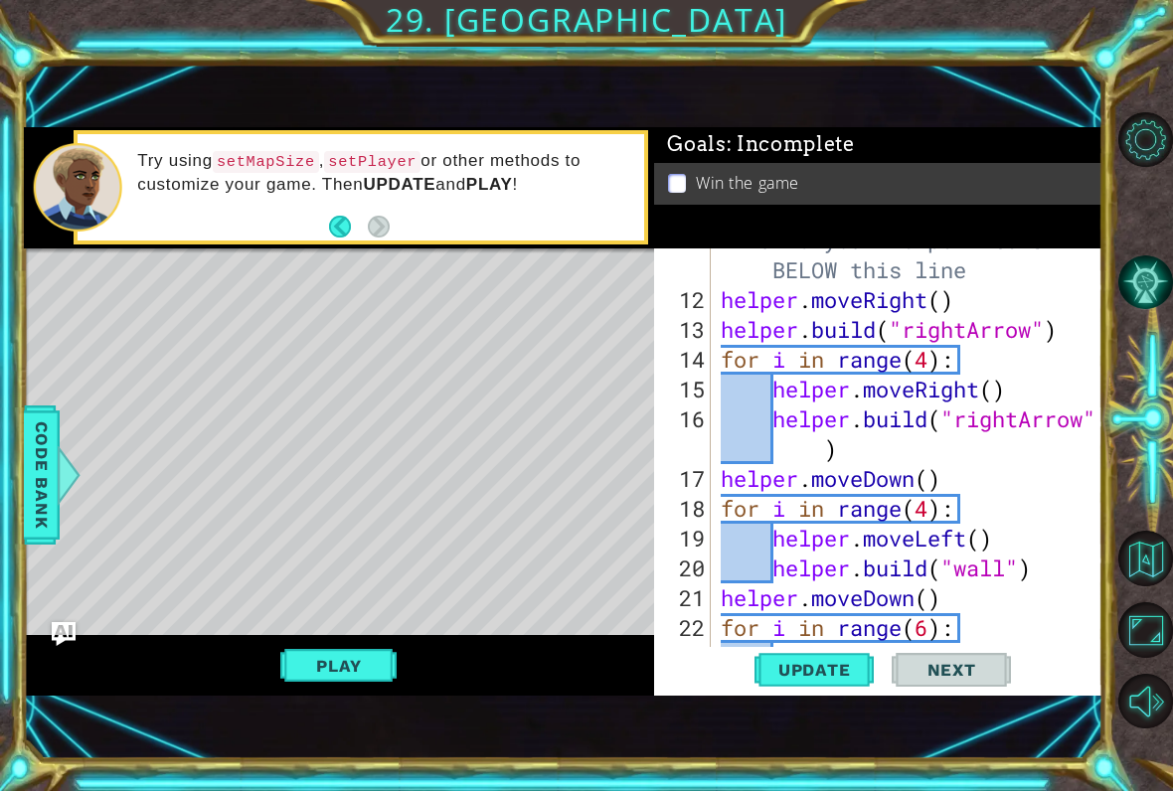
click at [1156, 280] on button "AI Hint" at bounding box center [1147, 283] width 56 height 56
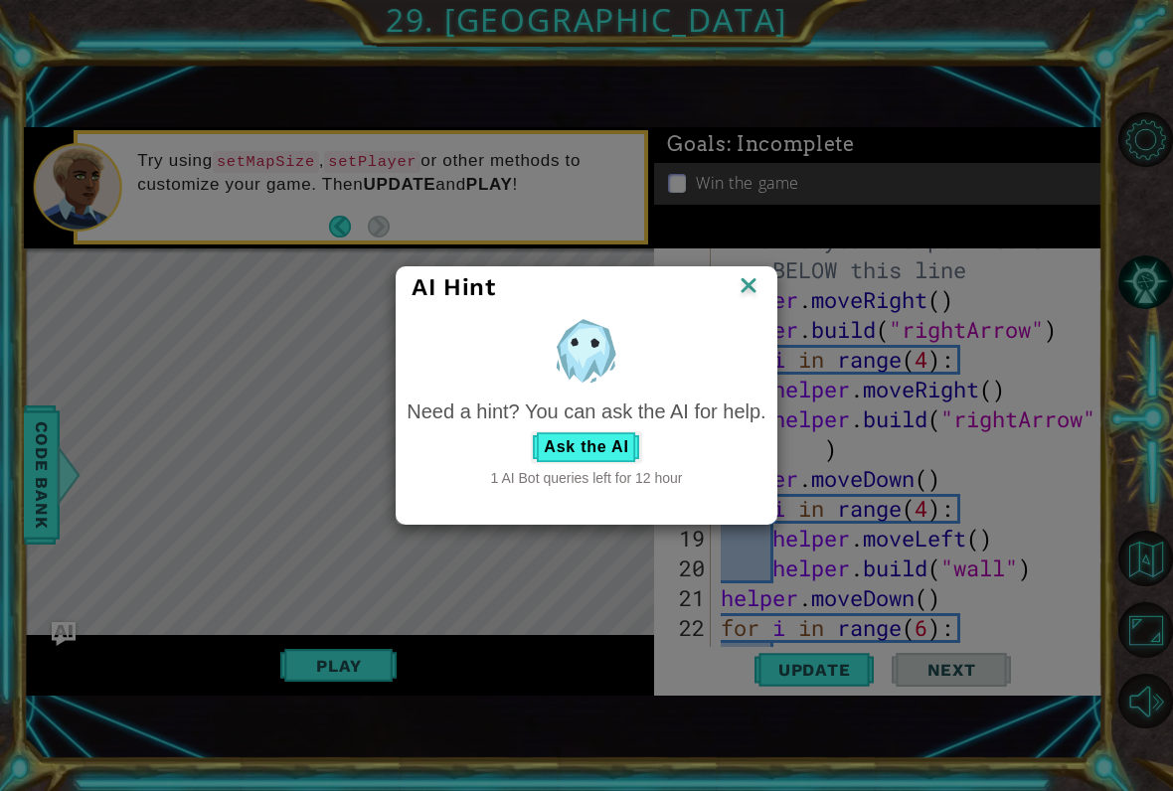
click at [781, 285] on div "AI Hint Need a hint? You can ask the AI for help. Ask the AI 1 AI Bot queries l…" at bounding box center [586, 395] width 1173 height 791
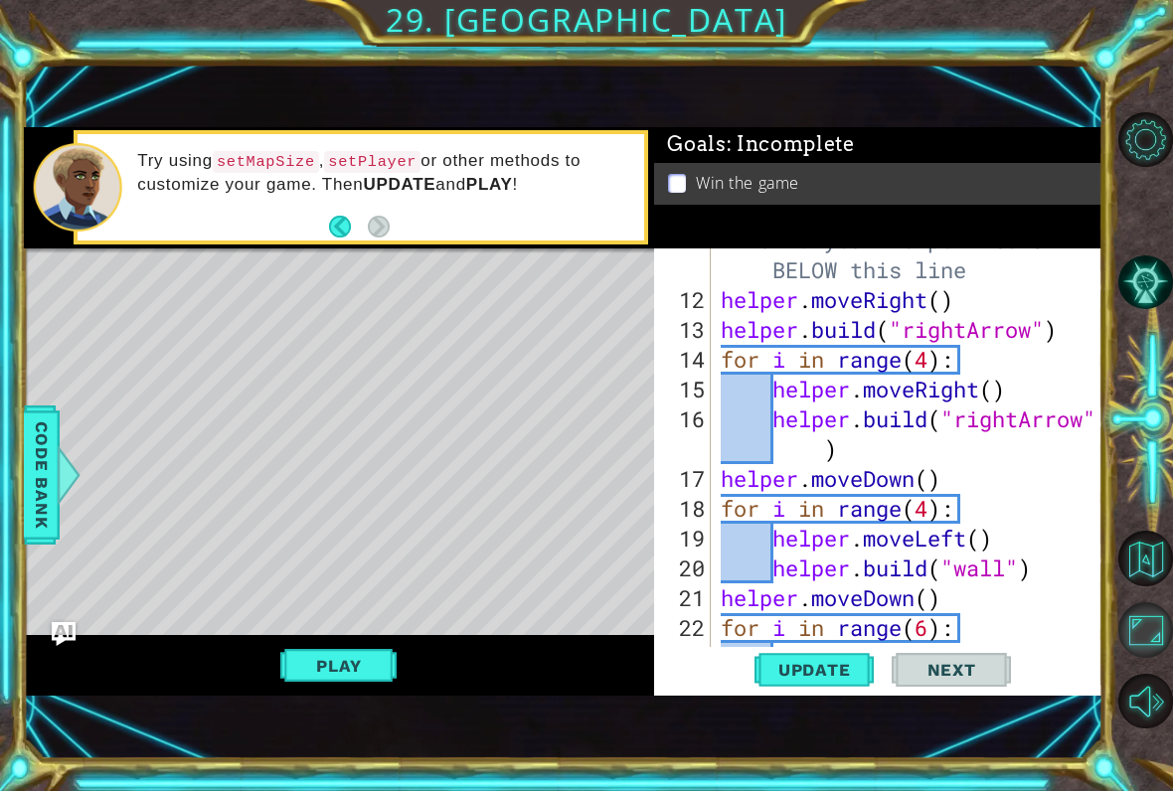
click at [1147, 625] on button "Maximize Browser" at bounding box center [1147, 631] width 56 height 56
click at [1139, 653] on button "Maximize Browser" at bounding box center [1147, 631] width 56 height 56
click at [1142, 647] on button "Maximize Browser" at bounding box center [1147, 631] width 56 height 56
click at [1140, 563] on button "Back to Map" at bounding box center [1147, 559] width 56 height 56
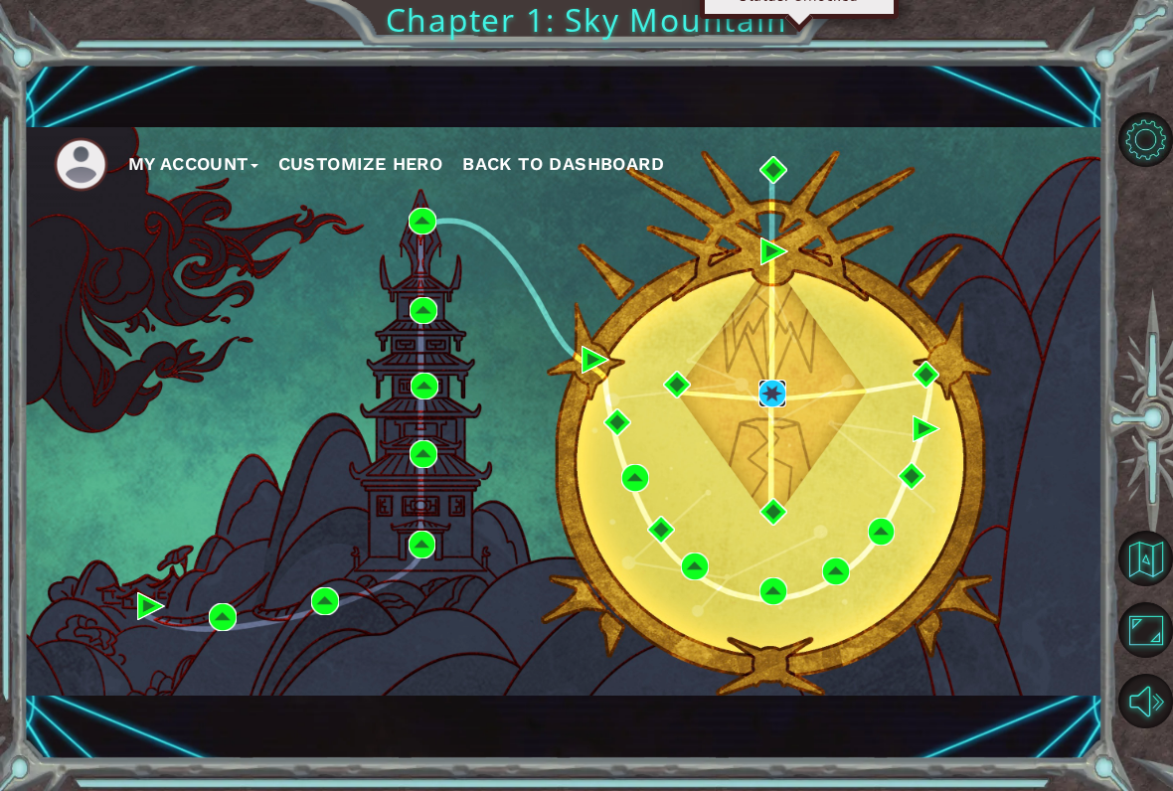
click at [784, 401] on img at bounding box center [773, 394] width 28 height 28
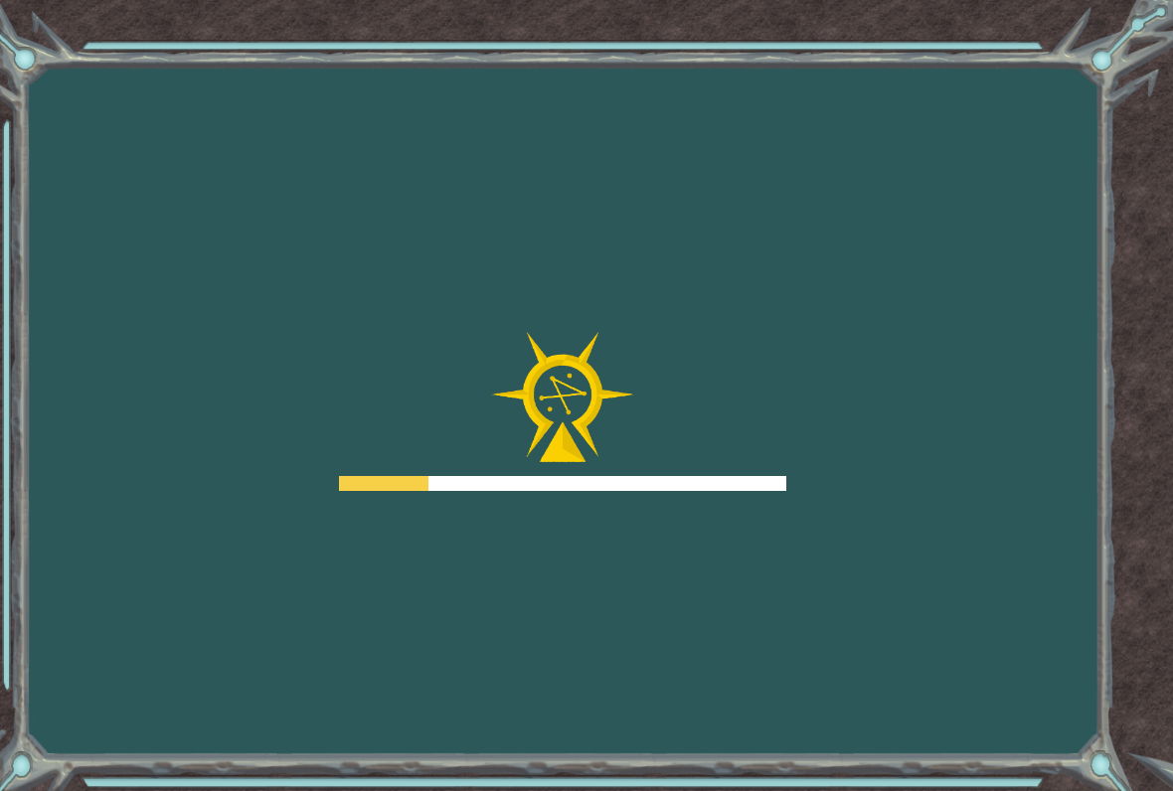
click at [781, 381] on div at bounding box center [562, 411] width 447 height 159
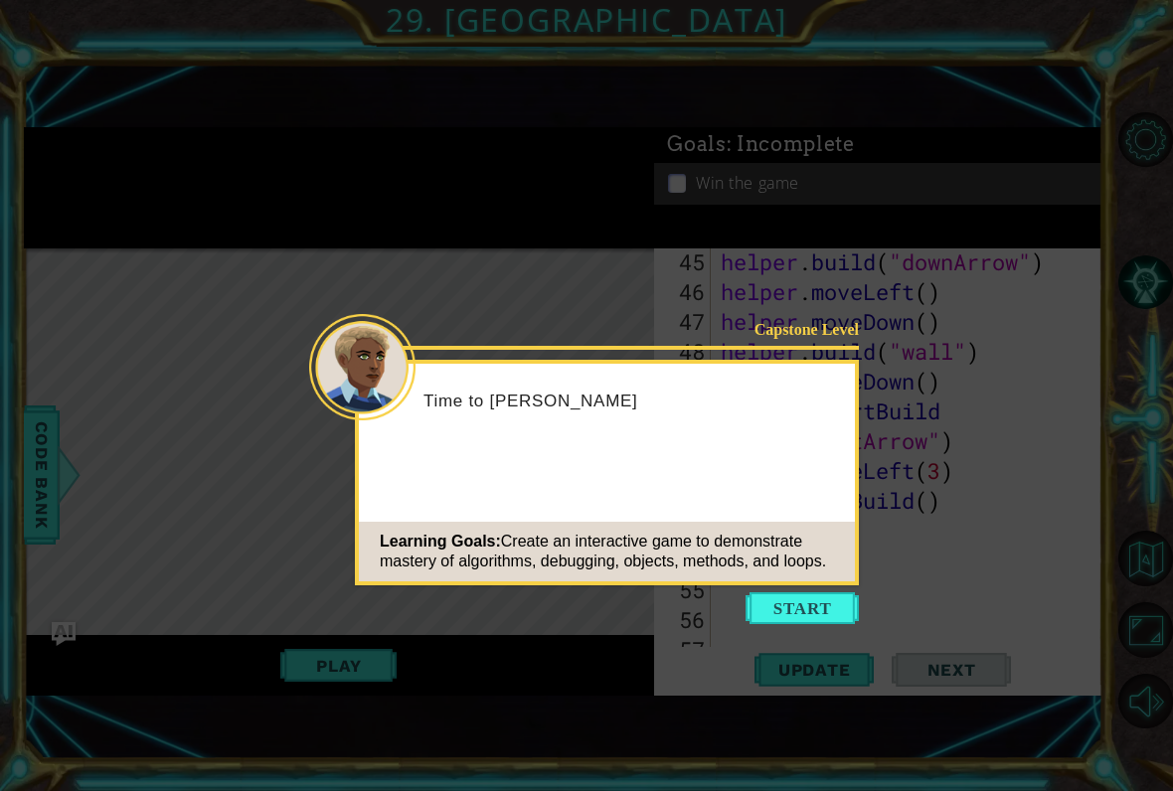
scroll to position [1462, 0]
click at [806, 594] on button "Start" at bounding box center [802, 609] width 113 height 32
